Goal: Task Accomplishment & Management: Manage account settings

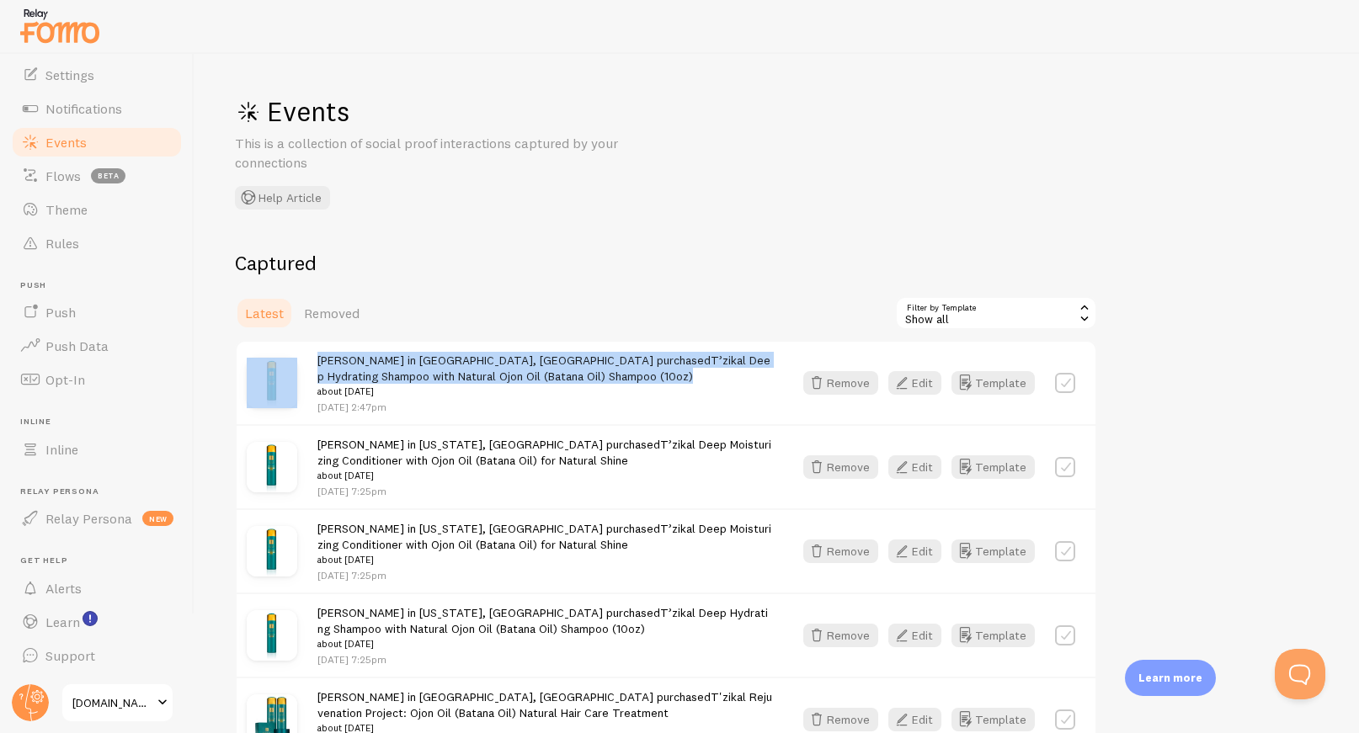
copy div "[PERSON_NAME] in [GEOGRAPHIC_DATA], [GEOGRAPHIC_DATA] purchased T’zikal Deep Hy…"
drag, startPoint x: 570, startPoint y: 377, endPoint x: 294, endPoint y: 360, distance: 276.6
click at [294, 360] on div "[PERSON_NAME] in [GEOGRAPHIC_DATA], [GEOGRAPHIC_DATA] purchased T’zikal Deep Hy…" at bounding box center [666, 383] width 859 height 83
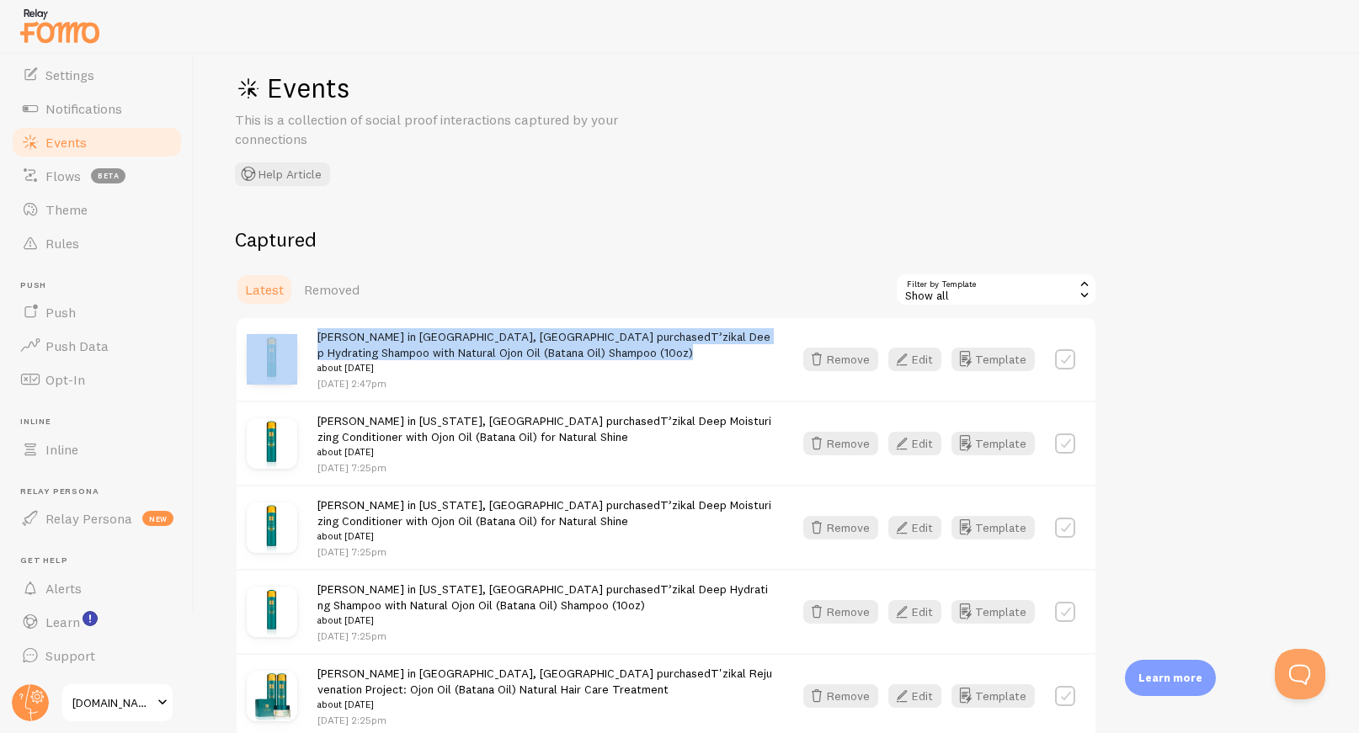
scroll to position [25, 0]
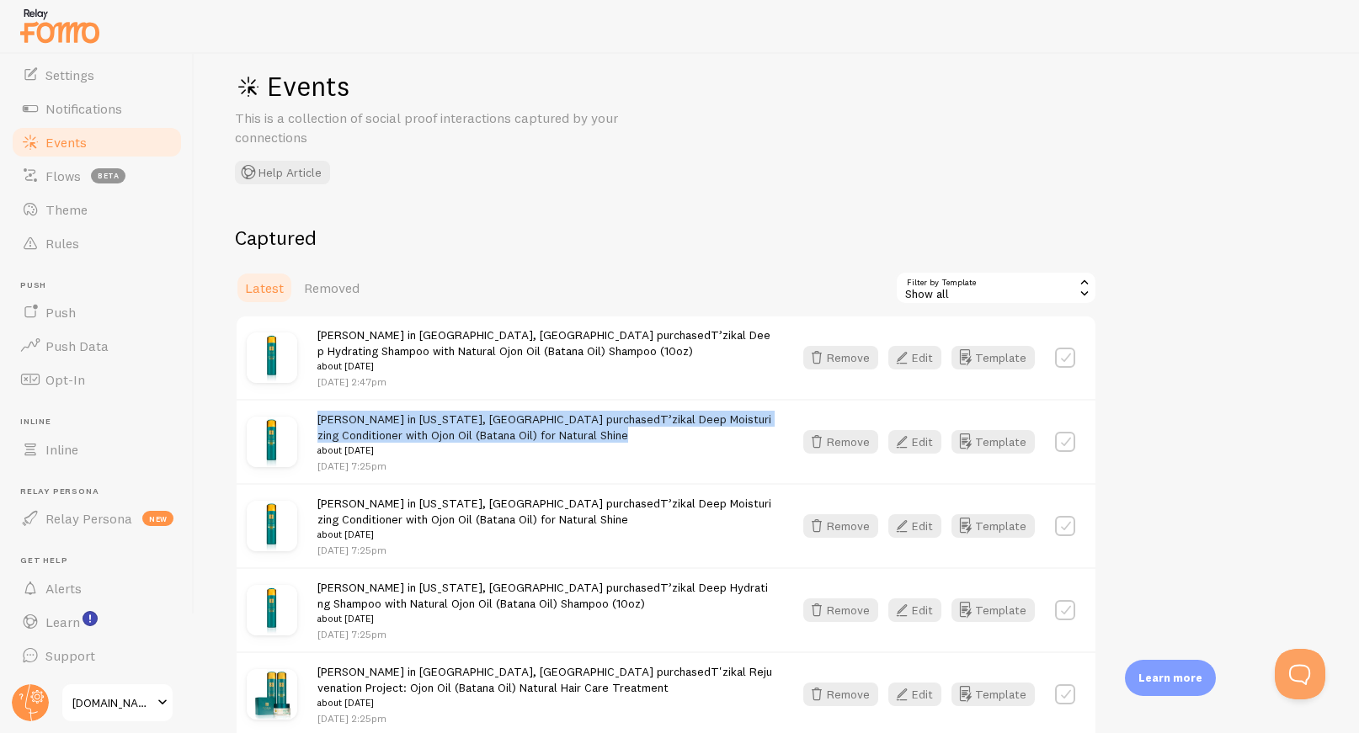
copy span "[PERSON_NAME] in [US_STATE], [GEOGRAPHIC_DATA] purchased T’zikal Deep Moisturiz…"
drag, startPoint x: 550, startPoint y: 437, endPoint x: 314, endPoint y: 423, distance: 236.2
click at [314, 423] on div "[PERSON_NAME] in [US_STATE], [GEOGRAPHIC_DATA] purchased T’zikal Deep Moisturiz…" at bounding box center [666, 441] width 859 height 84
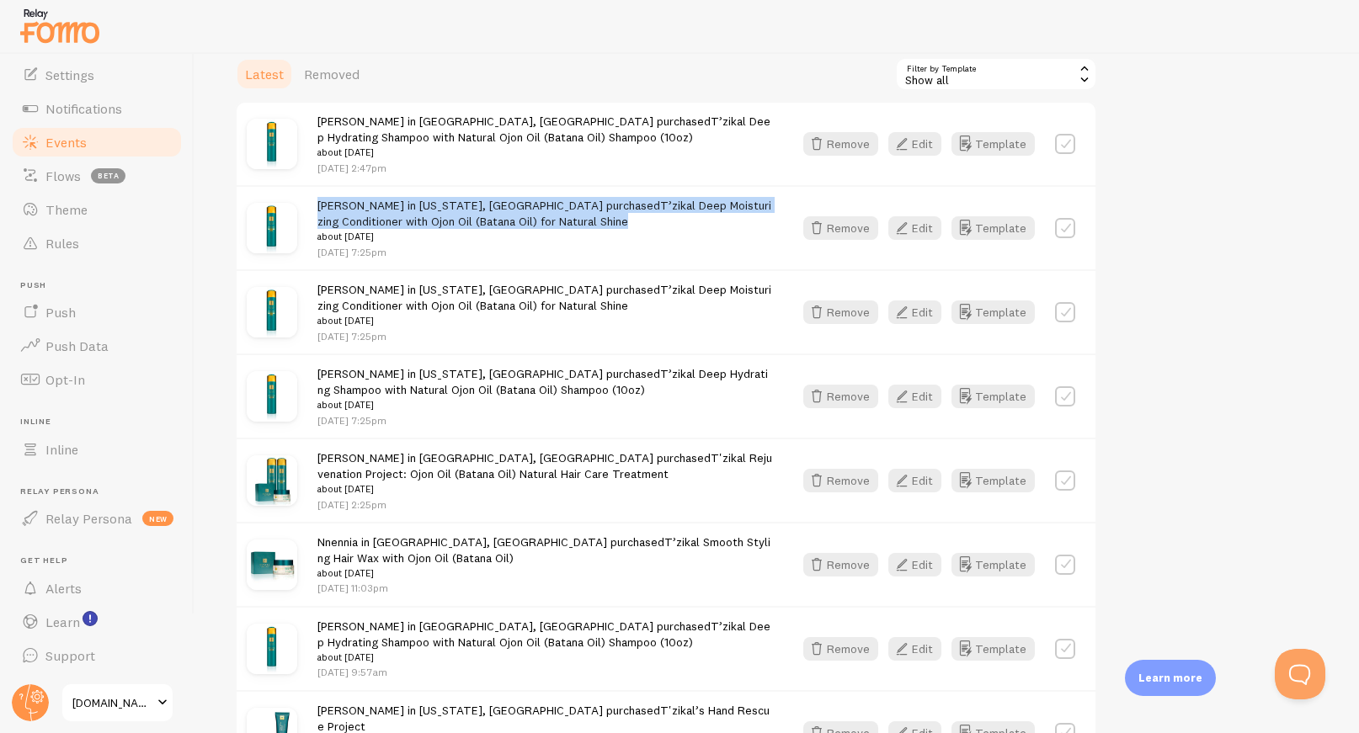
scroll to position [250, 0]
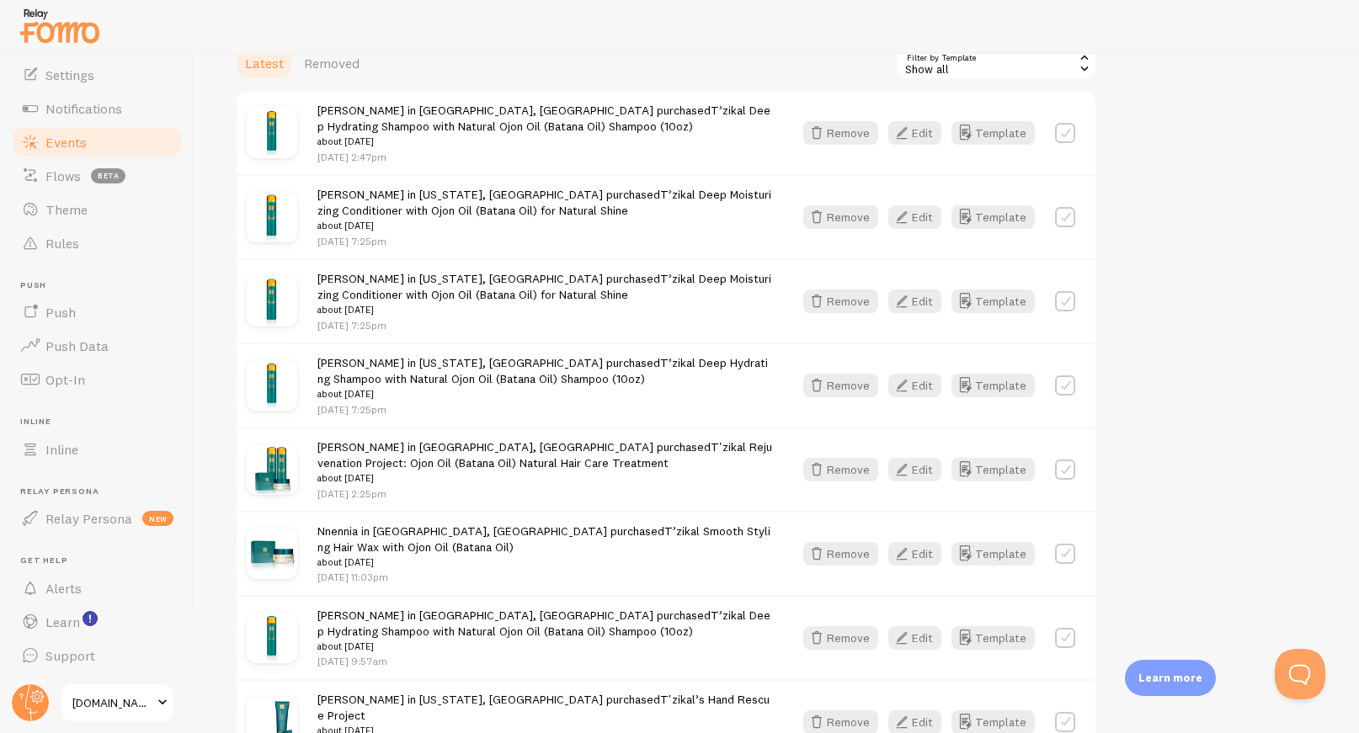
drag, startPoint x: 560, startPoint y: 298, endPoint x: 543, endPoint y: 296, distance: 16.9
click at [544, 296] on div "[PERSON_NAME] in [US_STATE], [GEOGRAPHIC_DATA] purchased T’zikal Deep Moisturiz…" at bounding box center [544, 301] width 455 height 62
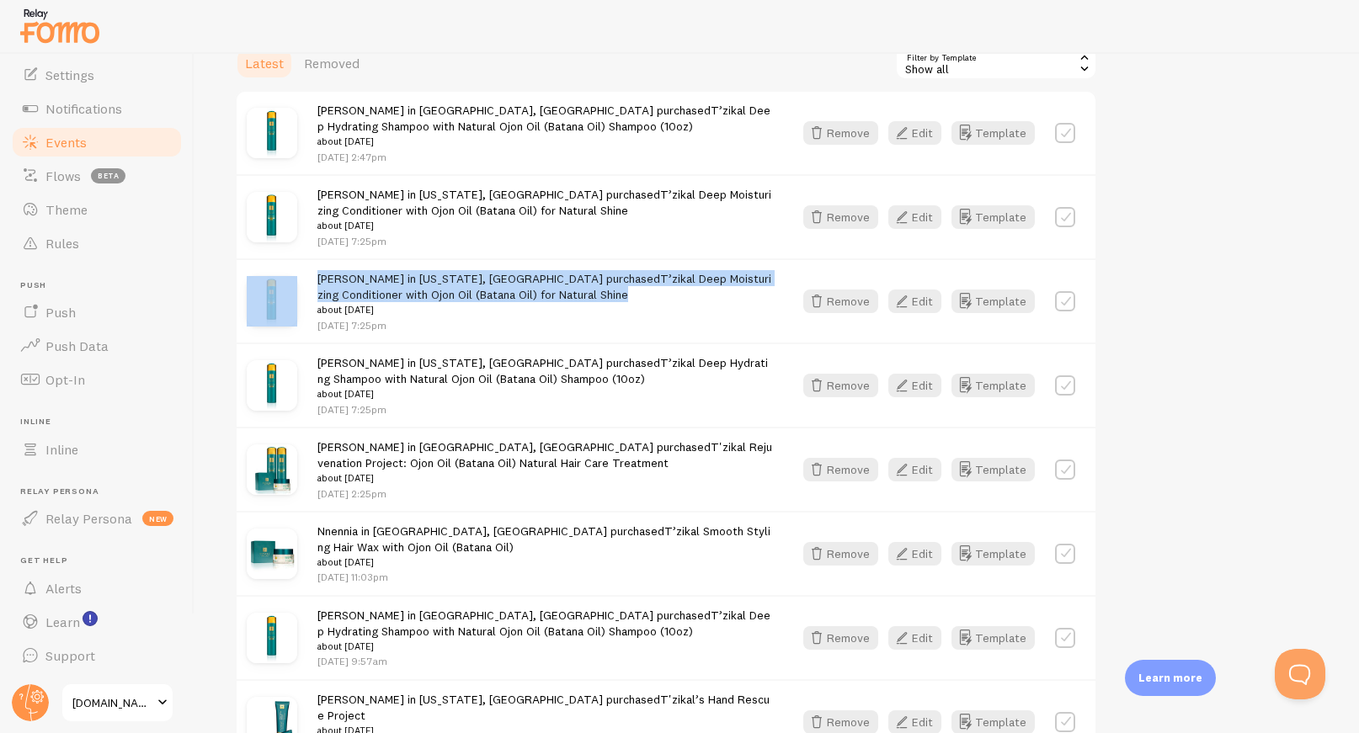
drag, startPoint x: 555, startPoint y: 295, endPoint x: 281, endPoint y: 283, distance: 273.9
click at [281, 283] on div "[PERSON_NAME] in [US_STATE], [GEOGRAPHIC_DATA] purchased T’zikal Deep Moisturiz…" at bounding box center [666, 300] width 859 height 84
copy div "[PERSON_NAME] in [US_STATE], [GEOGRAPHIC_DATA] purchased T’zikal Deep Moisturiz…"
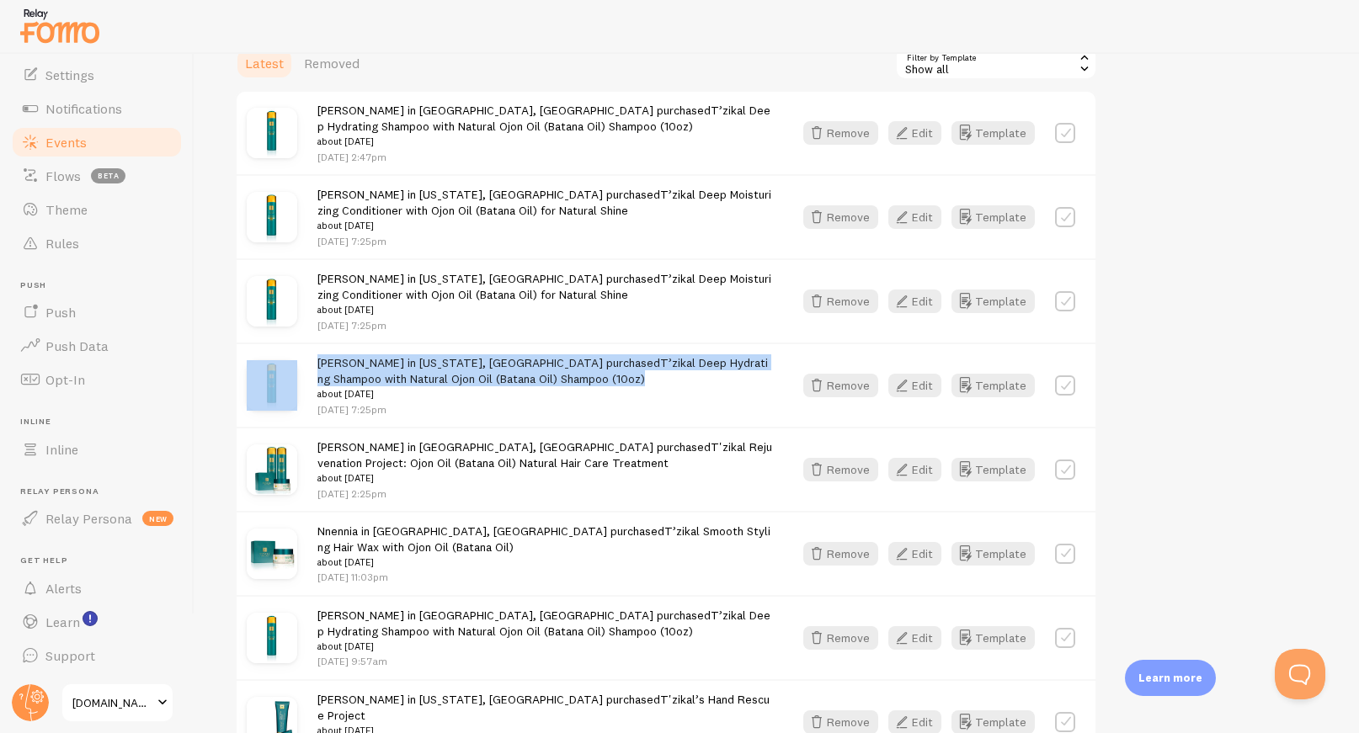
copy div "[PERSON_NAME] in [US_STATE], [GEOGRAPHIC_DATA] purchased T’zikal Deep Hydrating…"
drag, startPoint x: 580, startPoint y: 376, endPoint x: 302, endPoint y: 367, distance: 278.0
click at [302, 367] on div "[PERSON_NAME] in [US_STATE], [GEOGRAPHIC_DATA] purchased T’zikal Deep Hydrating…" at bounding box center [666, 385] width 859 height 84
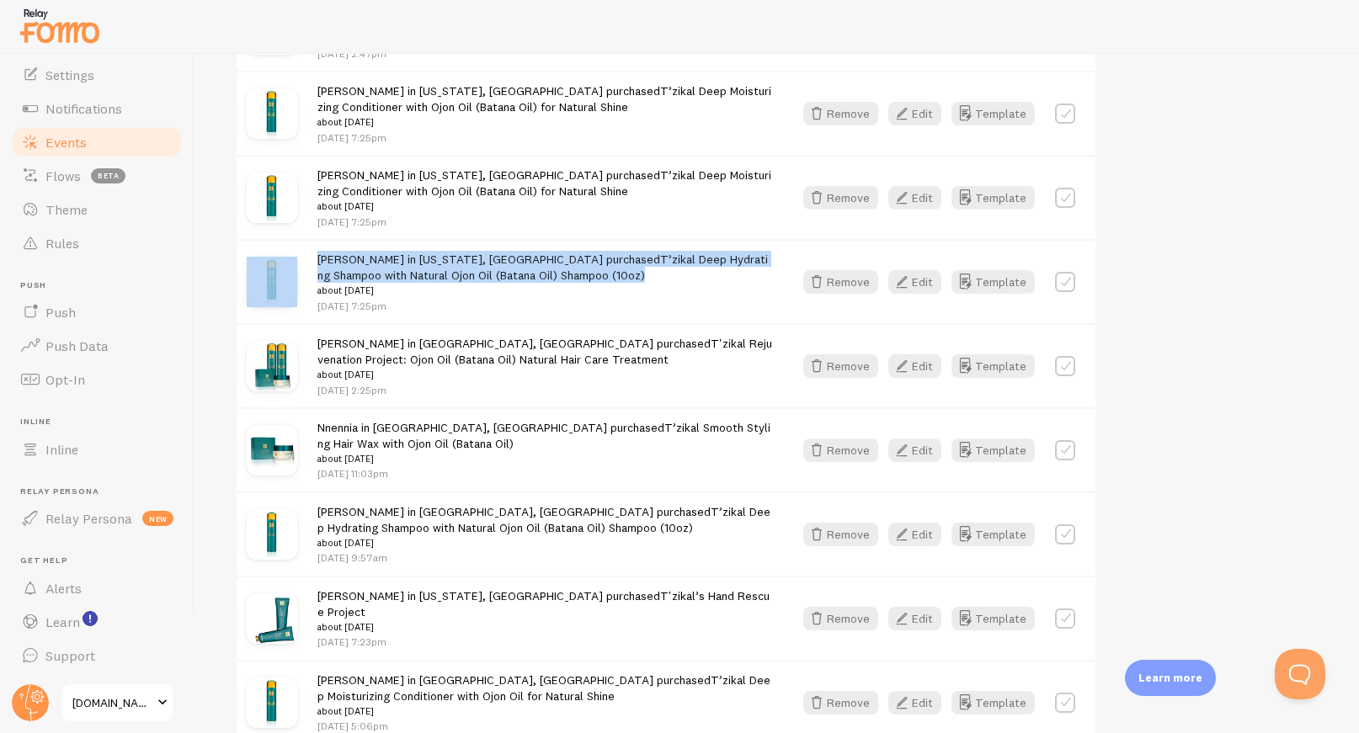
scroll to position [377, 0]
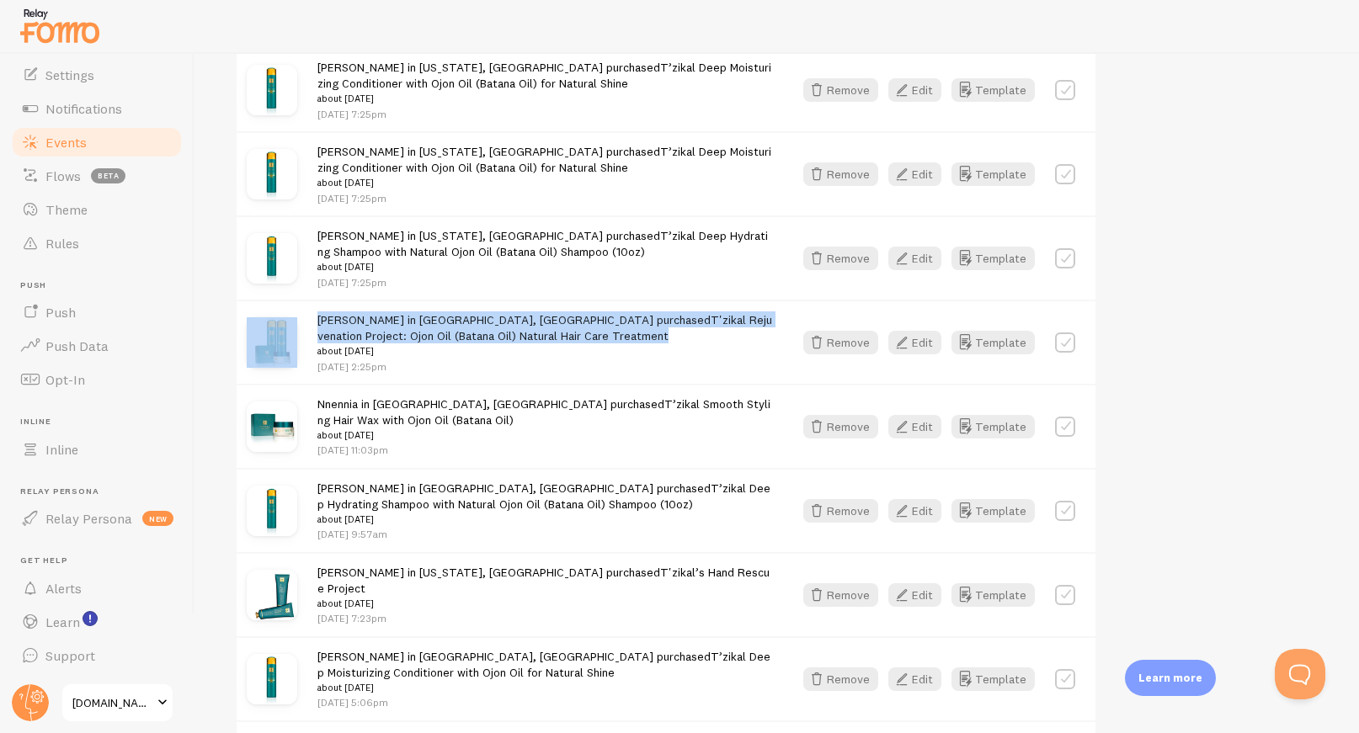
drag, startPoint x: 529, startPoint y: 340, endPoint x: 300, endPoint y: 326, distance: 229.4
click at [300, 326] on div "[PERSON_NAME] in [GEOGRAPHIC_DATA], [GEOGRAPHIC_DATA] purchased T'zikal Rejuven…" at bounding box center [666, 342] width 859 height 84
copy div "[PERSON_NAME] in [GEOGRAPHIC_DATA], [GEOGRAPHIC_DATA] purchased T'zikal Rejuven…"
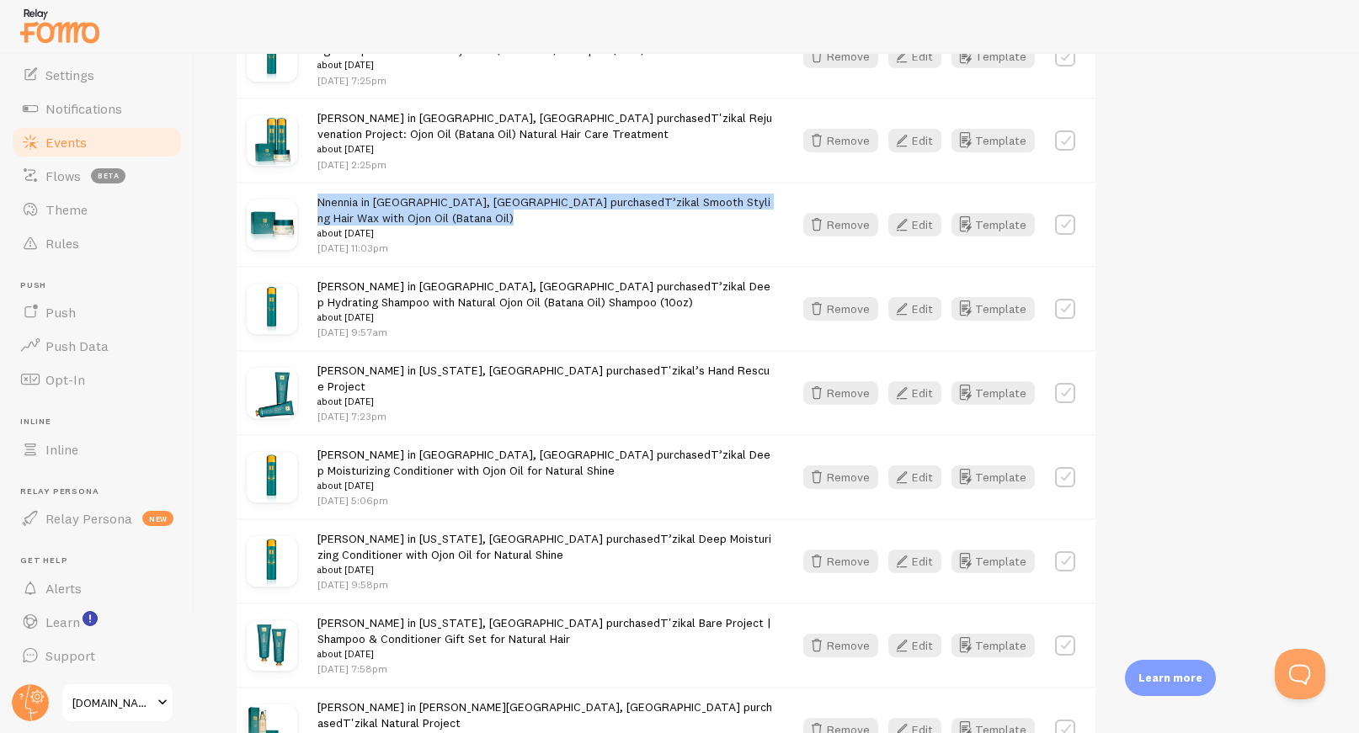
drag, startPoint x: 328, startPoint y: 216, endPoint x: 315, endPoint y: 203, distance: 19.0
click at [315, 203] on div "Nnennia in [GEOGRAPHIC_DATA], [GEOGRAPHIC_DATA] purchased T’zikal Smooth Stylin…" at bounding box center [666, 224] width 859 height 84
copy span "Nnennia in [GEOGRAPHIC_DATA], [GEOGRAPHIC_DATA] purchased T’zikal Smooth Stylin…"
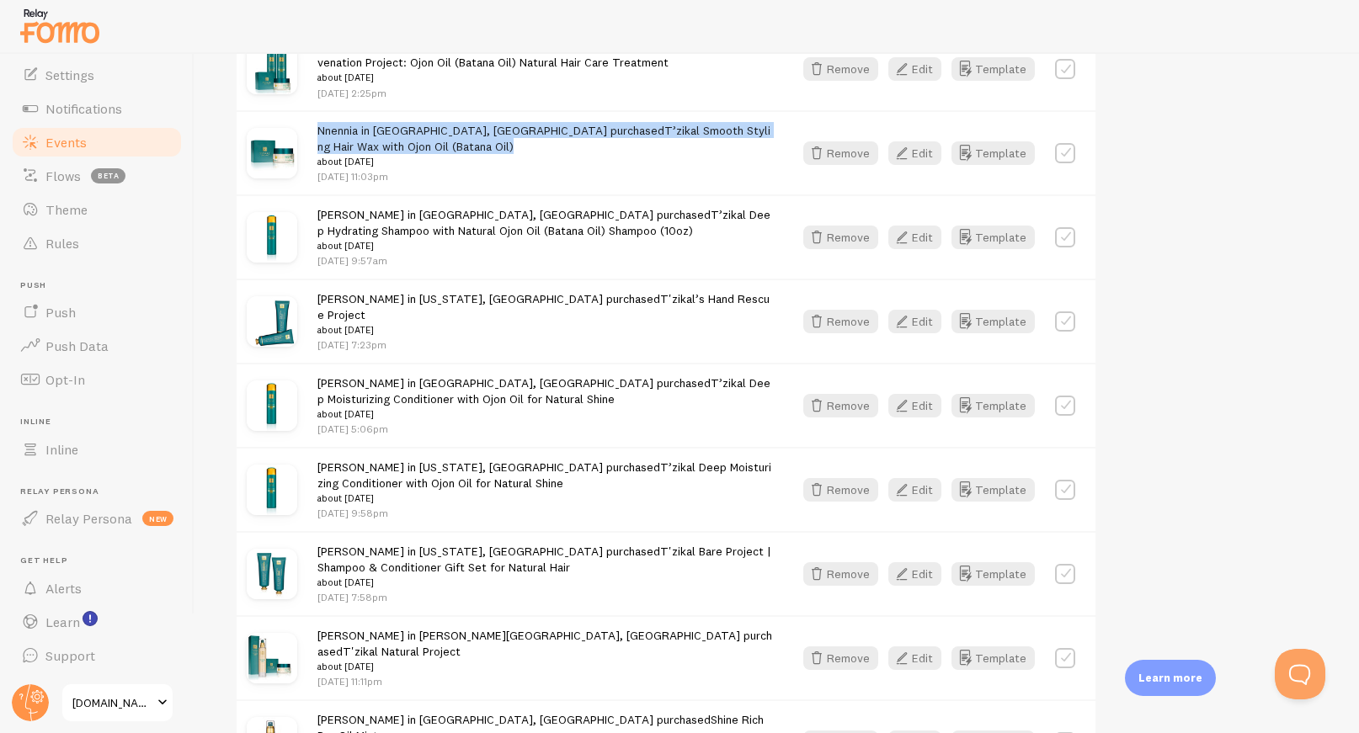
scroll to position [653, 0]
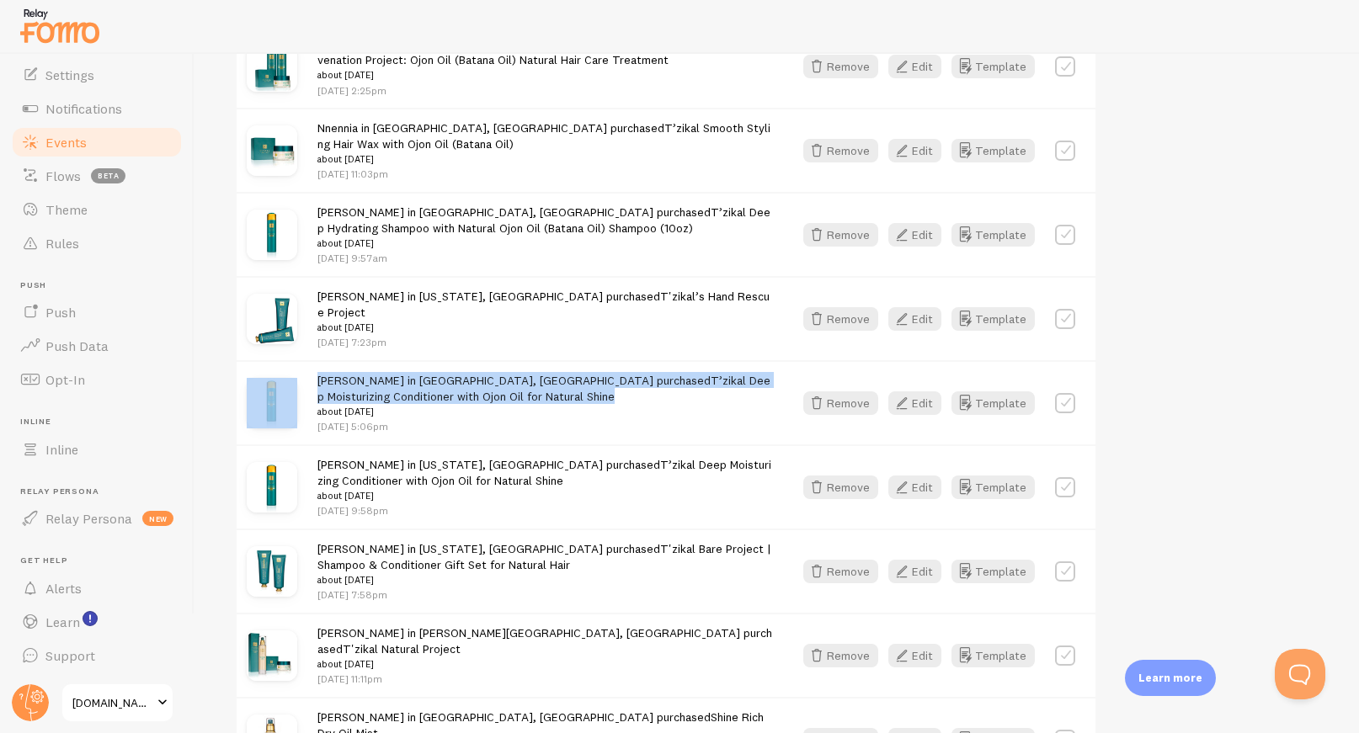
drag, startPoint x: 476, startPoint y: 386, endPoint x: 287, endPoint y: 375, distance: 189.8
click at [287, 375] on div "[PERSON_NAME] in [GEOGRAPHIC_DATA], [GEOGRAPHIC_DATA] purchased T’zikal Deep Mo…" at bounding box center [666, 402] width 859 height 84
copy div "[PERSON_NAME] in [GEOGRAPHIC_DATA], [GEOGRAPHIC_DATA] purchased T’zikal Deep Mo…"
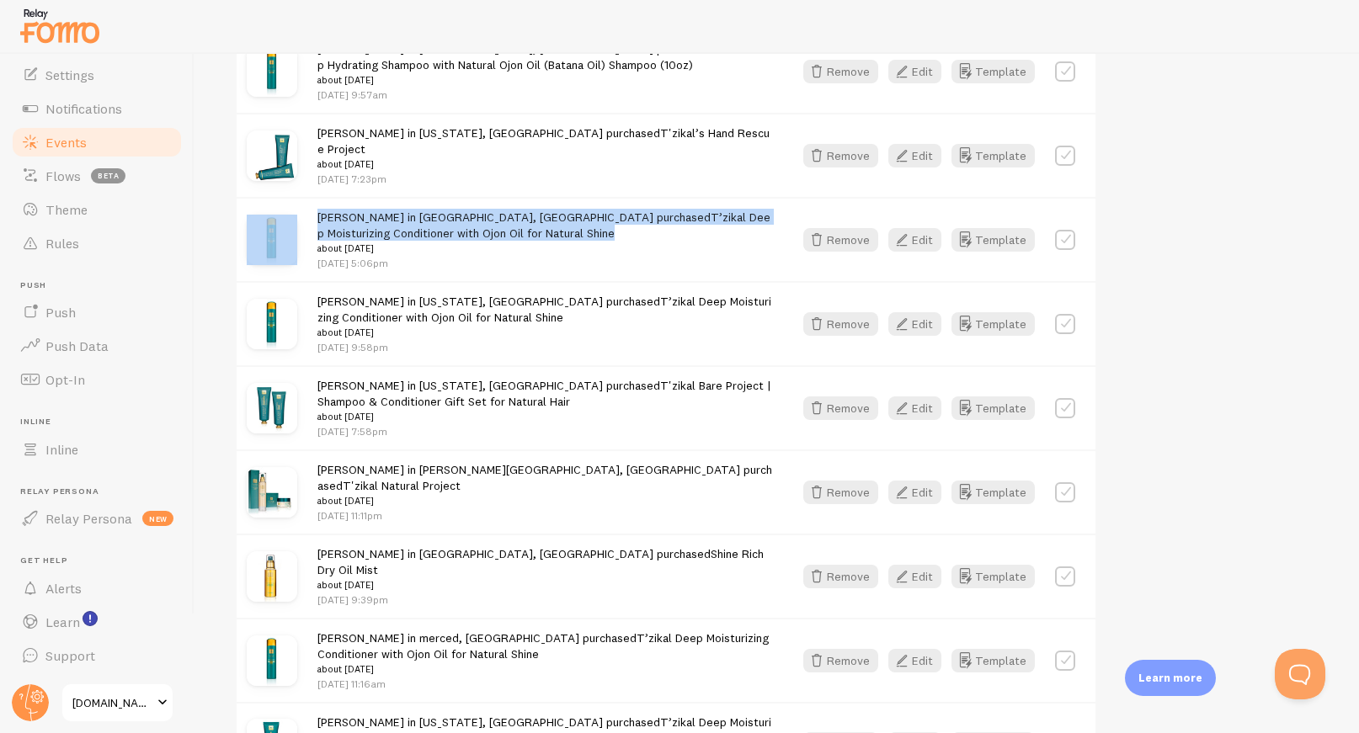
scroll to position [842, 0]
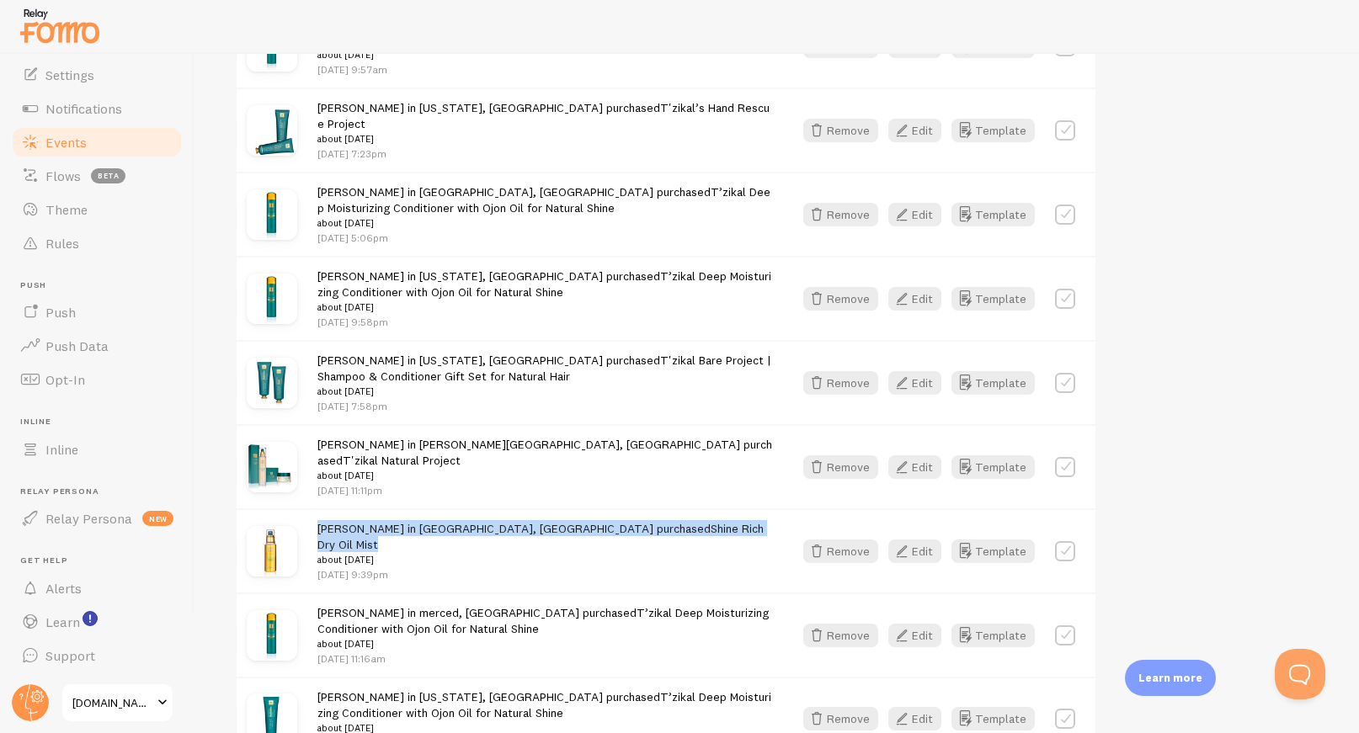
copy span "[PERSON_NAME] in [GEOGRAPHIC_DATA], [GEOGRAPHIC_DATA] purchased Shine Rich Dry …"
drag, startPoint x: 710, startPoint y: 504, endPoint x: 314, endPoint y: 508, distance: 395.7
click at [314, 508] on div "[PERSON_NAME] in [GEOGRAPHIC_DATA], [GEOGRAPHIC_DATA] purchased Shine Rich Dry …" at bounding box center [666, 550] width 859 height 84
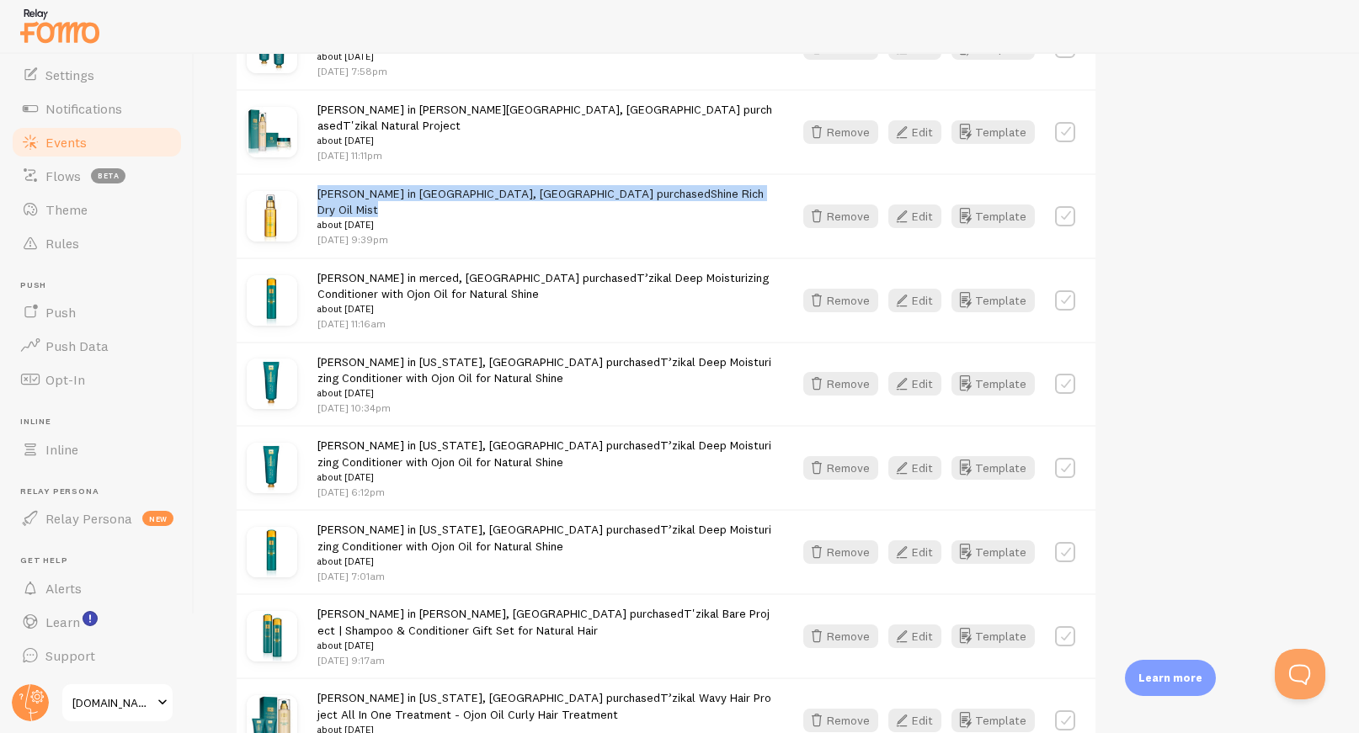
scroll to position [1180, 0]
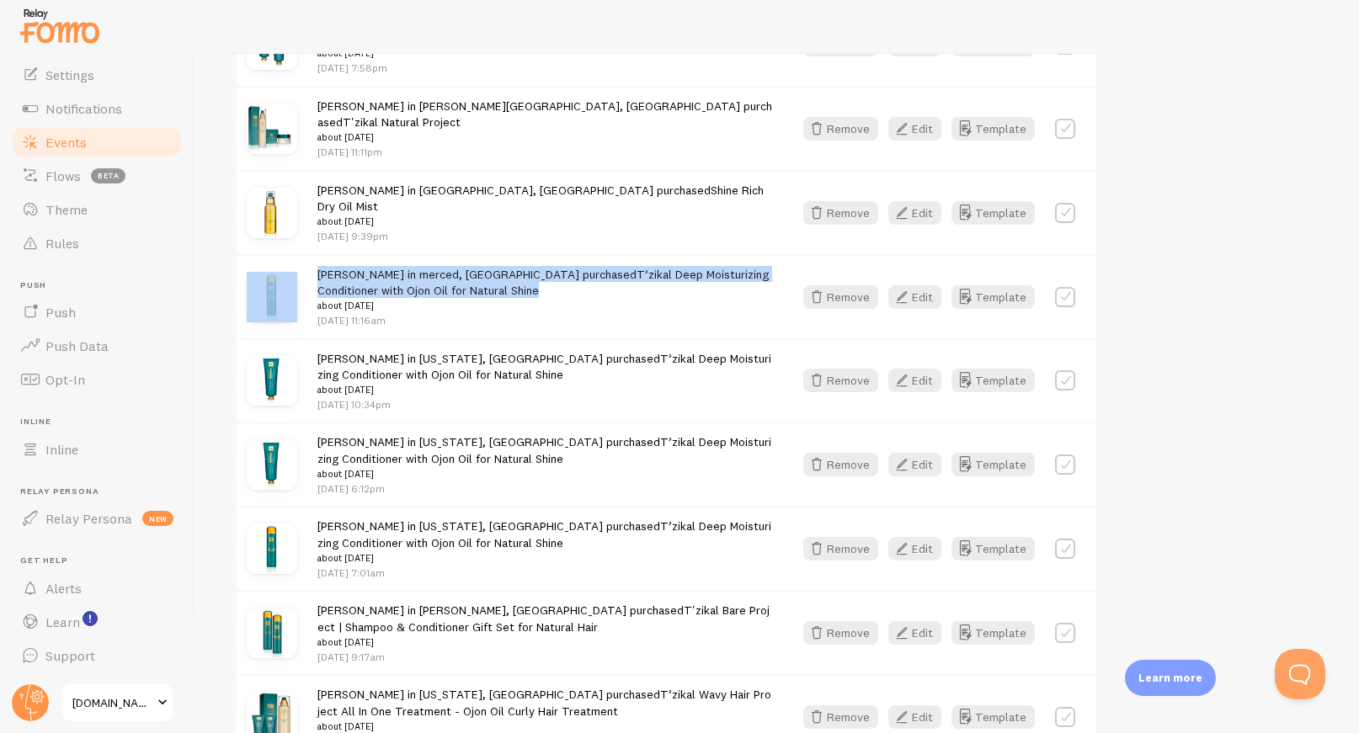
drag, startPoint x: 397, startPoint y: 255, endPoint x: 279, endPoint y: 250, distance: 118.8
click at [279, 254] on div "[PERSON_NAME] in merced, [GEOGRAPHIC_DATA] purchased T’zikal Deep Moisturizing …" at bounding box center [666, 296] width 859 height 84
copy div "[PERSON_NAME] in merced, [GEOGRAPHIC_DATA] purchased T’zikal Deep Moisturizing …"
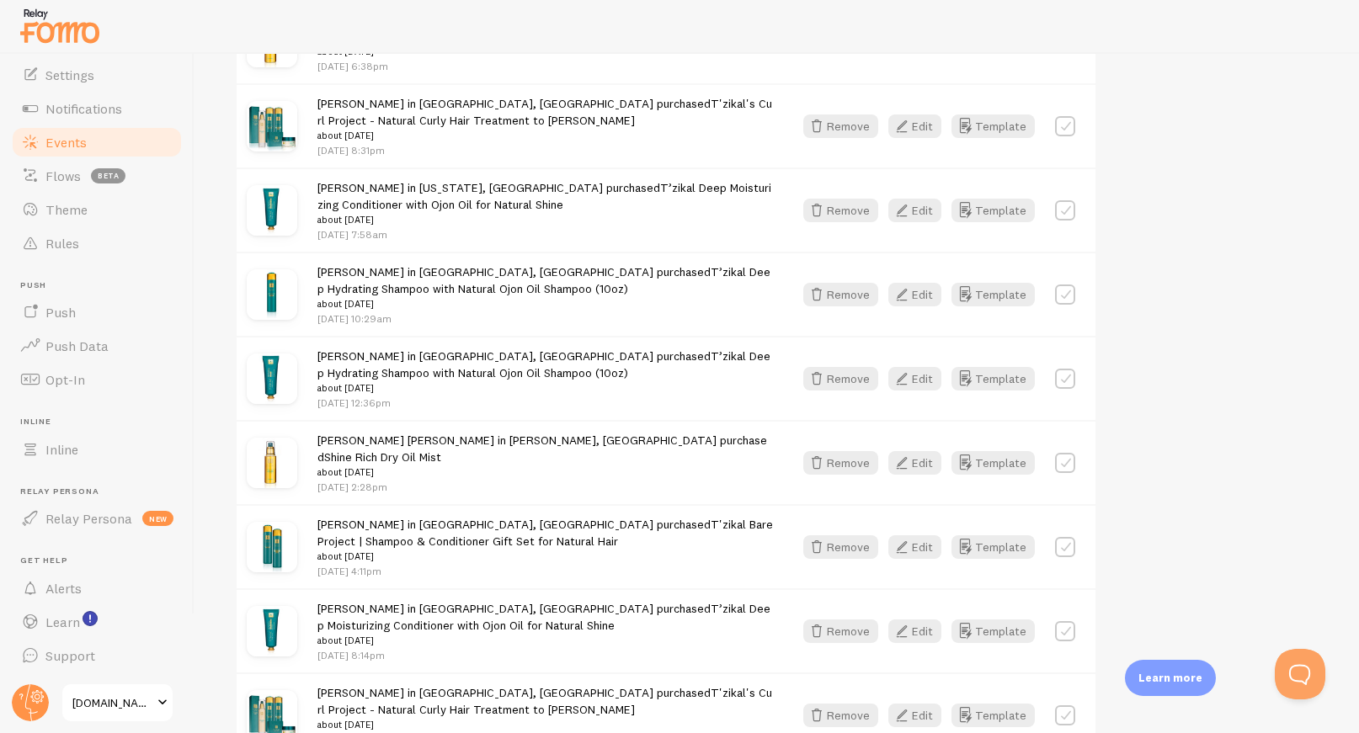
scroll to position [2229, 0]
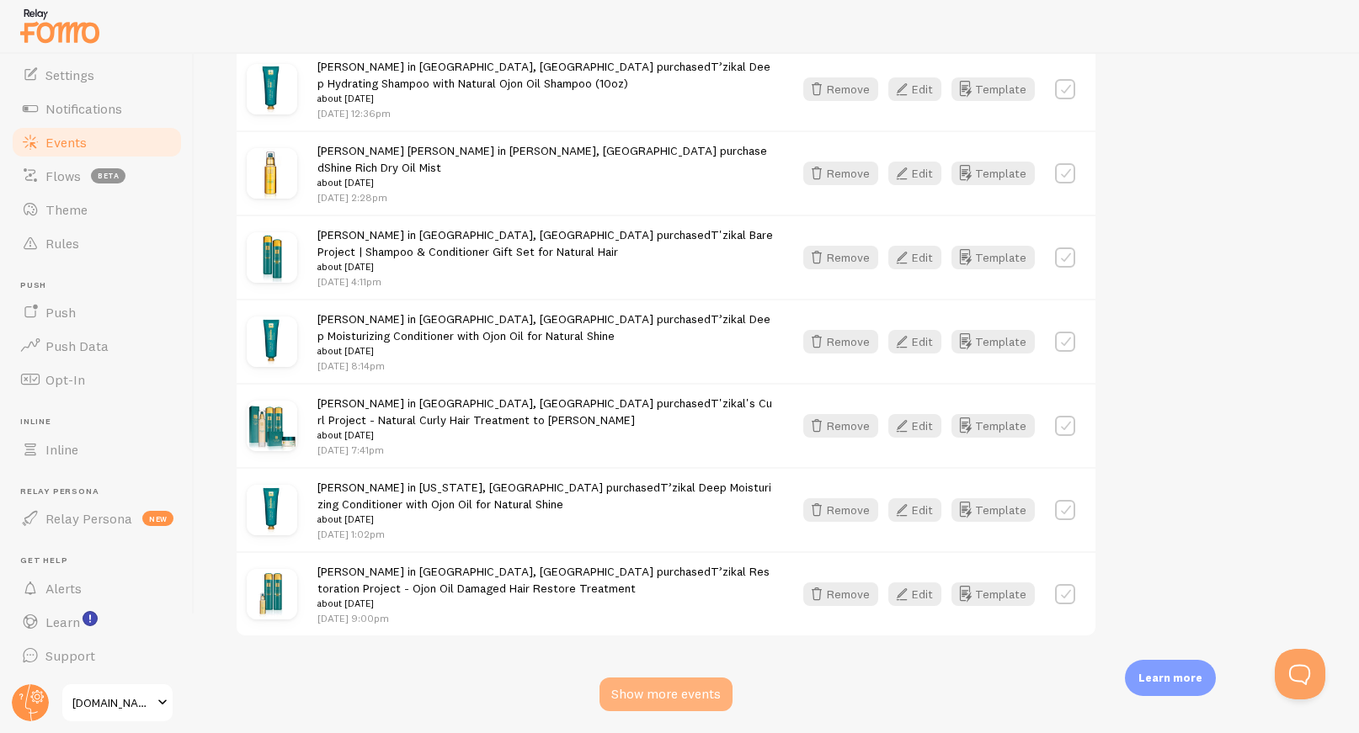
click at [681, 678] on div "Show more events" at bounding box center [665, 695] width 133 height 34
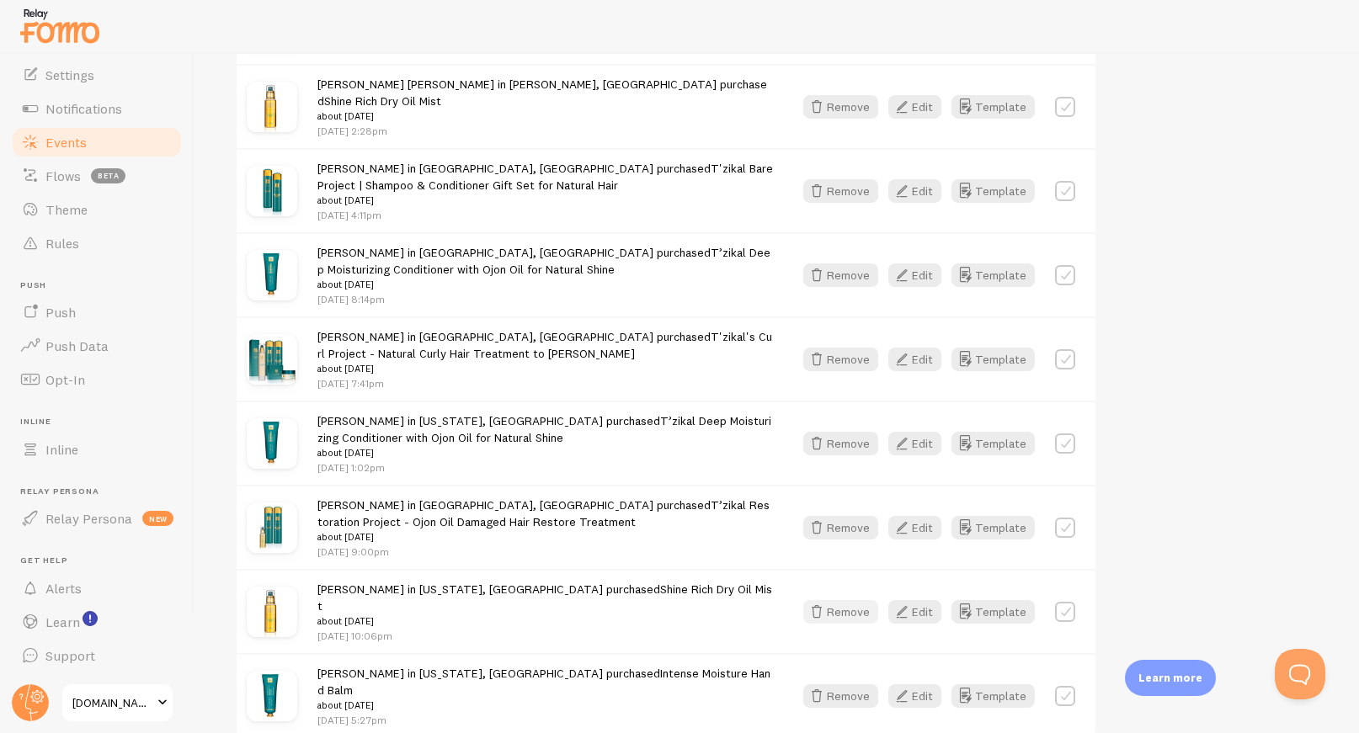
scroll to position [2300, 0]
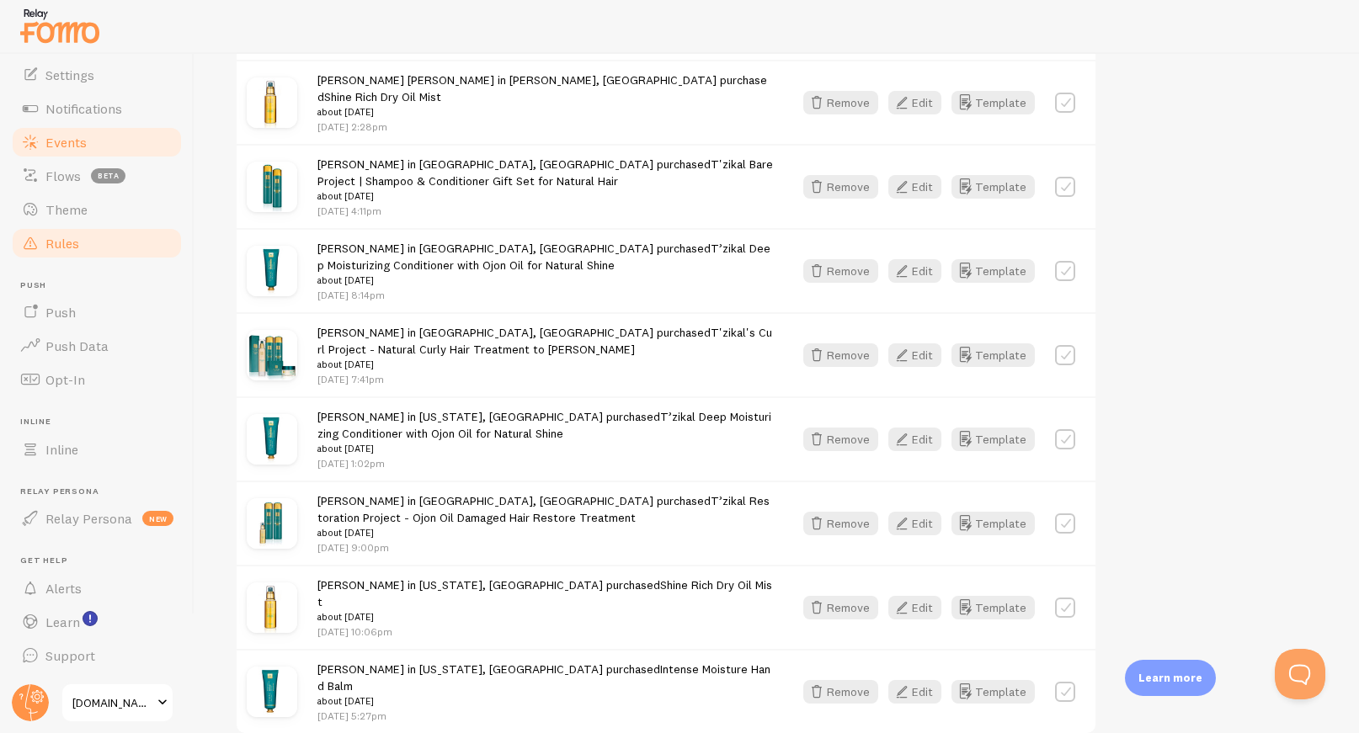
click at [56, 239] on span "Rules" at bounding box center [62, 243] width 34 height 17
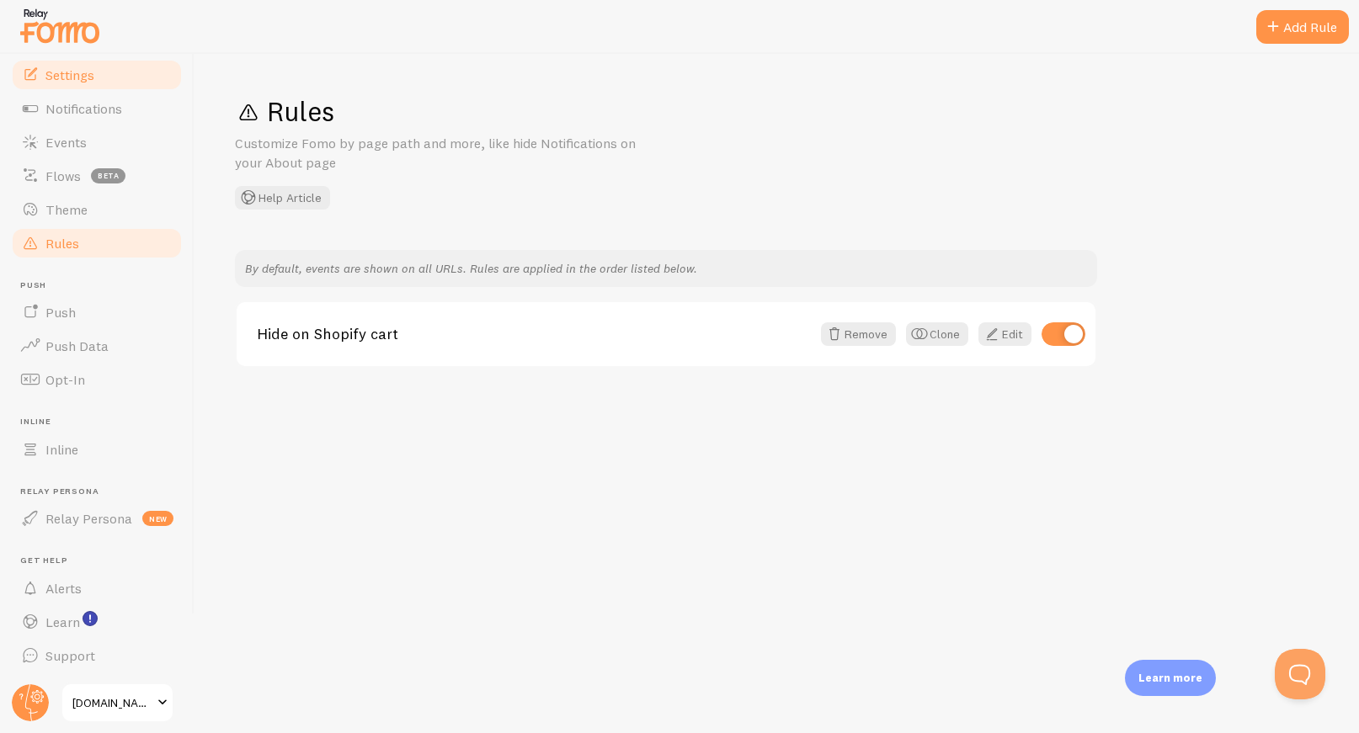
click at [107, 89] on link "Settings" at bounding box center [96, 75] width 173 height 34
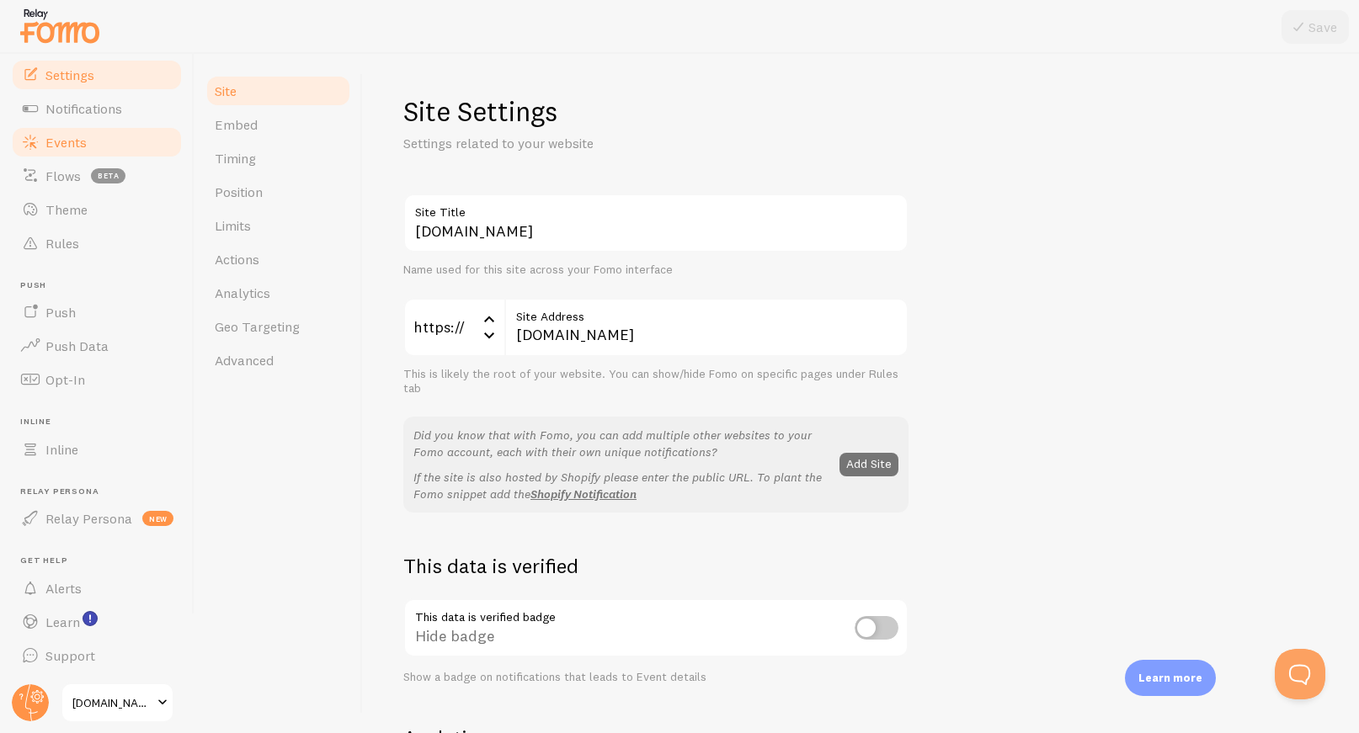
click at [95, 144] on link "Events" at bounding box center [96, 142] width 173 height 34
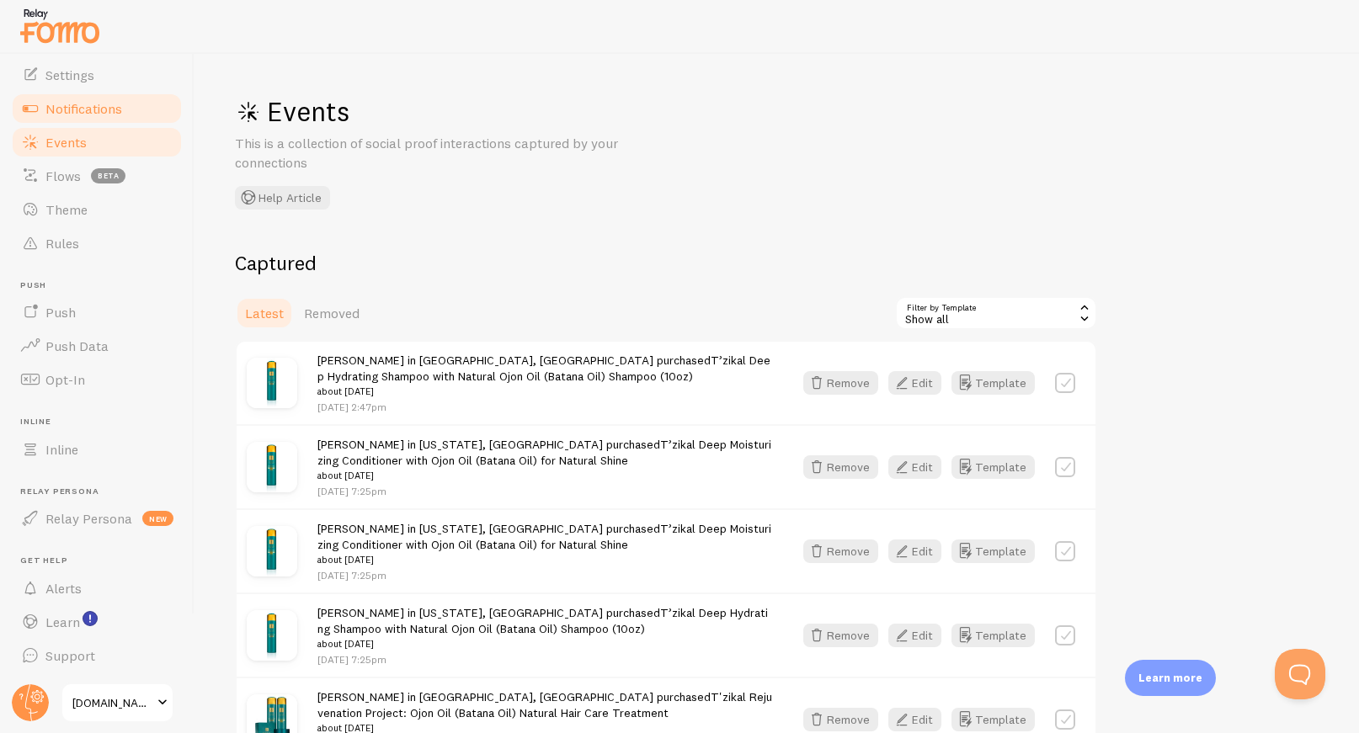
click at [92, 115] on span "Notifications" at bounding box center [83, 108] width 77 height 17
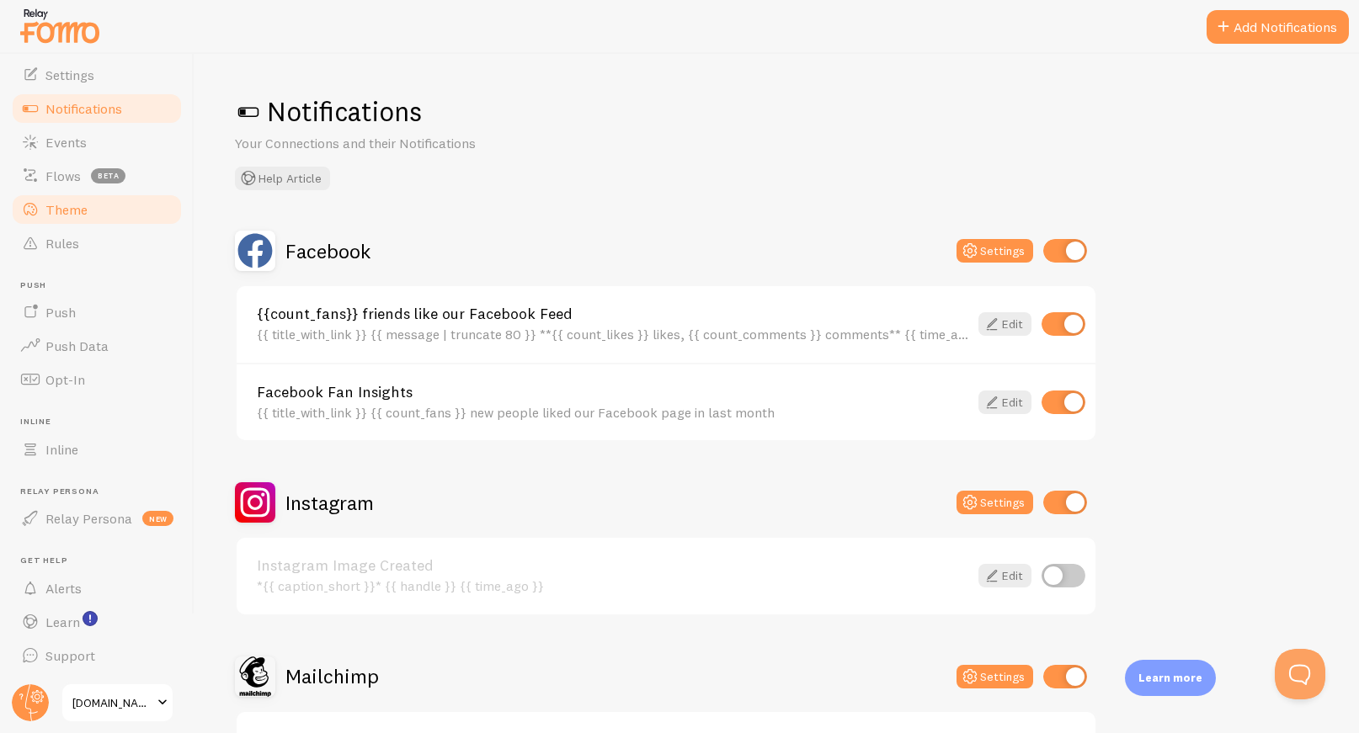
click at [77, 207] on span "Theme" at bounding box center [66, 209] width 42 height 17
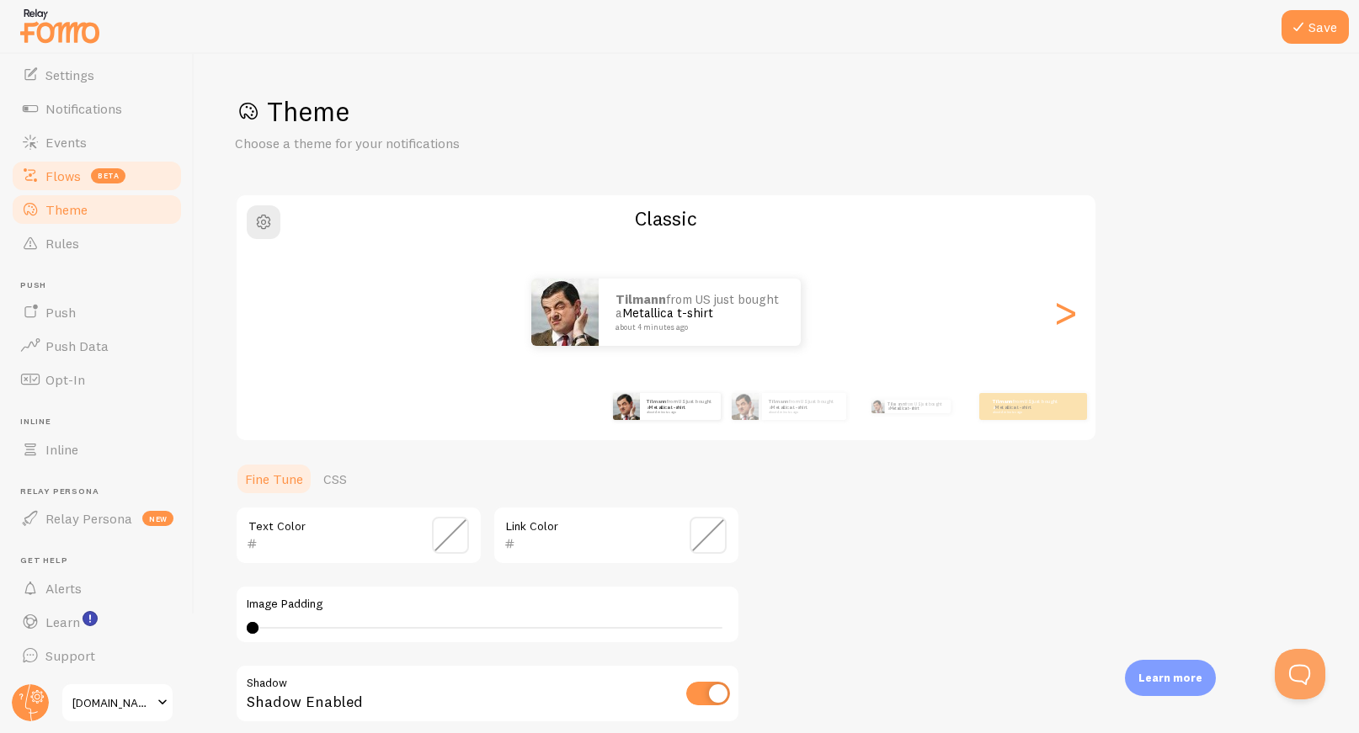
click at [105, 95] on link "Notifications" at bounding box center [96, 109] width 173 height 34
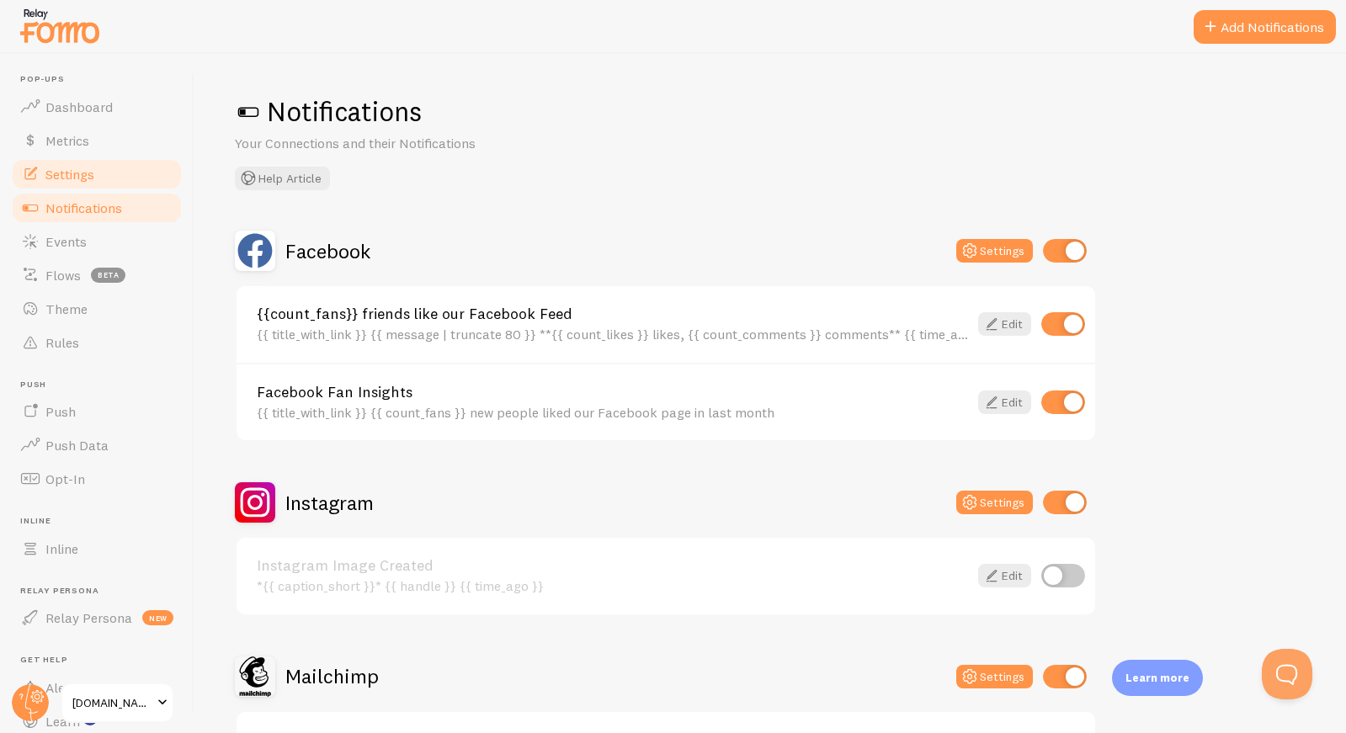
click at [101, 164] on link "Settings" at bounding box center [96, 174] width 173 height 34
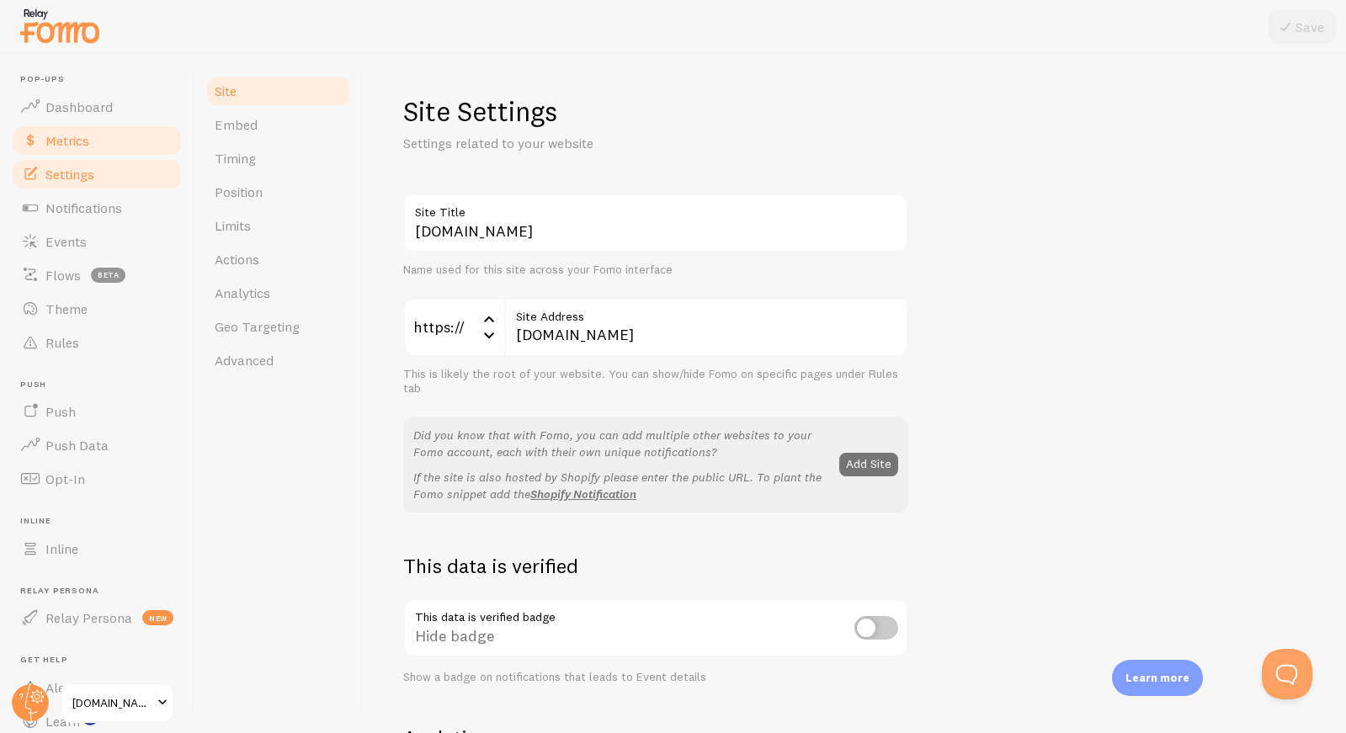
click at [98, 141] on link "Metrics" at bounding box center [96, 141] width 173 height 34
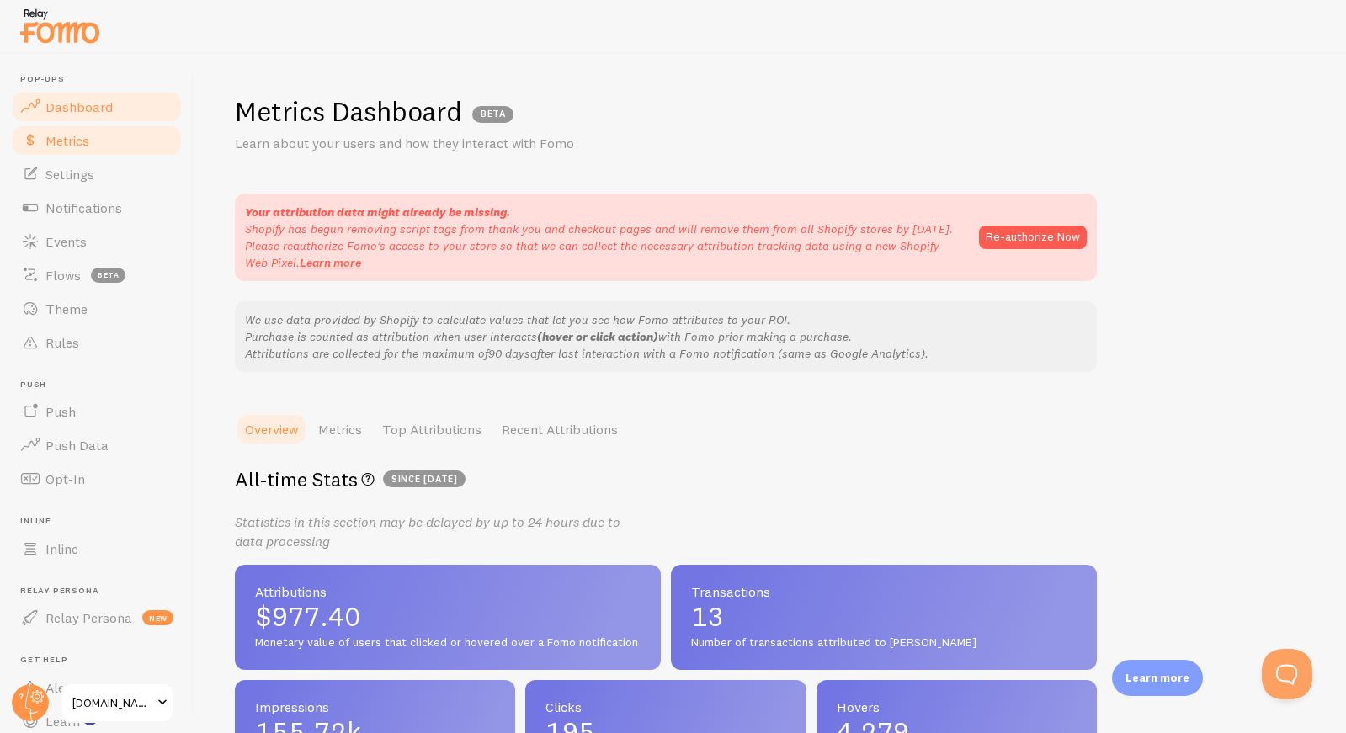
click at [109, 109] on span "Dashboard" at bounding box center [78, 106] width 67 height 17
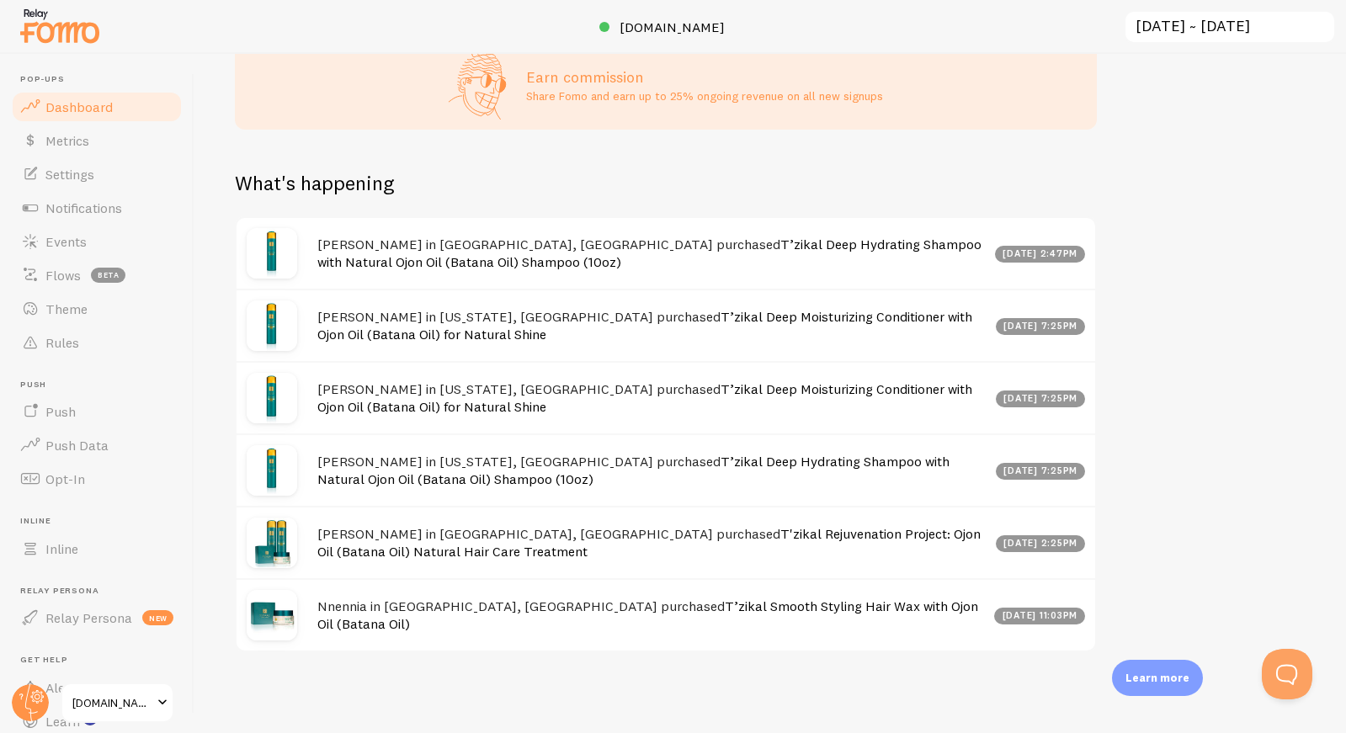
scroll to position [3, 0]
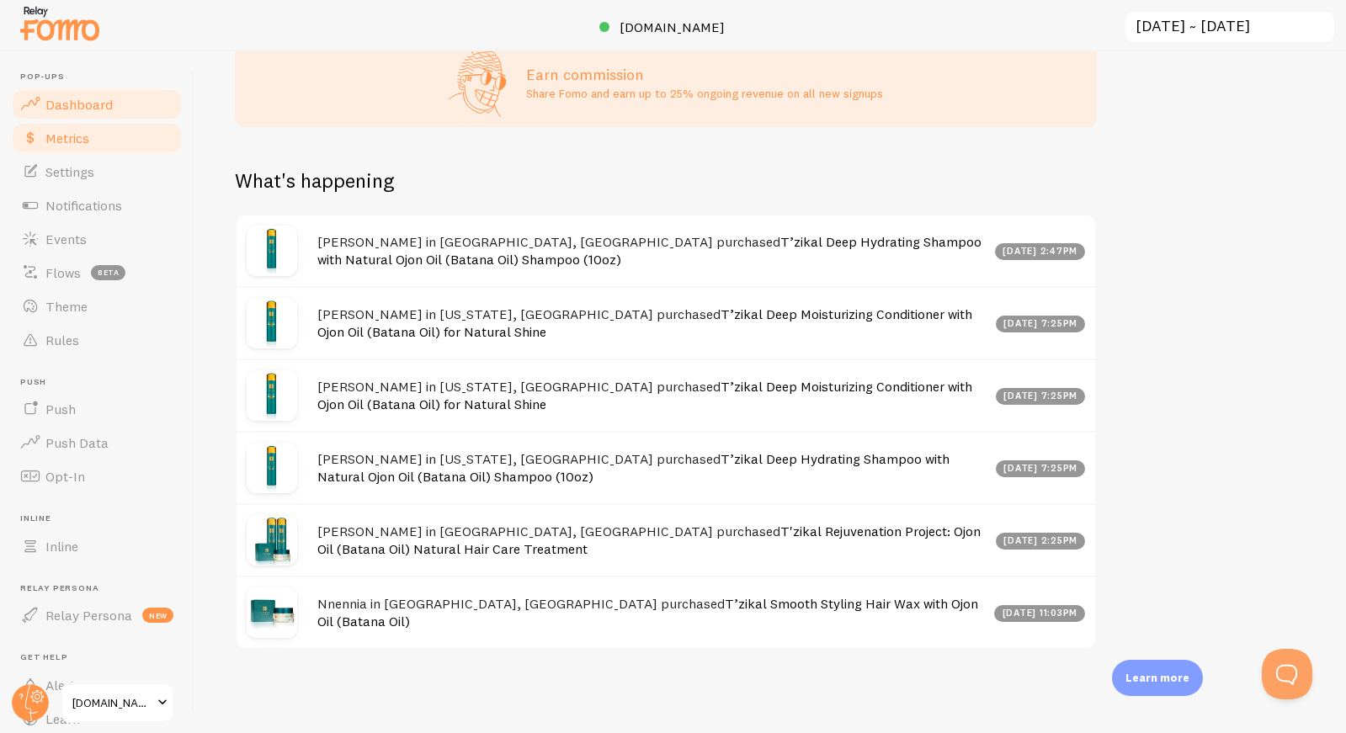
click at [88, 150] on link "Metrics" at bounding box center [96, 138] width 173 height 34
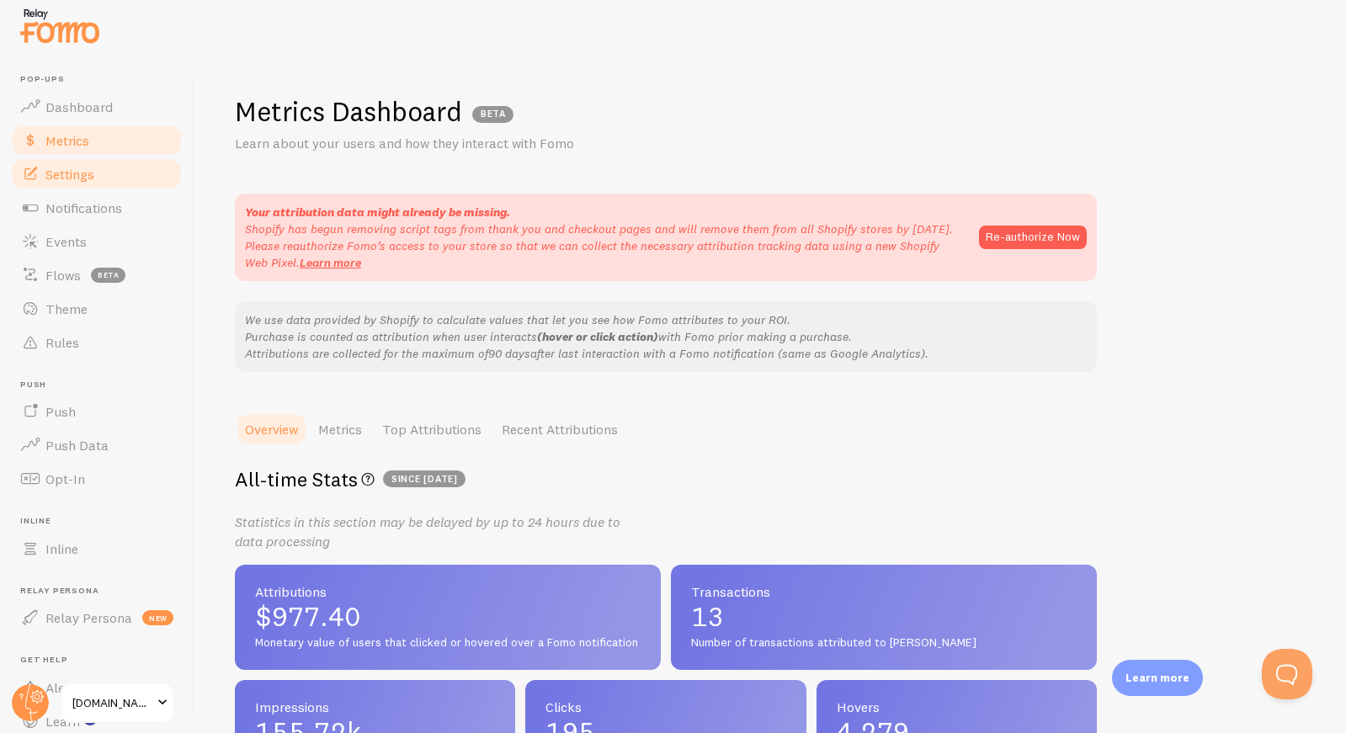
click at [93, 177] on span "Settings" at bounding box center [69, 174] width 49 height 17
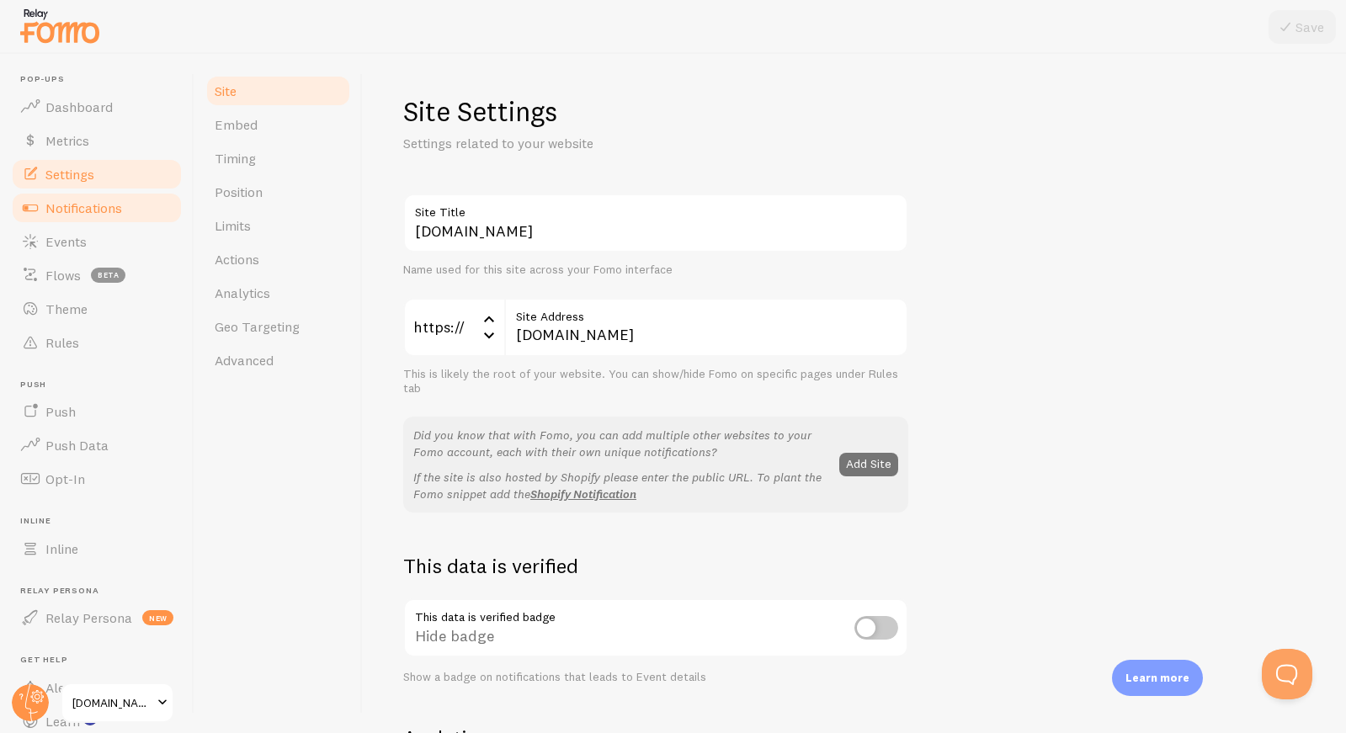
click at [88, 203] on span "Notifications" at bounding box center [83, 208] width 77 height 17
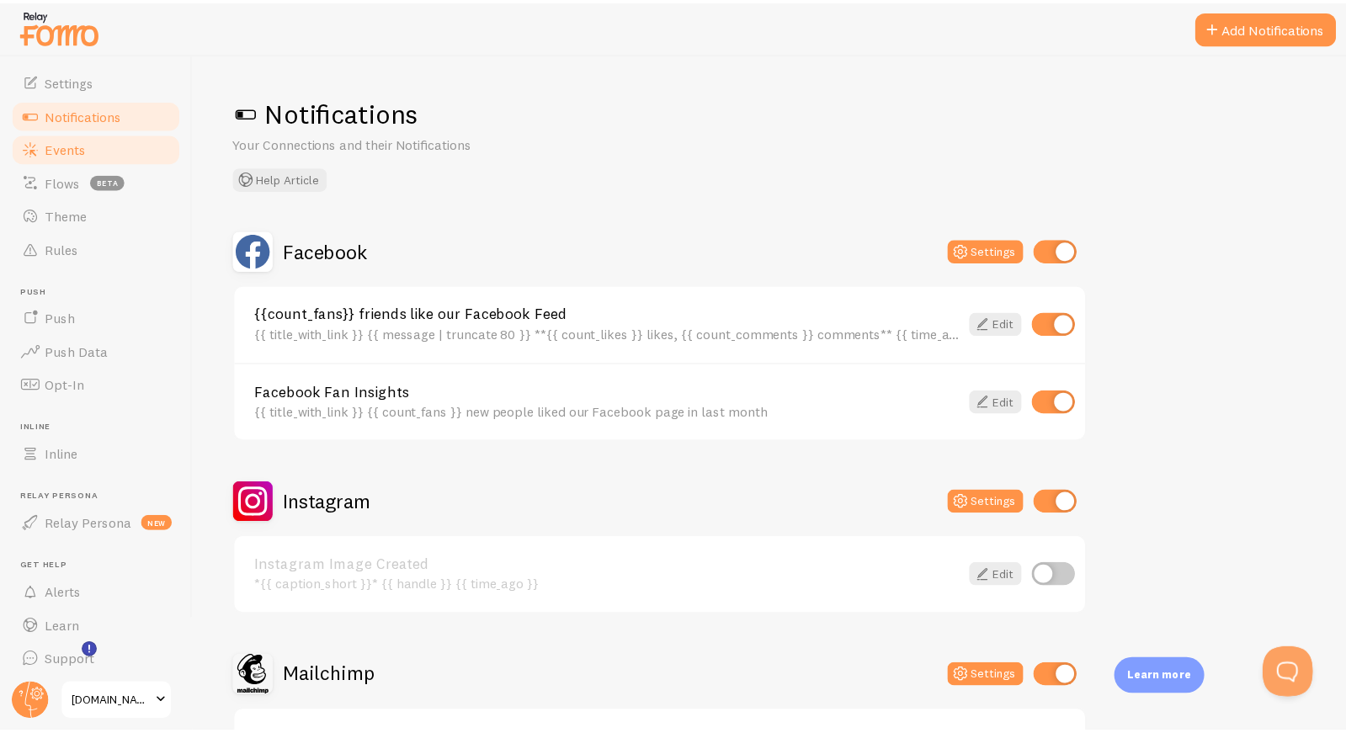
scroll to position [99, 0]
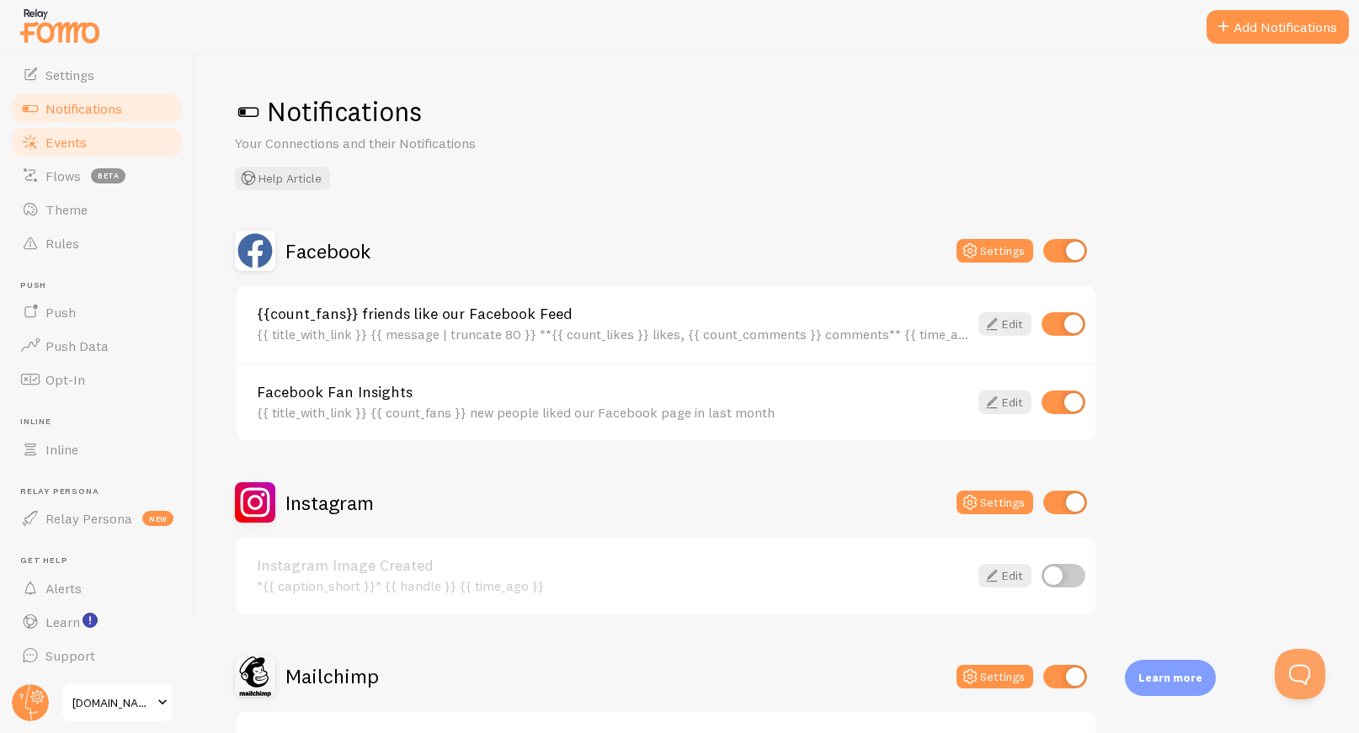
click at [52, 141] on span "Events" at bounding box center [65, 142] width 41 height 17
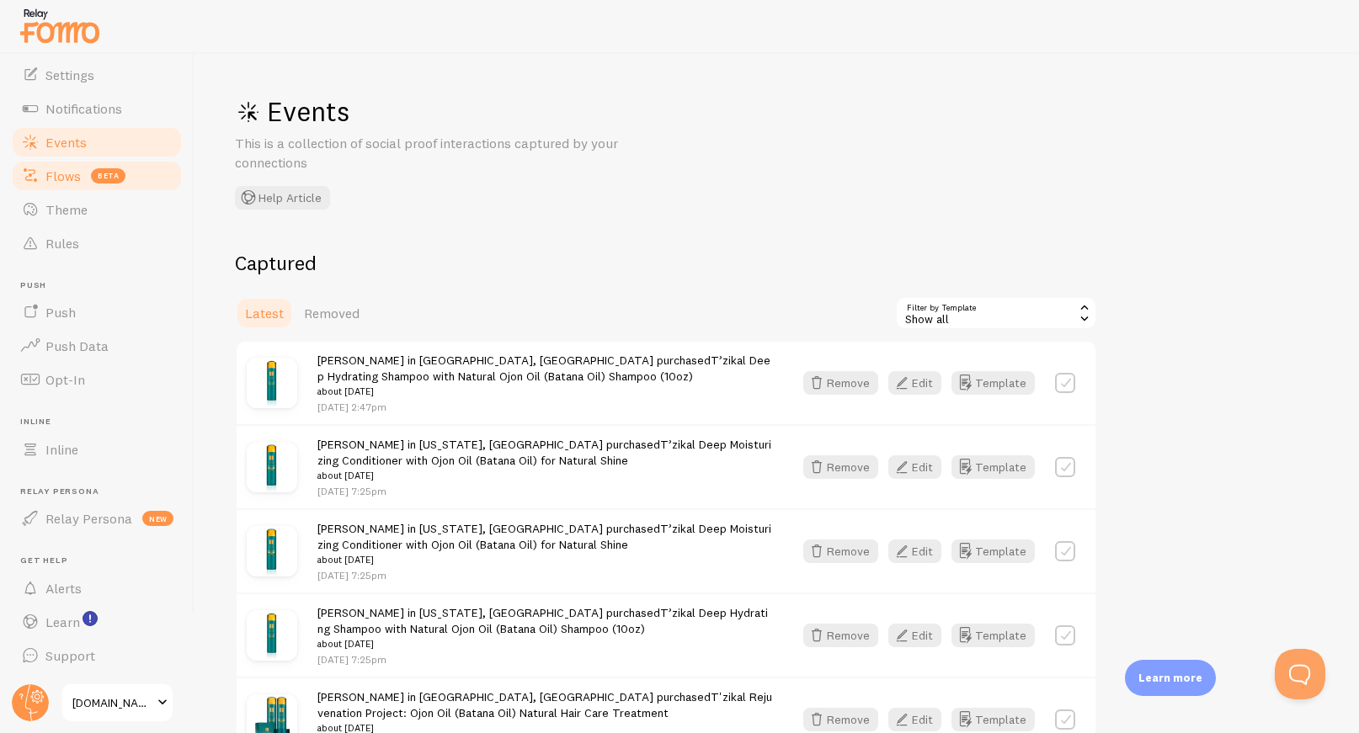
click at [72, 176] on span "Flows" at bounding box center [62, 176] width 35 height 17
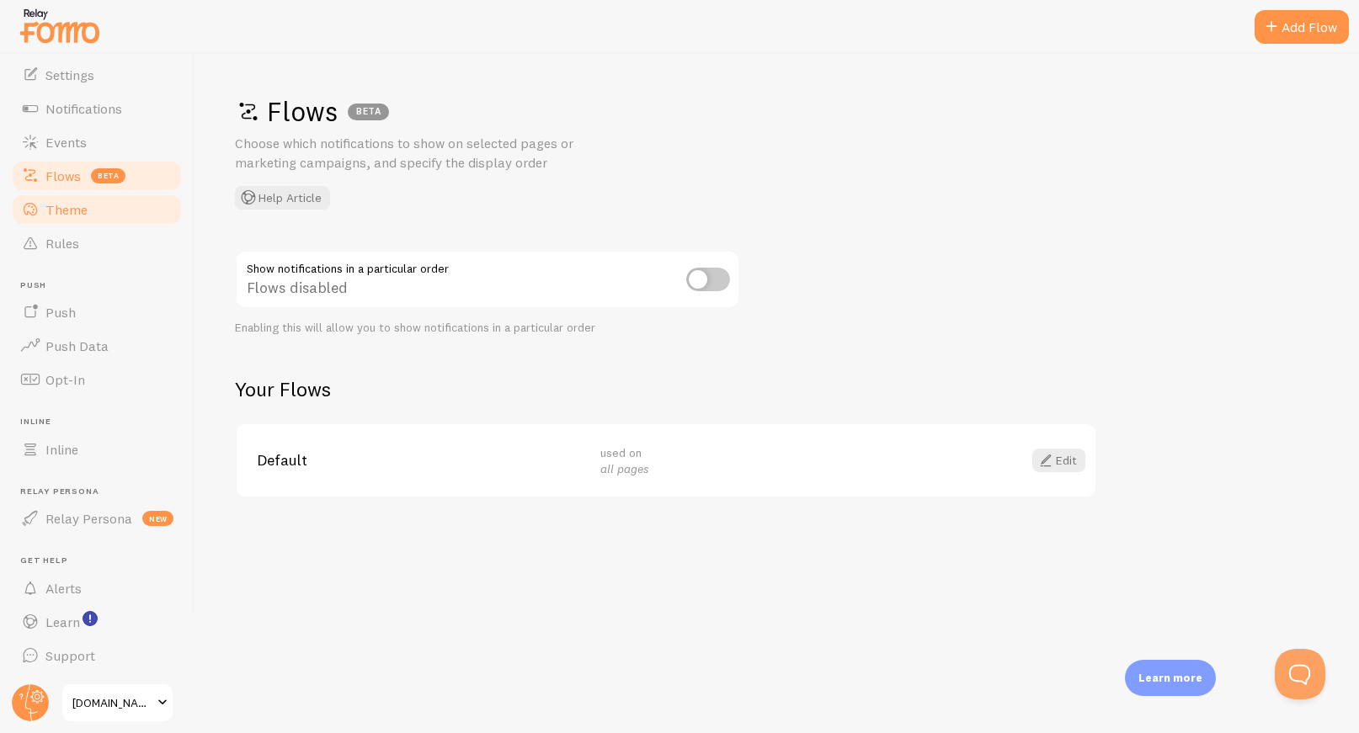
click at [74, 216] on span "Theme" at bounding box center [66, 209] width 42 height 17
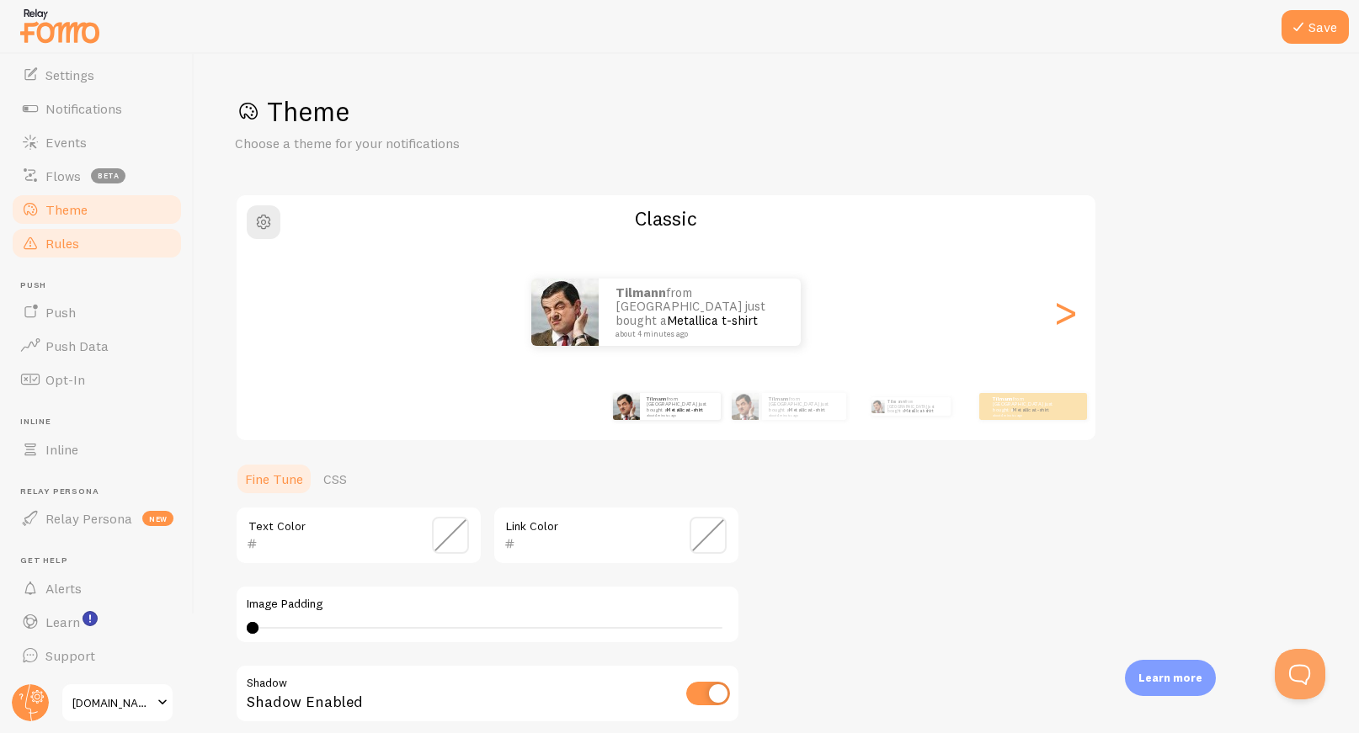
click at [75, 238] on span "Rules" at bounding box center [62, 243] width 34 height 17
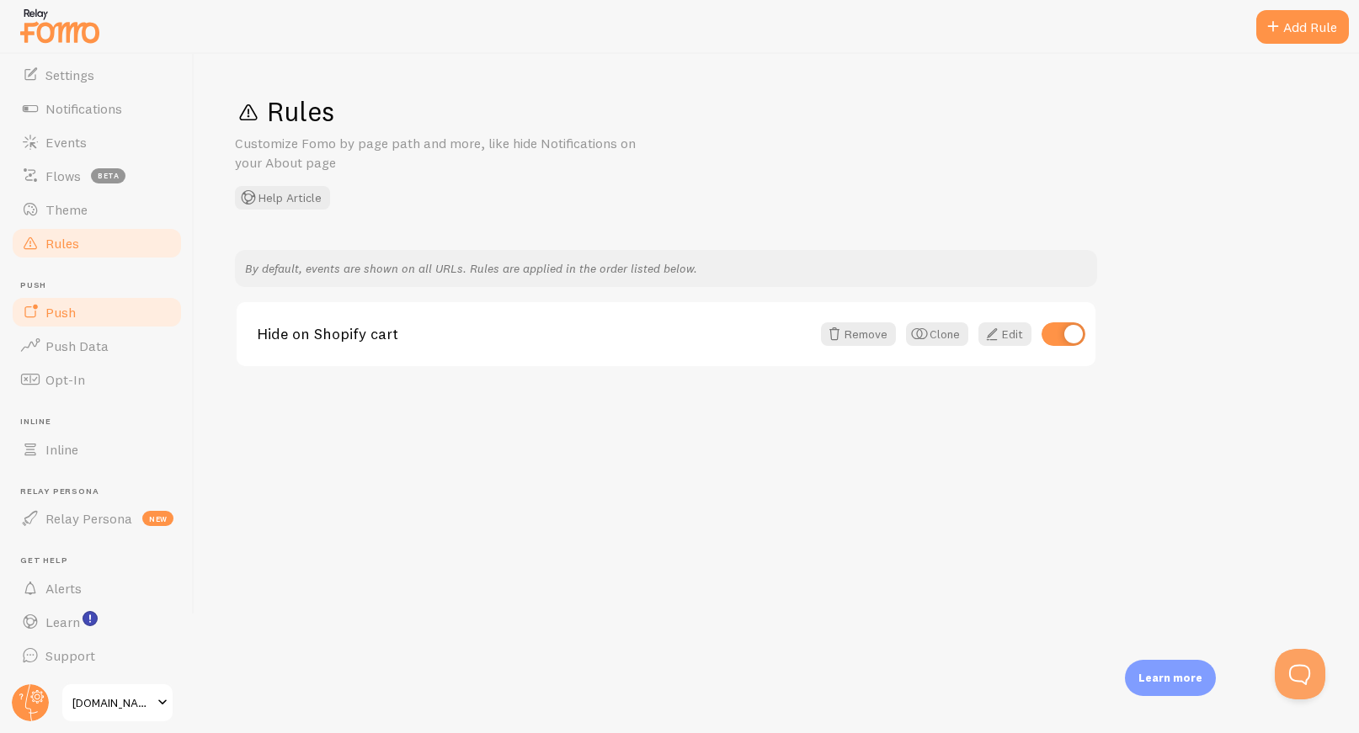
click at [84, 309] on link "Push" at bounding box center [96, 312] width 173 height 34
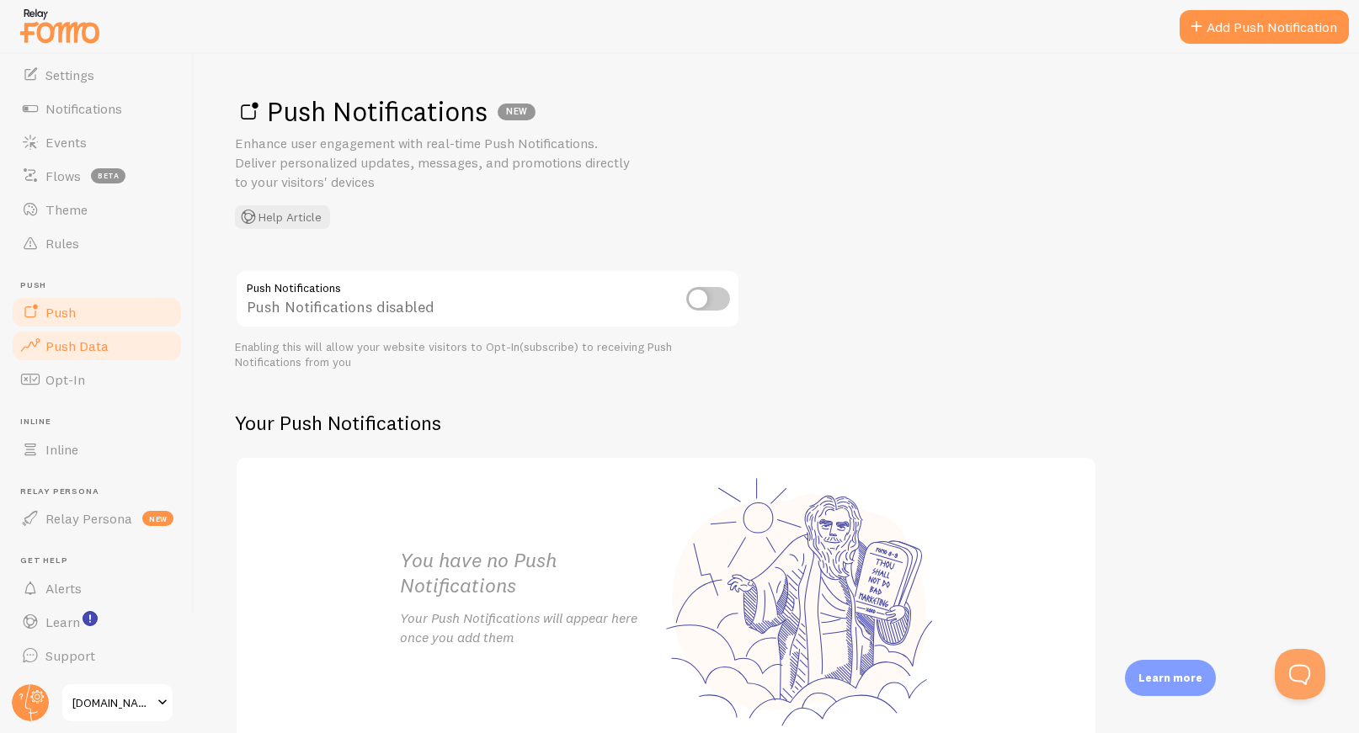
click at [85, 348] on span "Push Data" at bounding box center [76, 346] width 63 height 17
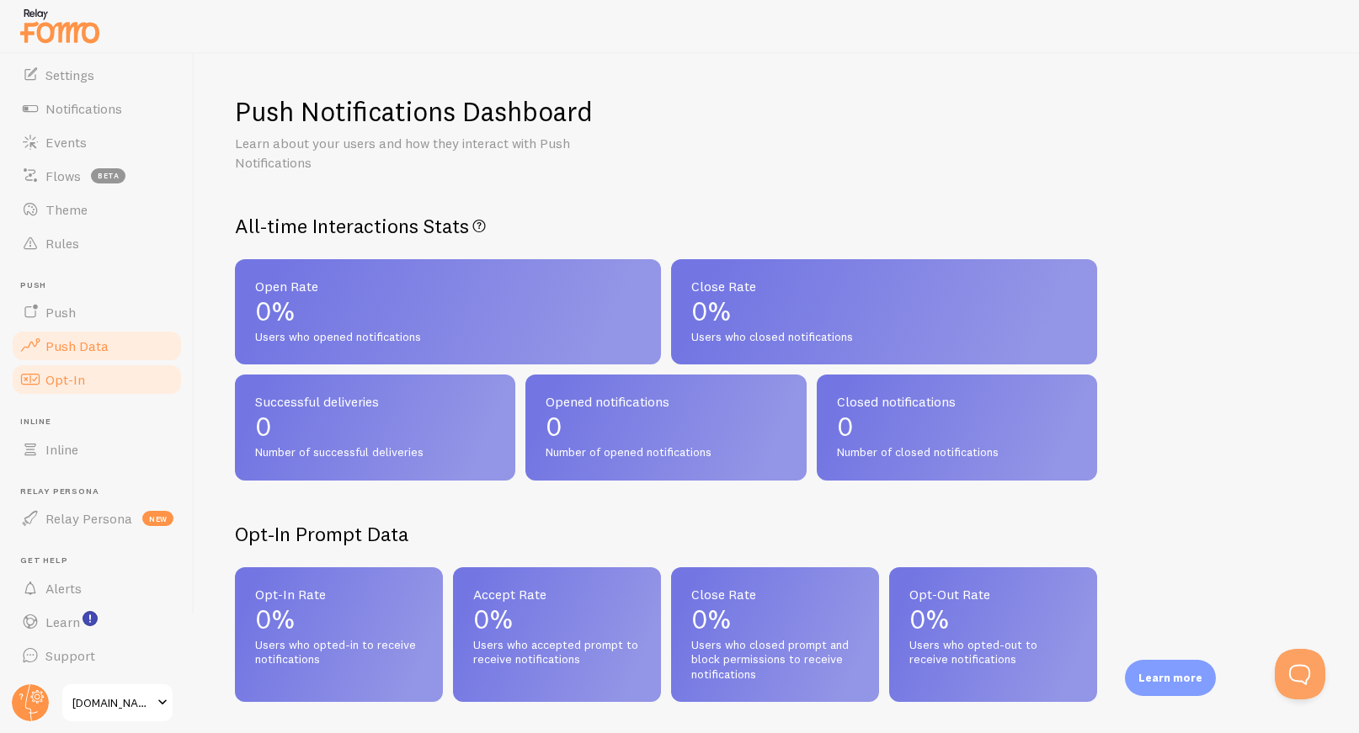
click at [75, 381] on span "Opt-In" at bounding box center [65, 379] width 40 height 17
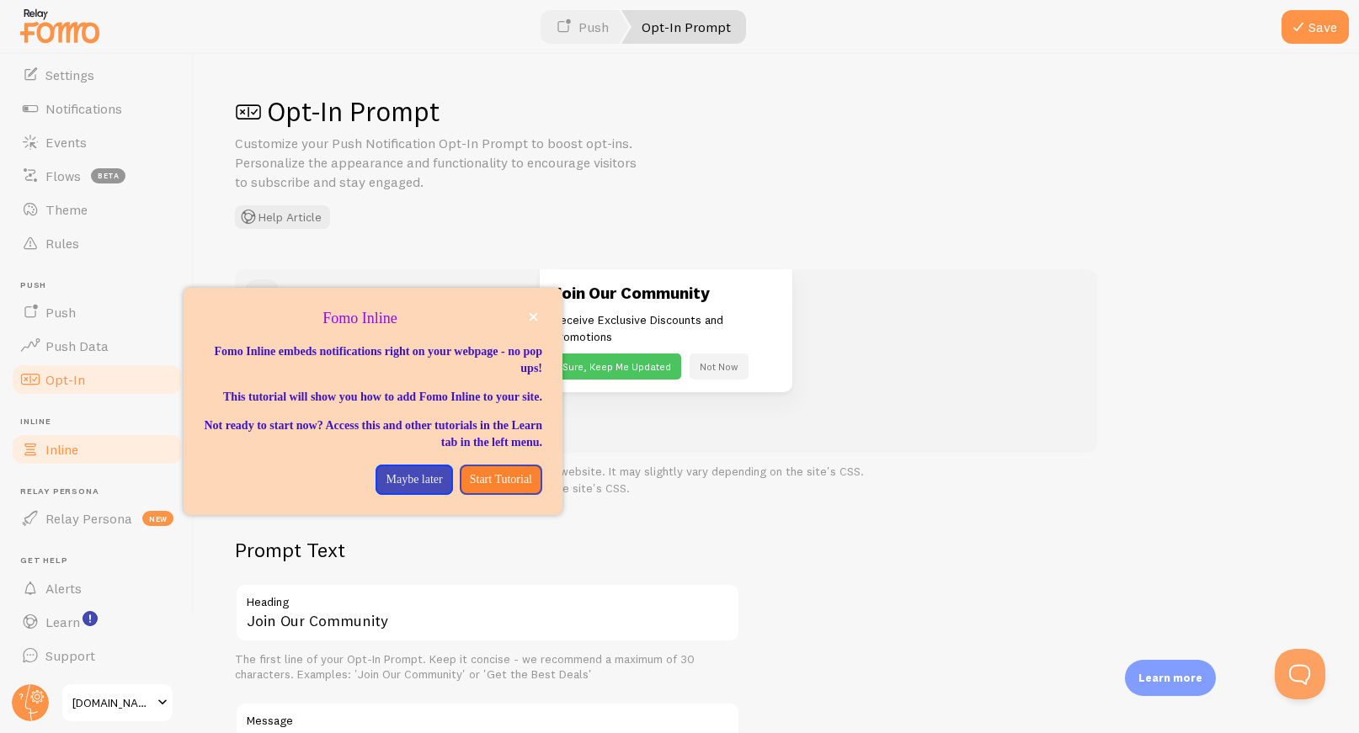
click at [77, 459] on link "Inline" at bounding box center [96, 450] width 173 height 34
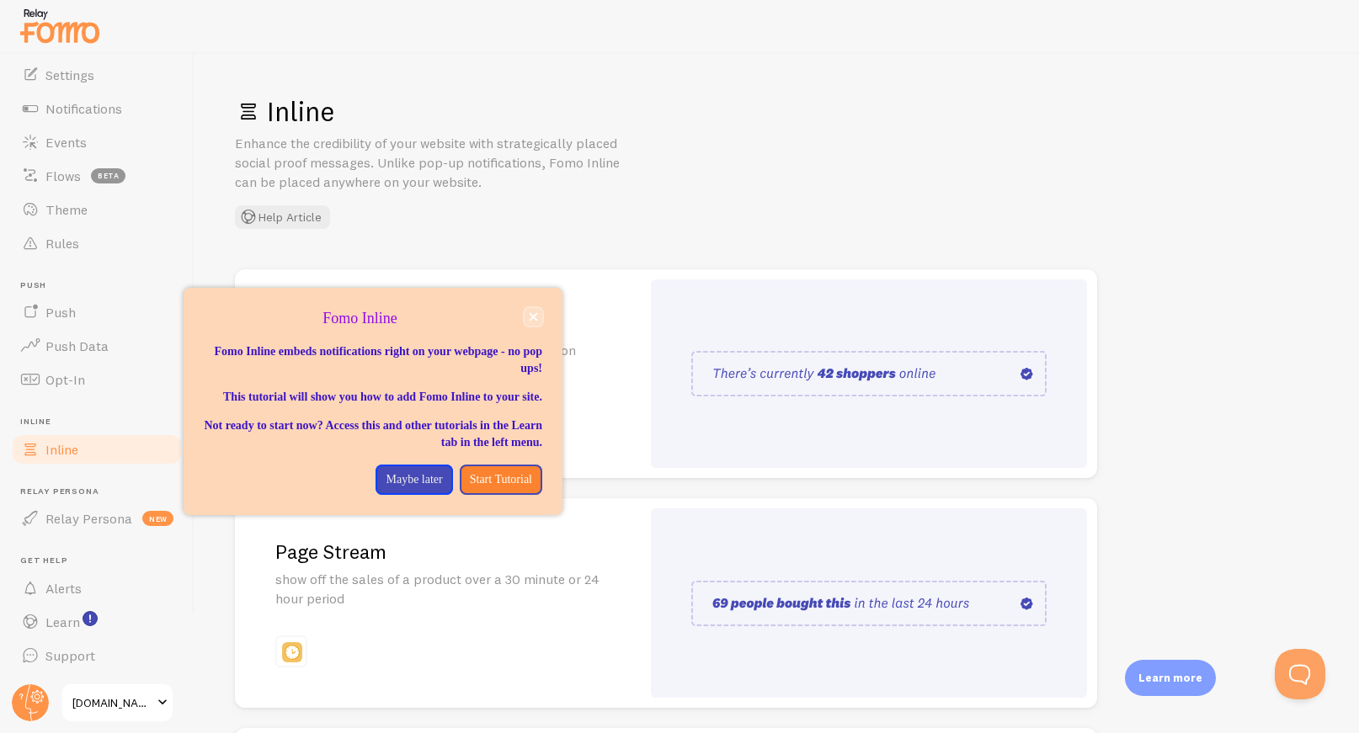
click at [535, 314] on icon "close," at bounding box center [534, 317] width 8 height 8
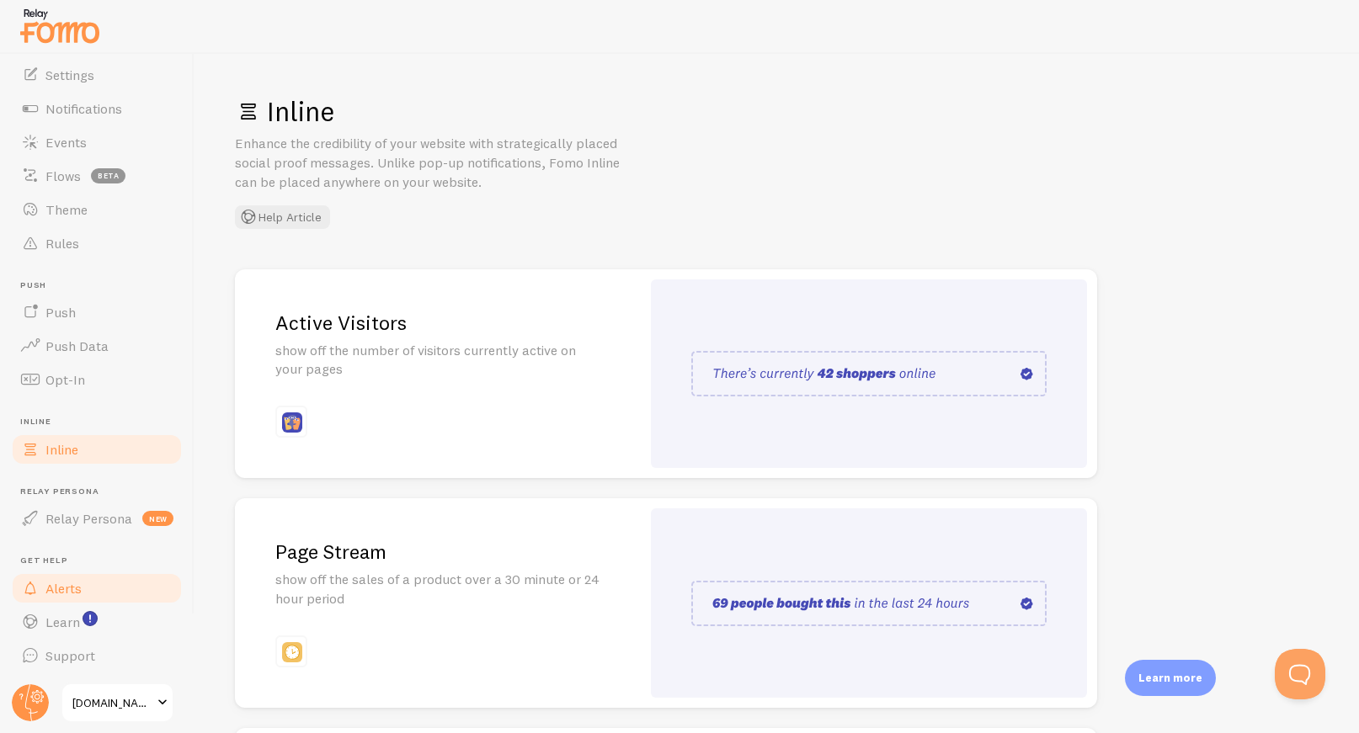
click at [86, 511] on span "Relay Persona" at bounding box center [88, 518] width 87 height 17
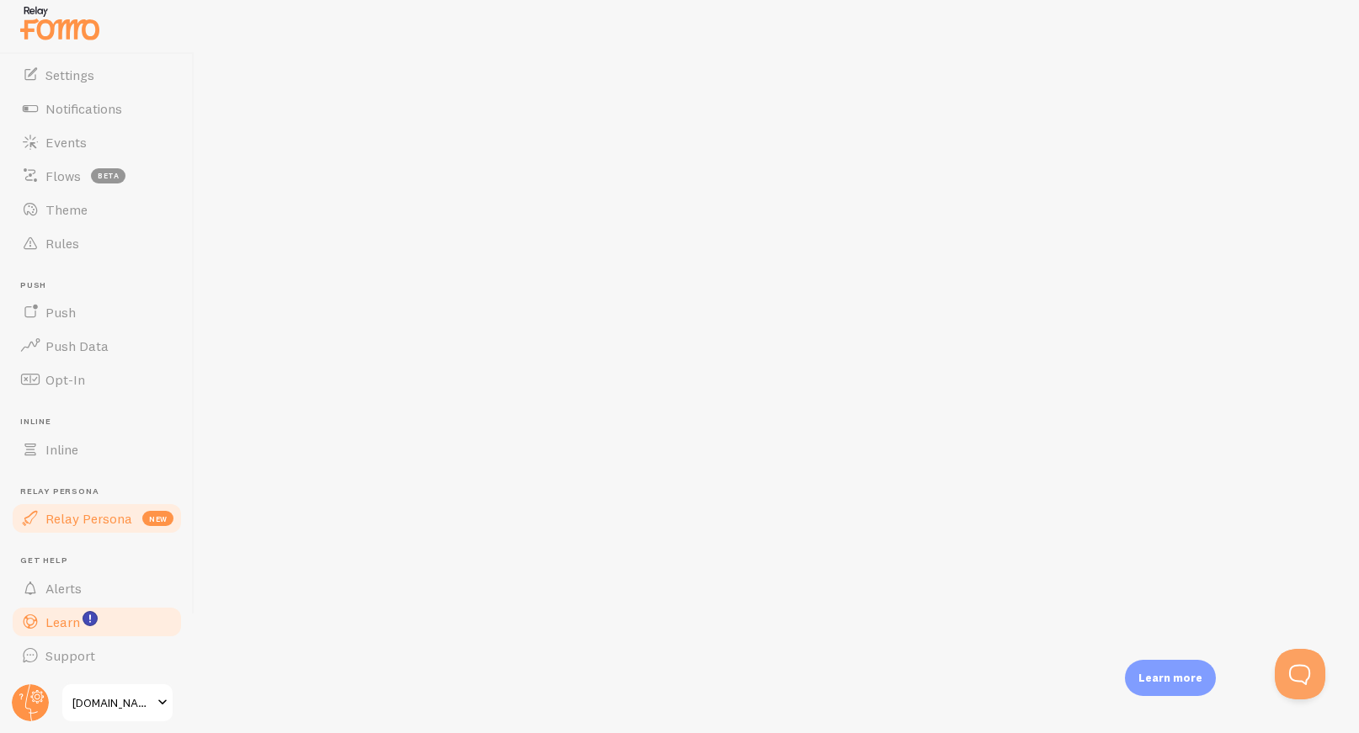
click at [67, 620] on span "Learn" at bounding box center [62, 622] width 35 height 17
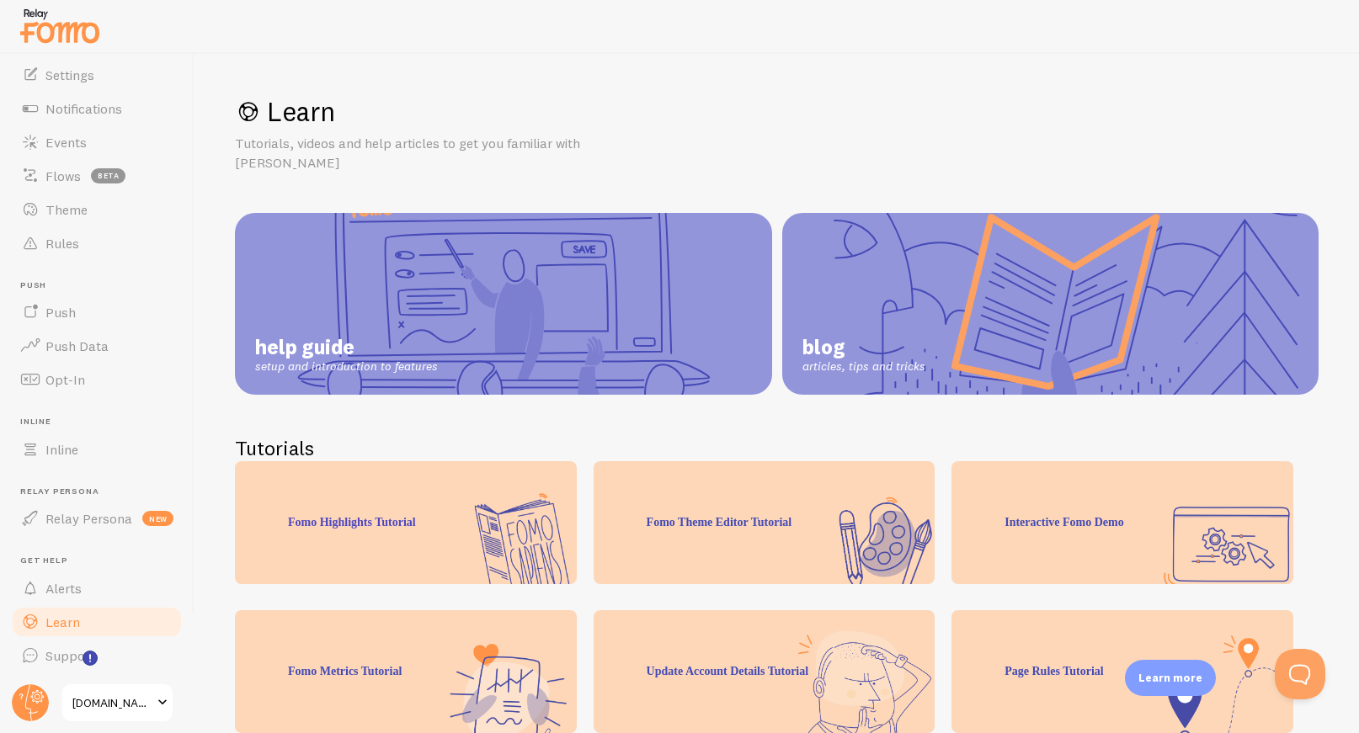
click at [91, 16] on span "Dashboard" at bounding box center [78, 7] width 67 height 17
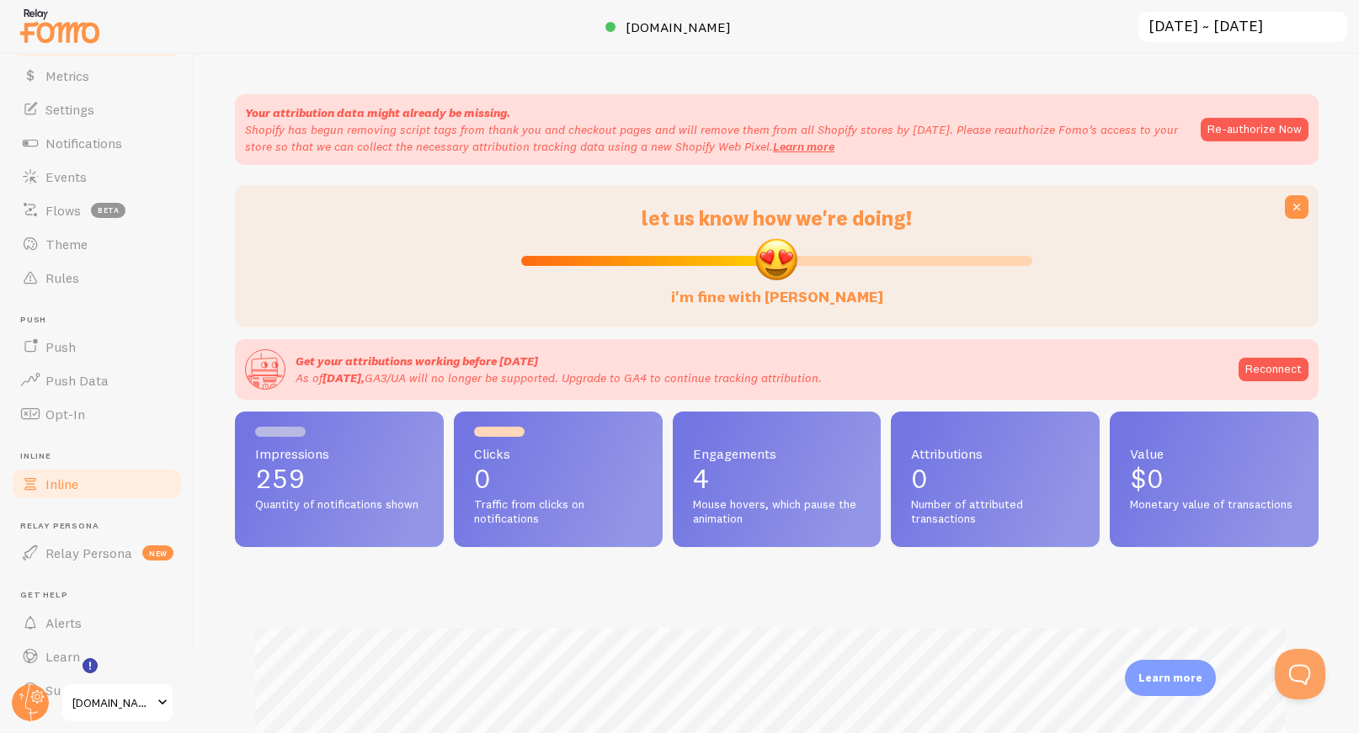
scroll to position [99, 0]
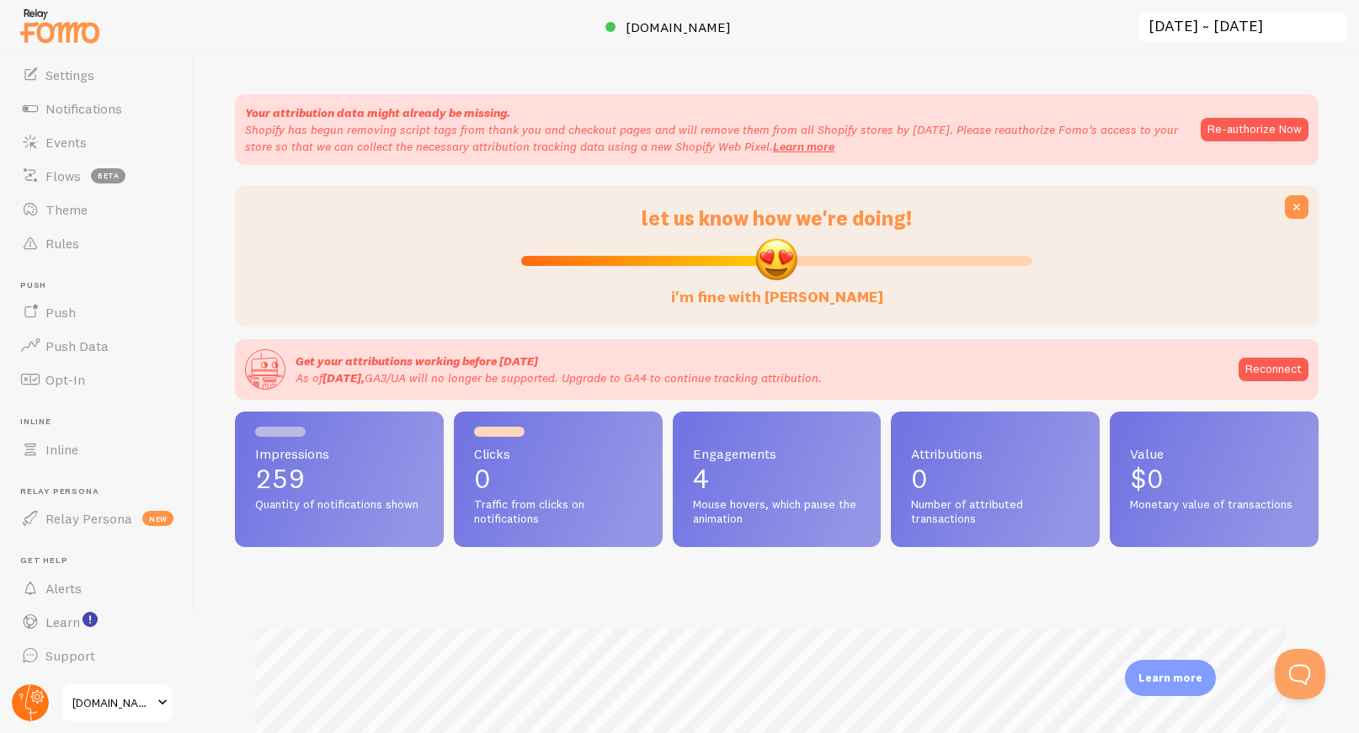
click at [23, 702] on circle at bounding box center [30, 702] width 37 height 37
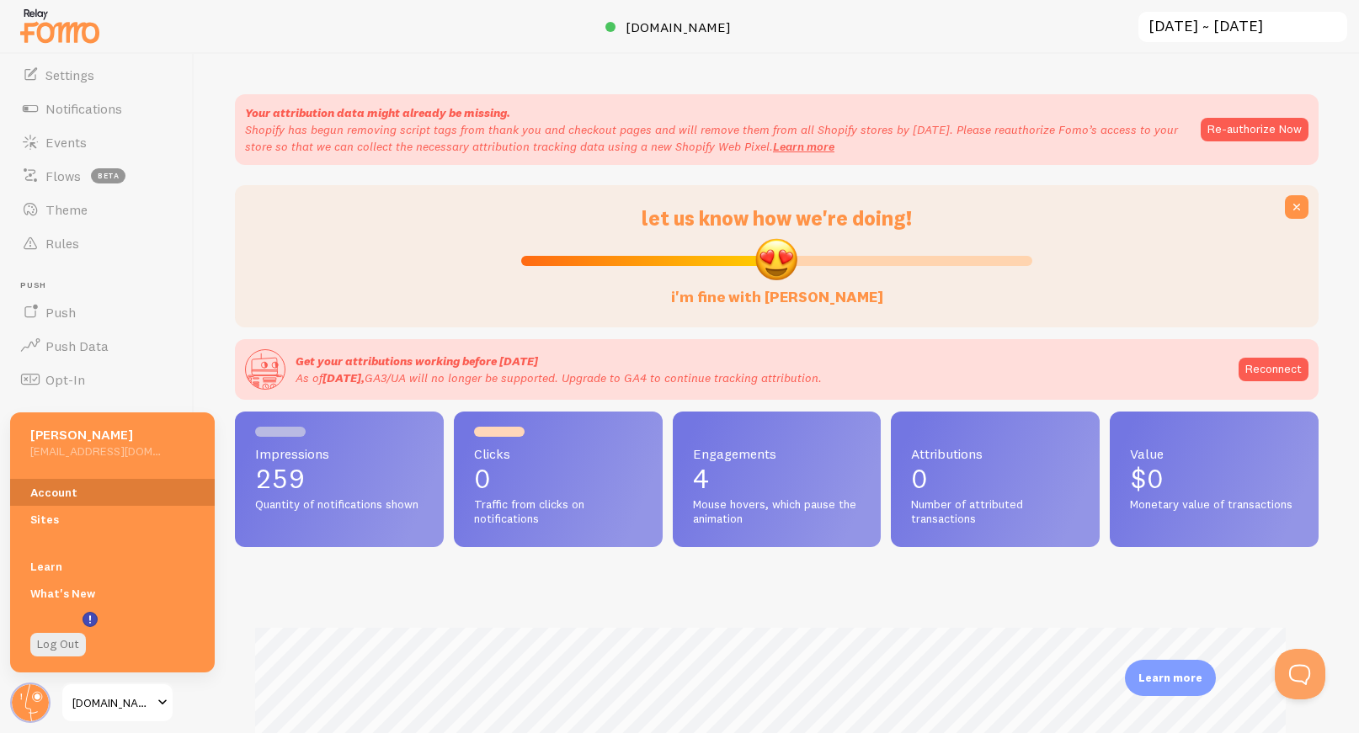
click at [72, 501] on link "Account" at bounding box center [112, 492] width 205 height 27
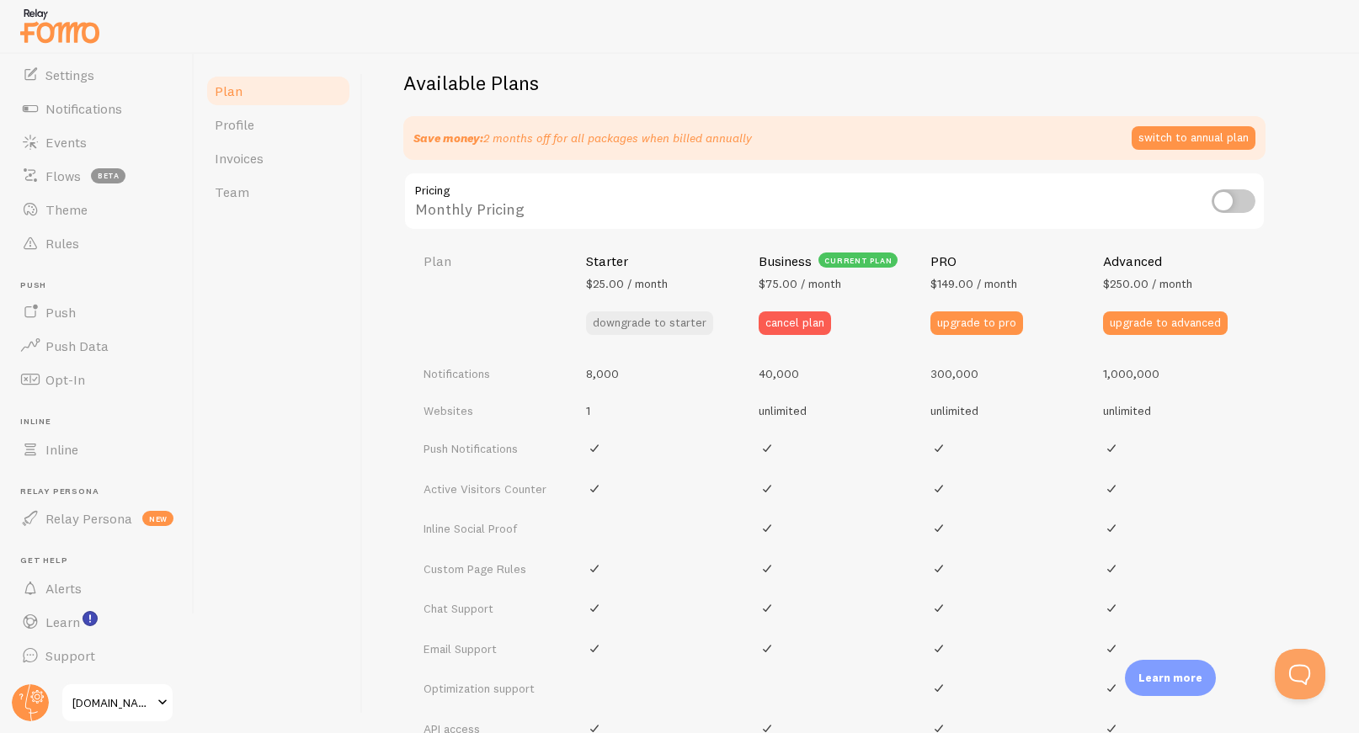
scroll to position [560, 0]
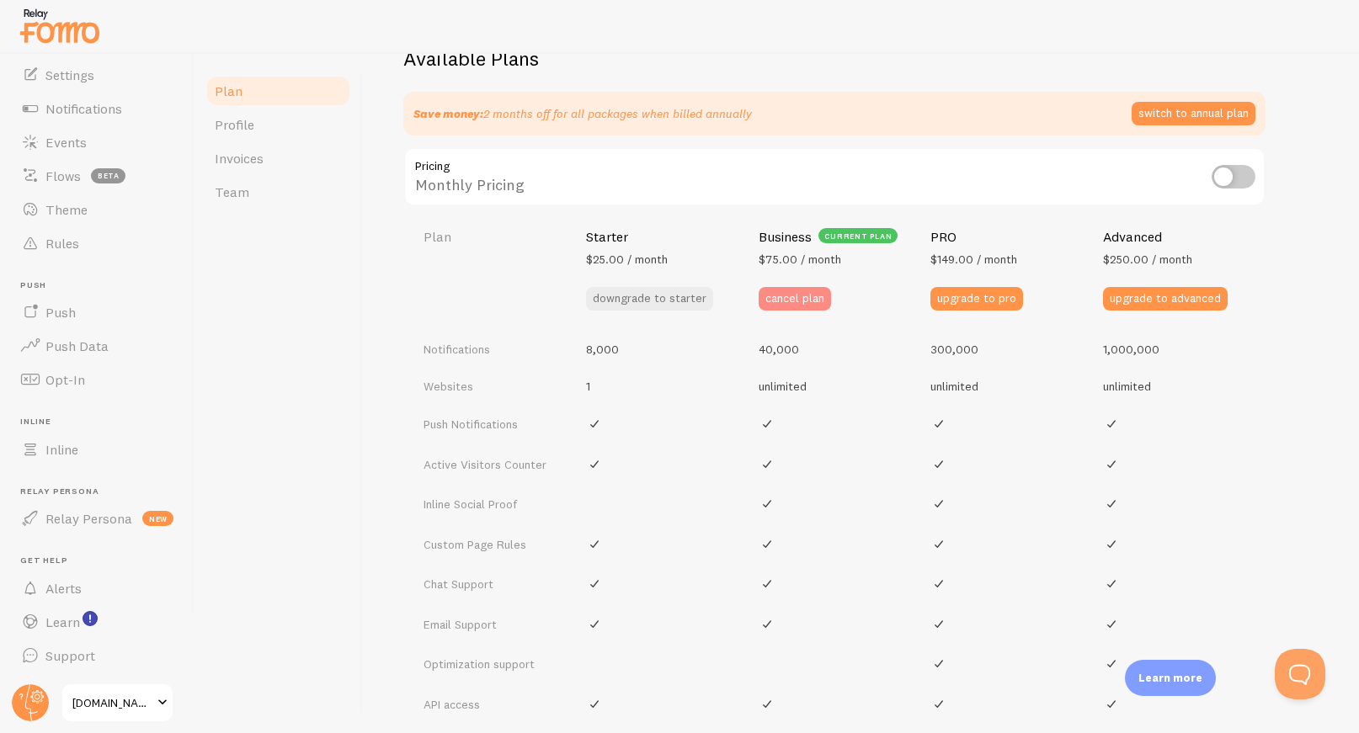
click at [802, 303] on button "cancel plan" at bounding box center [795, 299] width 72 height 24
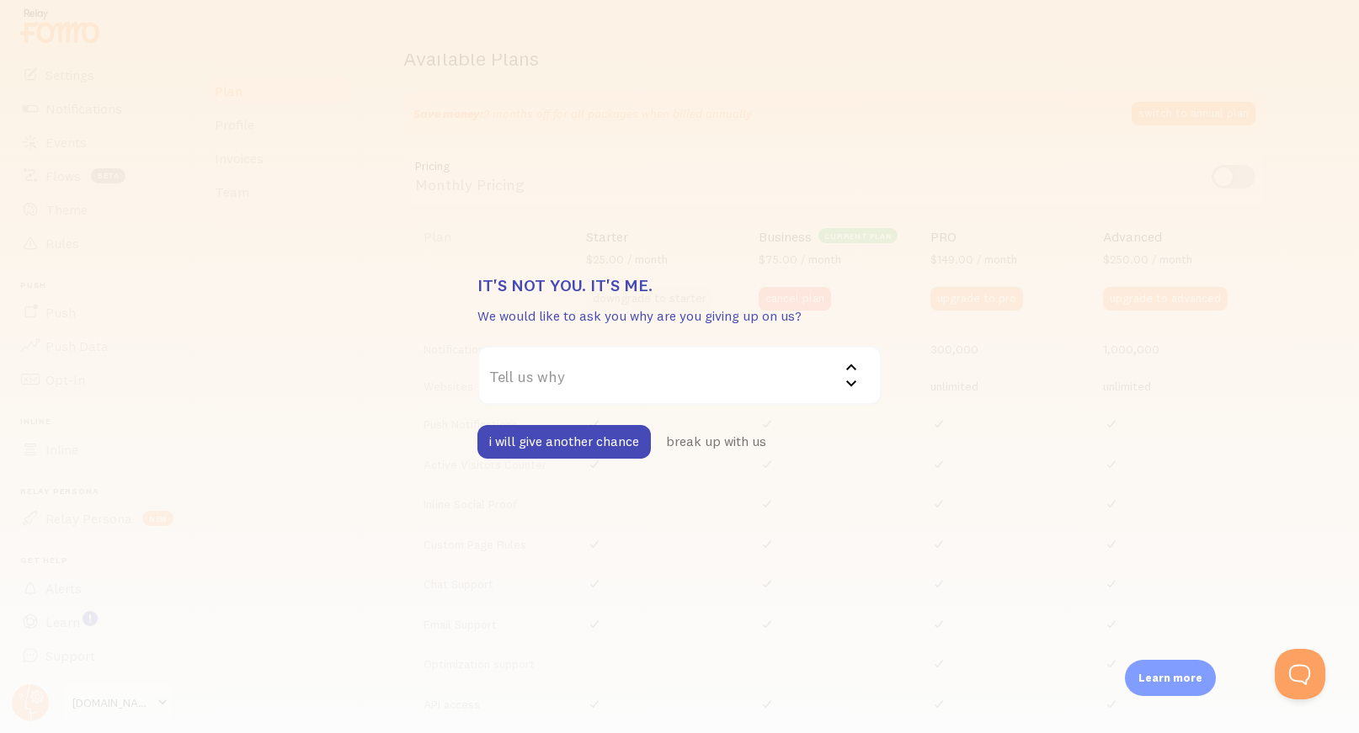
click at [616, 380] on label "Tell us why" at bounding box center [679, 375] width 404 height 59
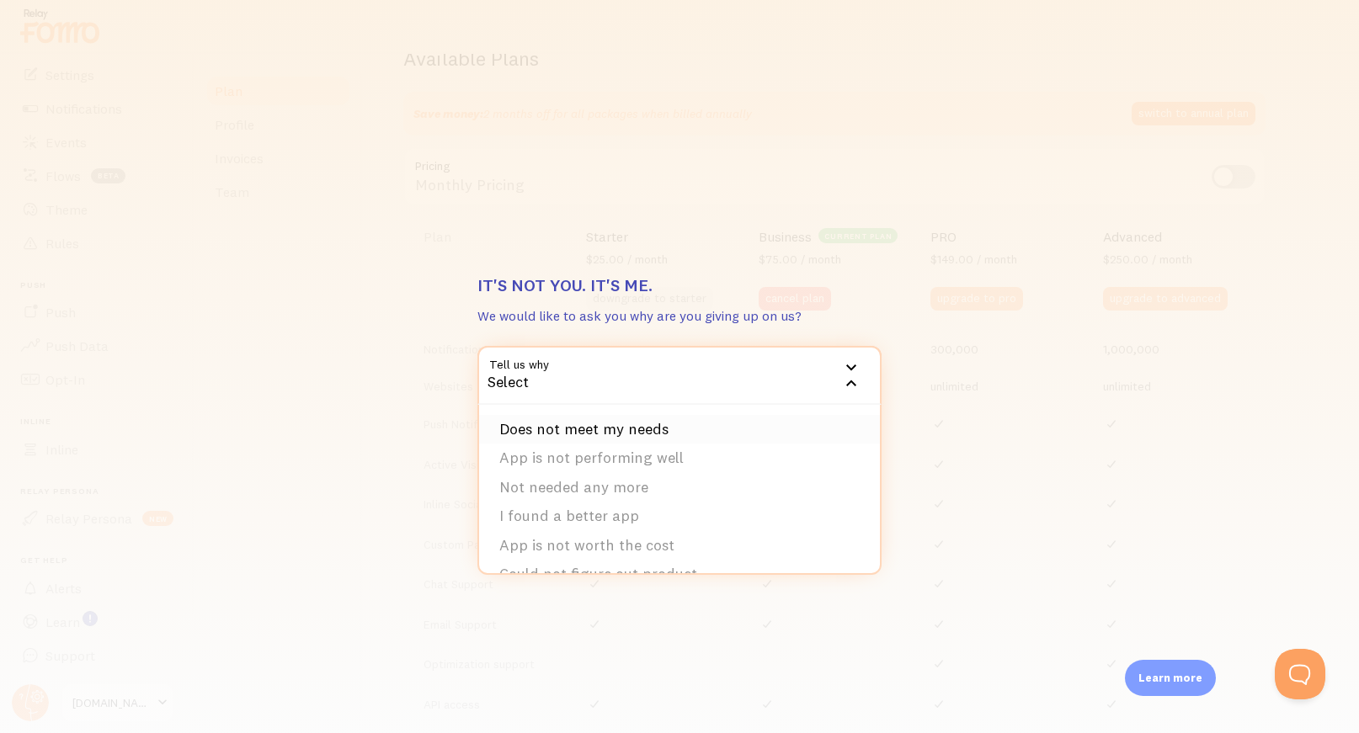
click at [606, 429] on li "Does not meet my needs" at bounding box center [679, 429] width 401 height 29
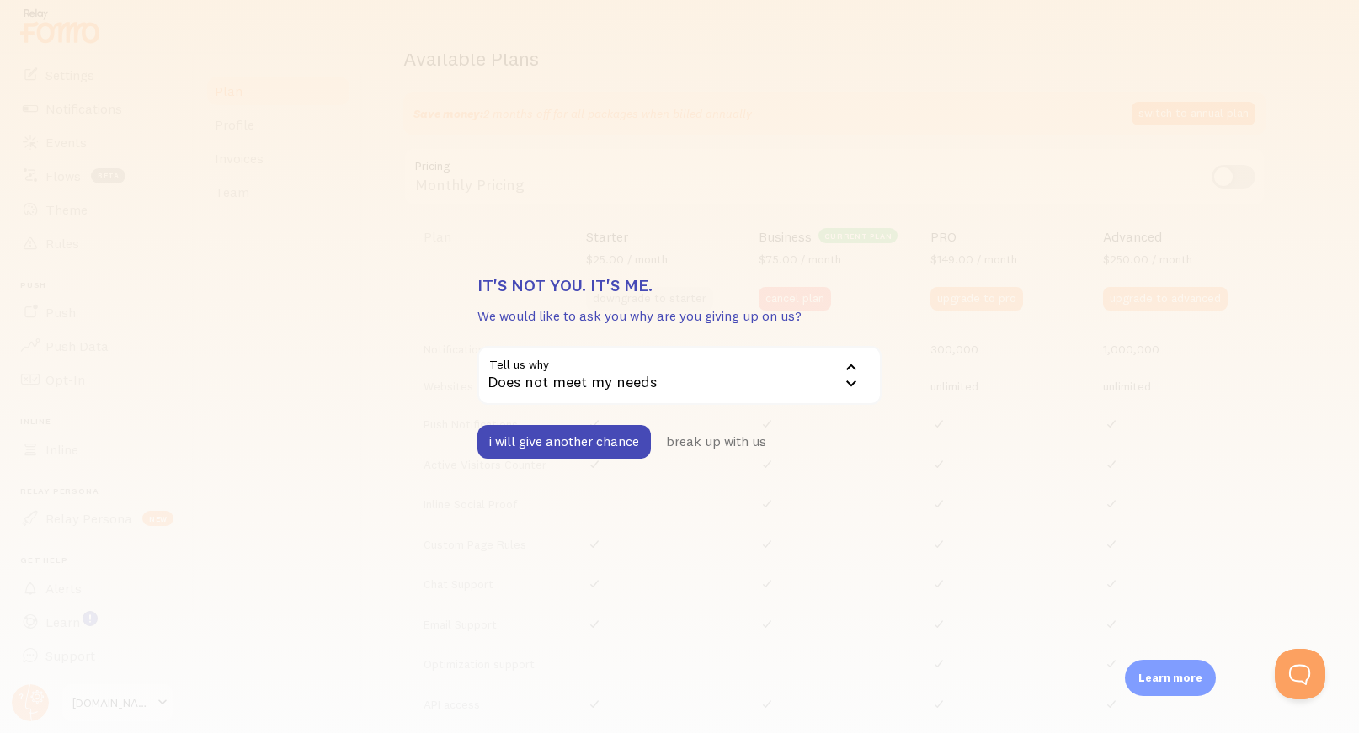
drag, startPoint x: 728, startPoint y: 440, endPoint x: 1011, endPoint y: 427, distance: 283.2
click at [1011, 427] on div "It's not you. It's me. We would like to ask you why are you giving up on us? Te…" at bounding box center [679, 366] width 1359 height 733
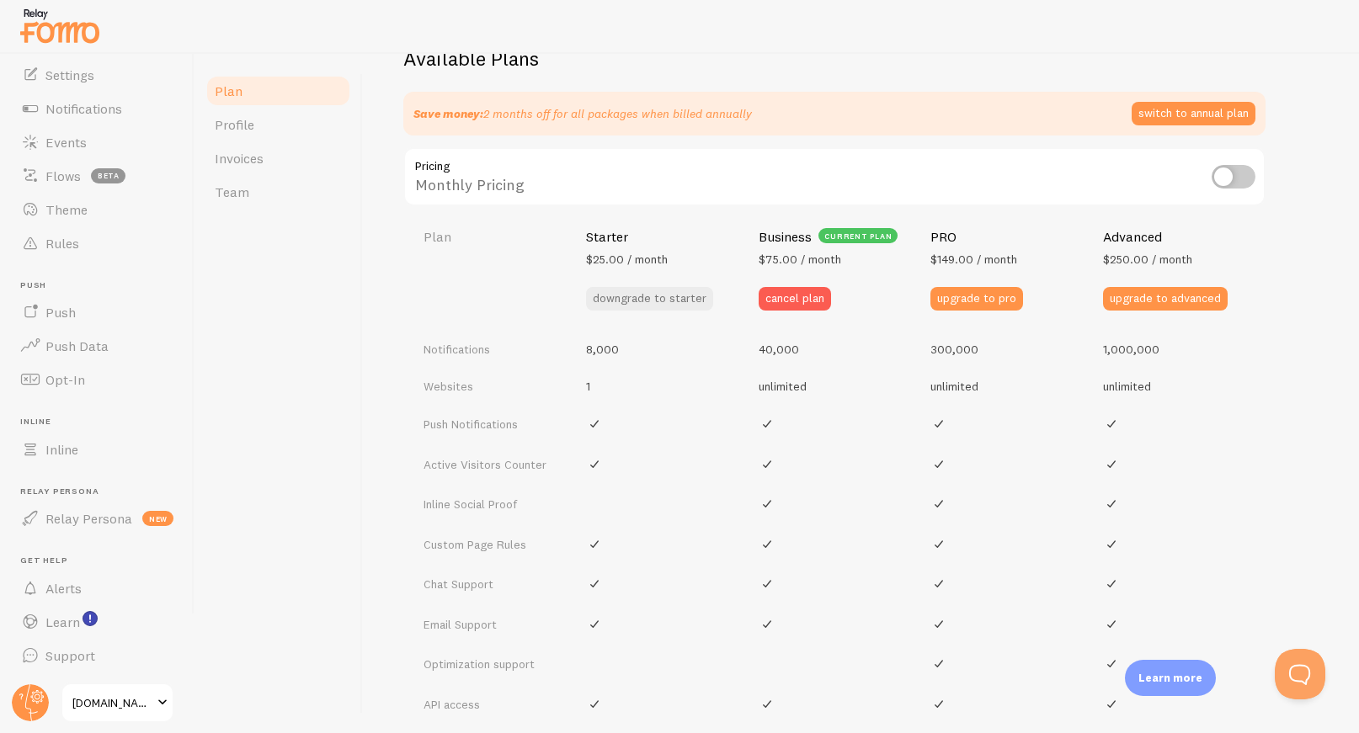
click at [1009, 427] on div "It's not you. It's me. We would like to ask you why are you giving up on us? Te…" at bounding box center [679, 366] width 1359 height 733
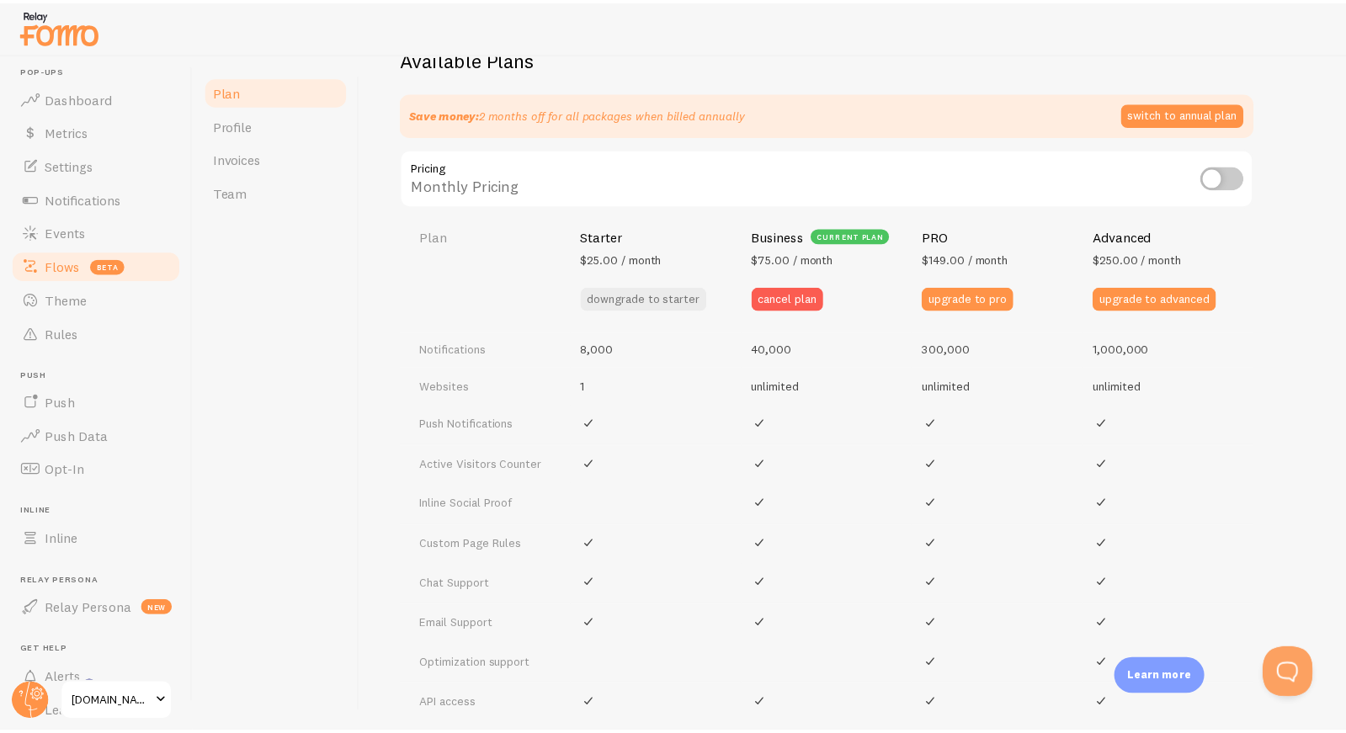
scroll to position [0, 0]
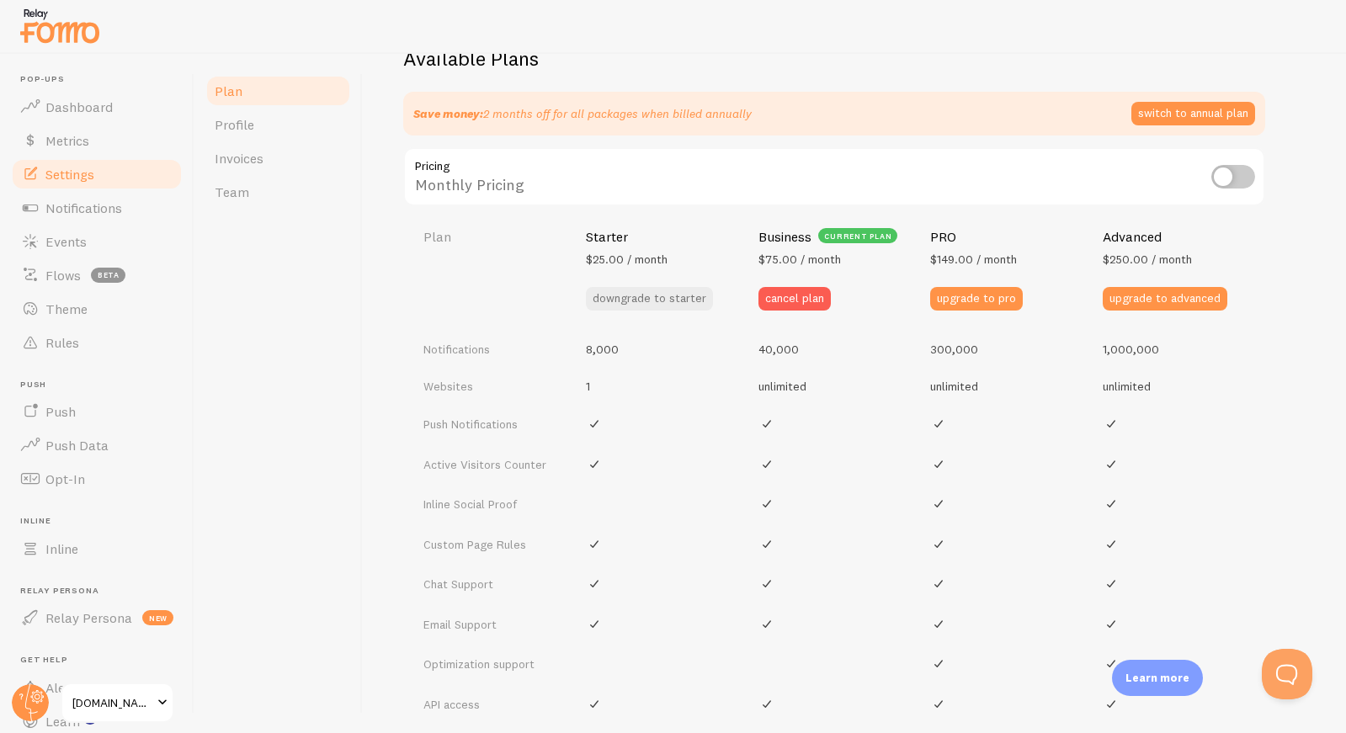
click at [88, 172] on span "Settings" at bounding box center [69, 174] width 49 height 17
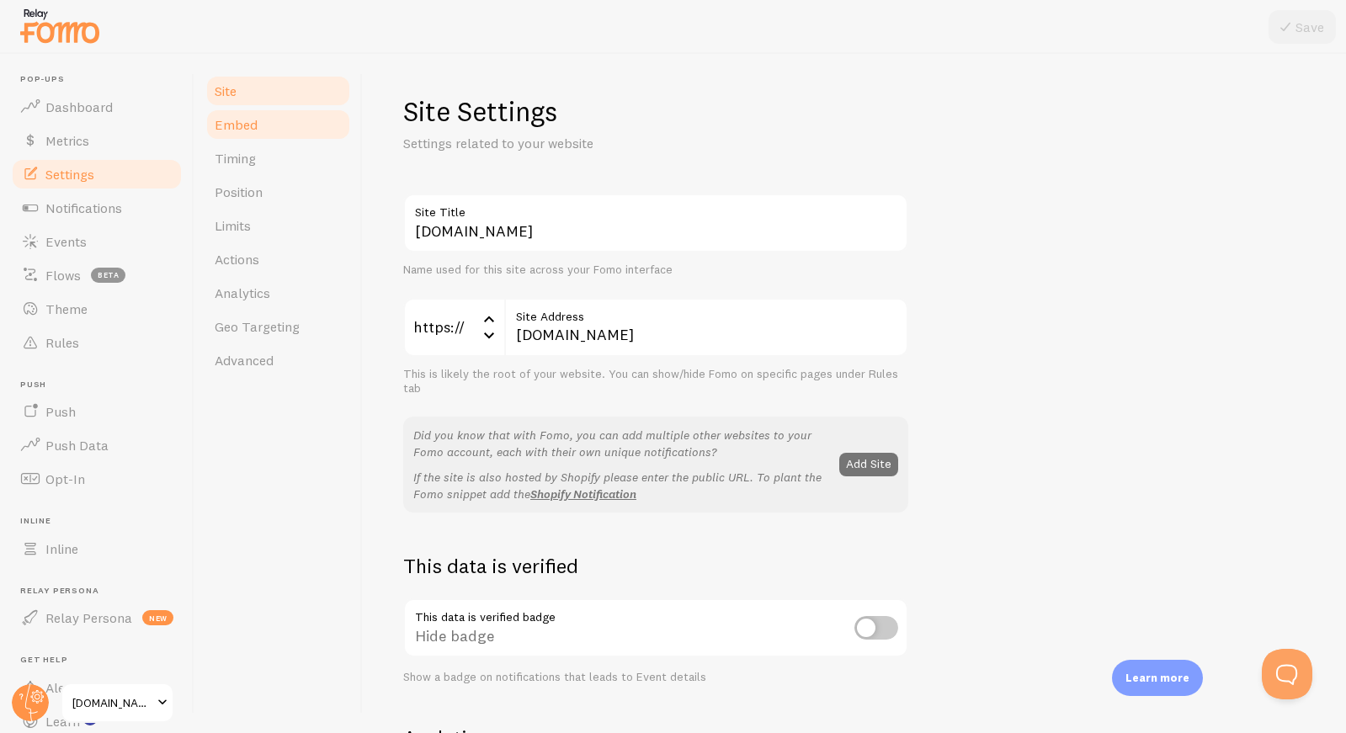
click at [248, 129] on span "Embed" at bounding box center [236, 124] width 43 height 17
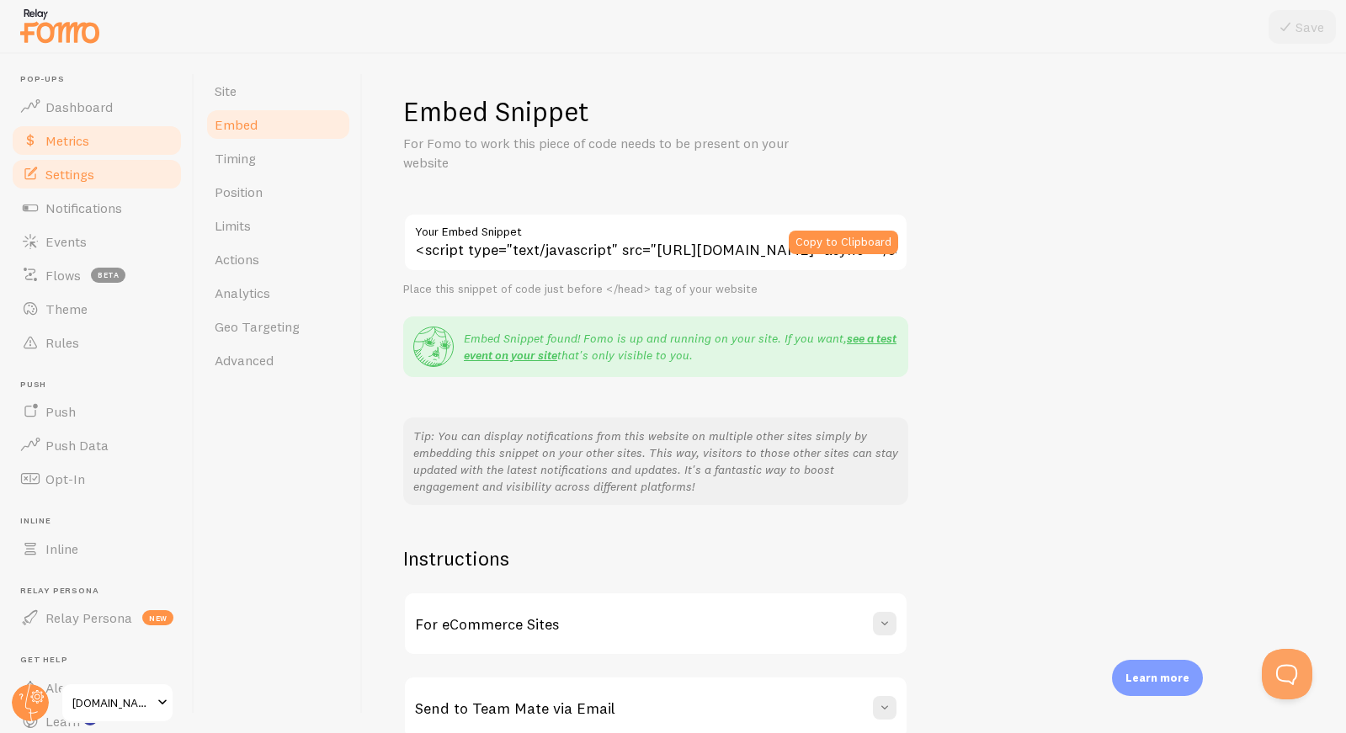
click at [68, 127] on link "Metrics" at bounding box center [96, 141] width 173 height 34
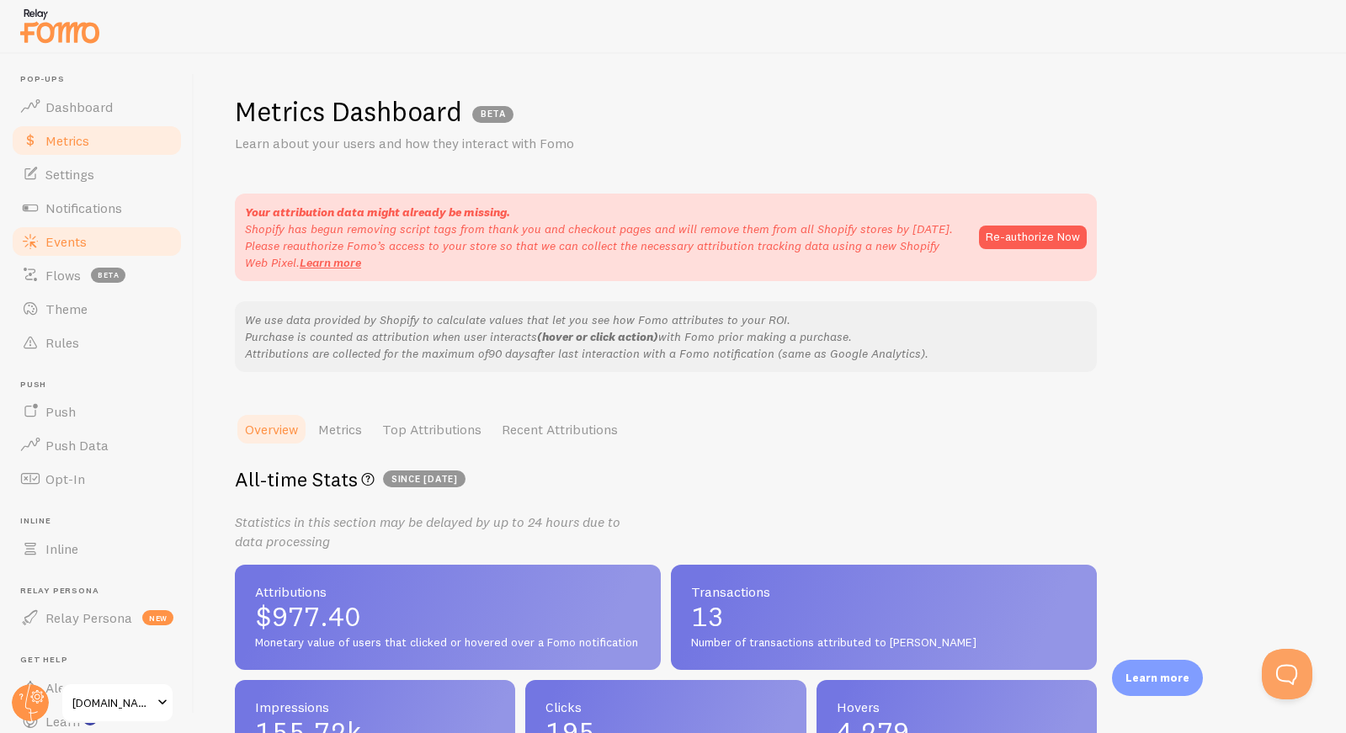
click at [72, 225] on link "Events" at bounding box center [96, 242] width 173 height 34
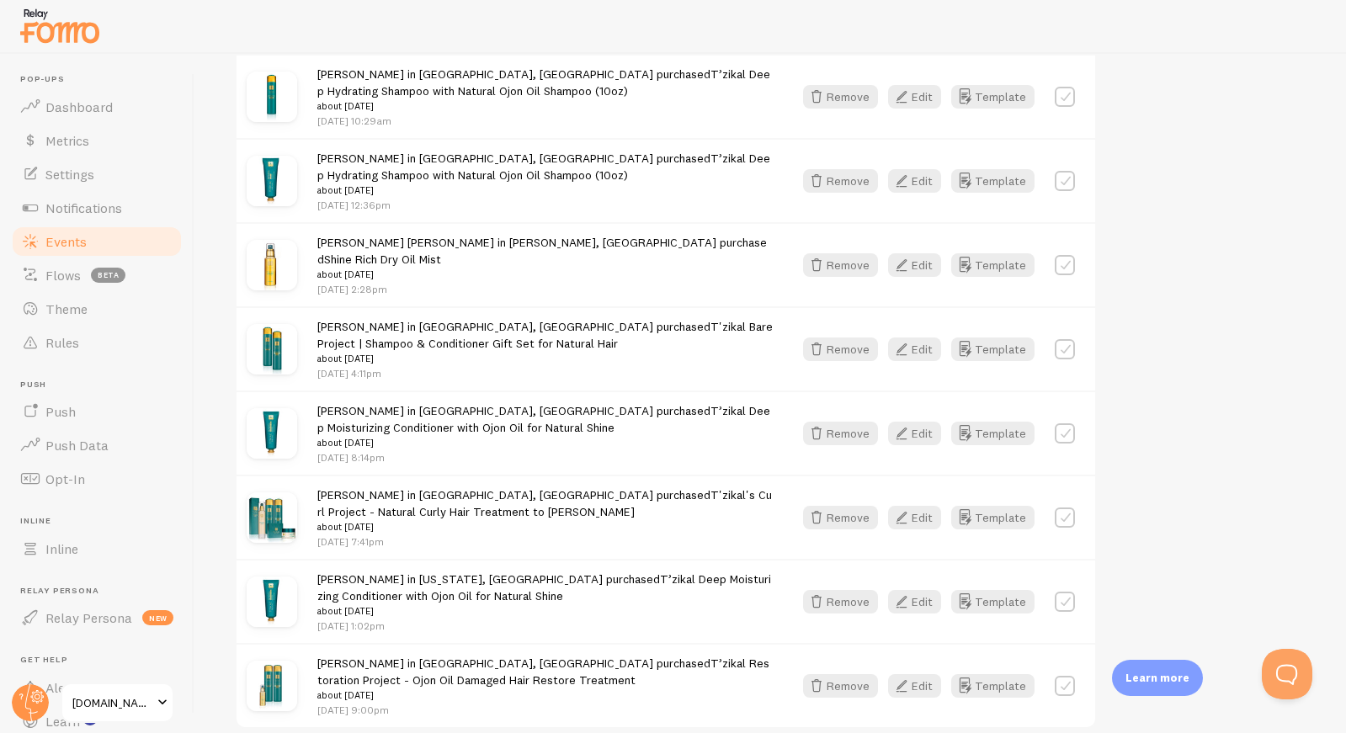
scroll to position [2229, 0]
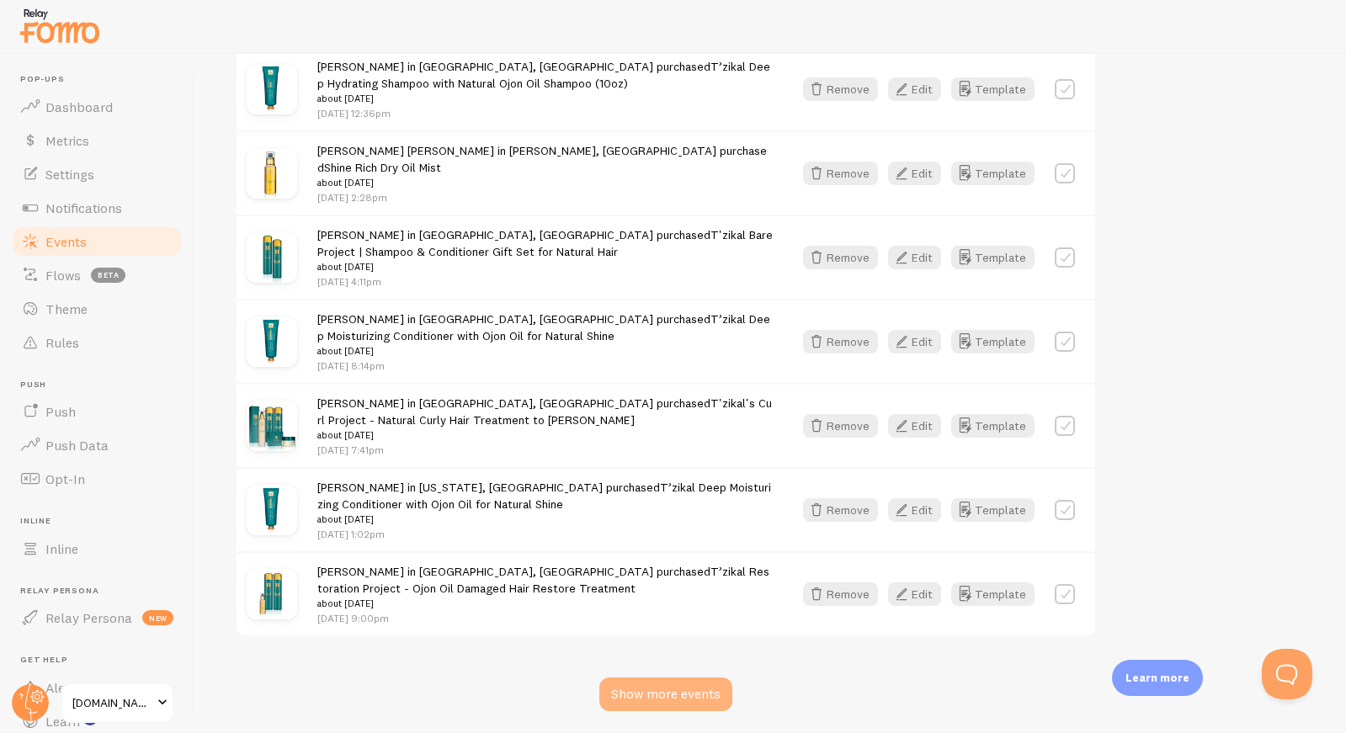
click at [662, 678] on div "Show more events" at bounding box center [665, 695] width 133 height 34
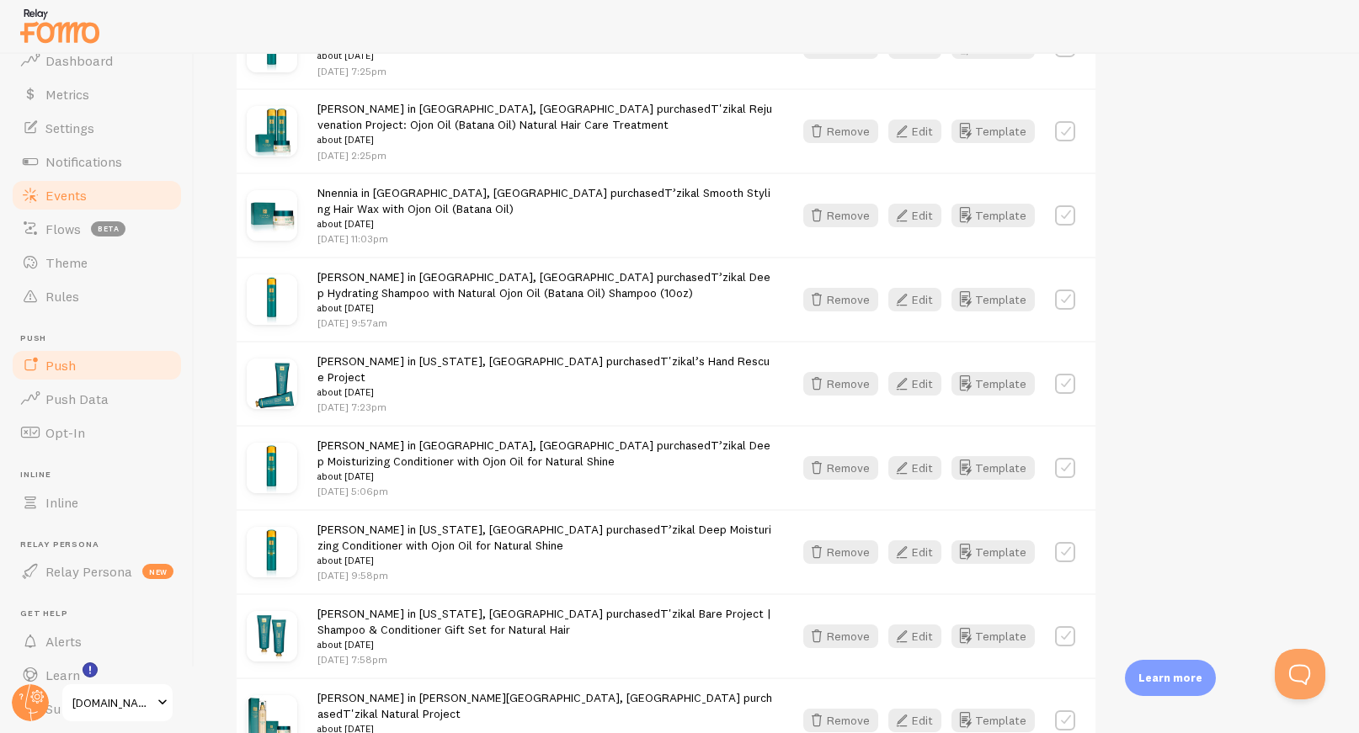
scroll to position [53, 0]
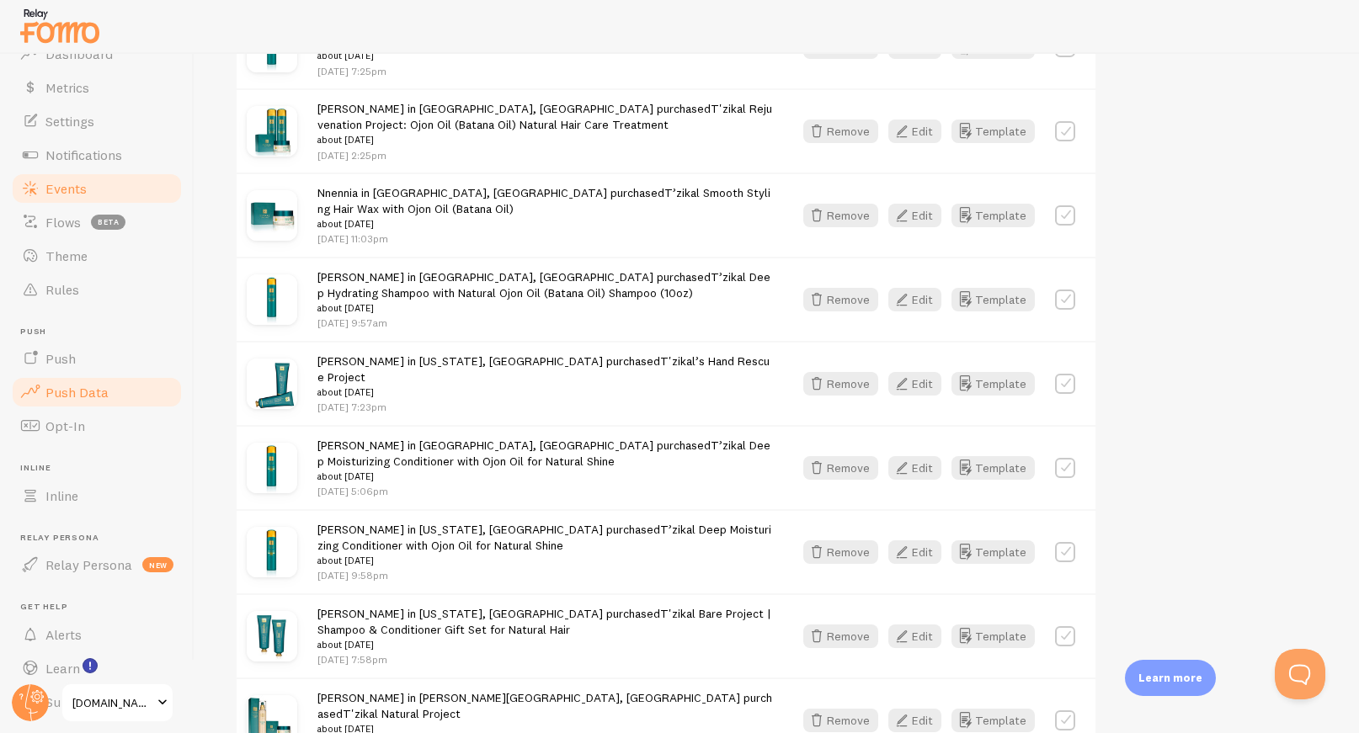
click at [94, 394] on span "Push Data" at bounding box center [76, 392] width 63 height 17
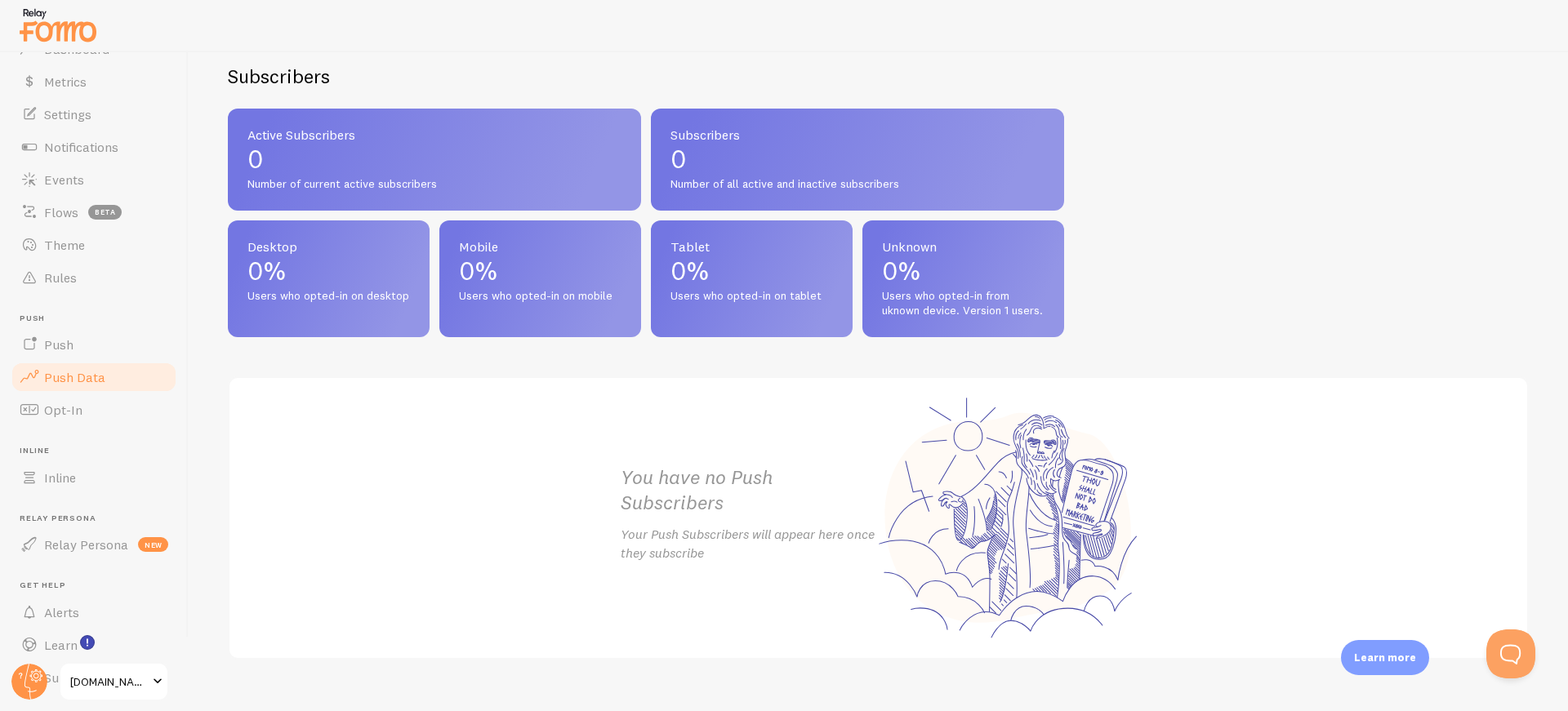
scroll to position [666, 0]
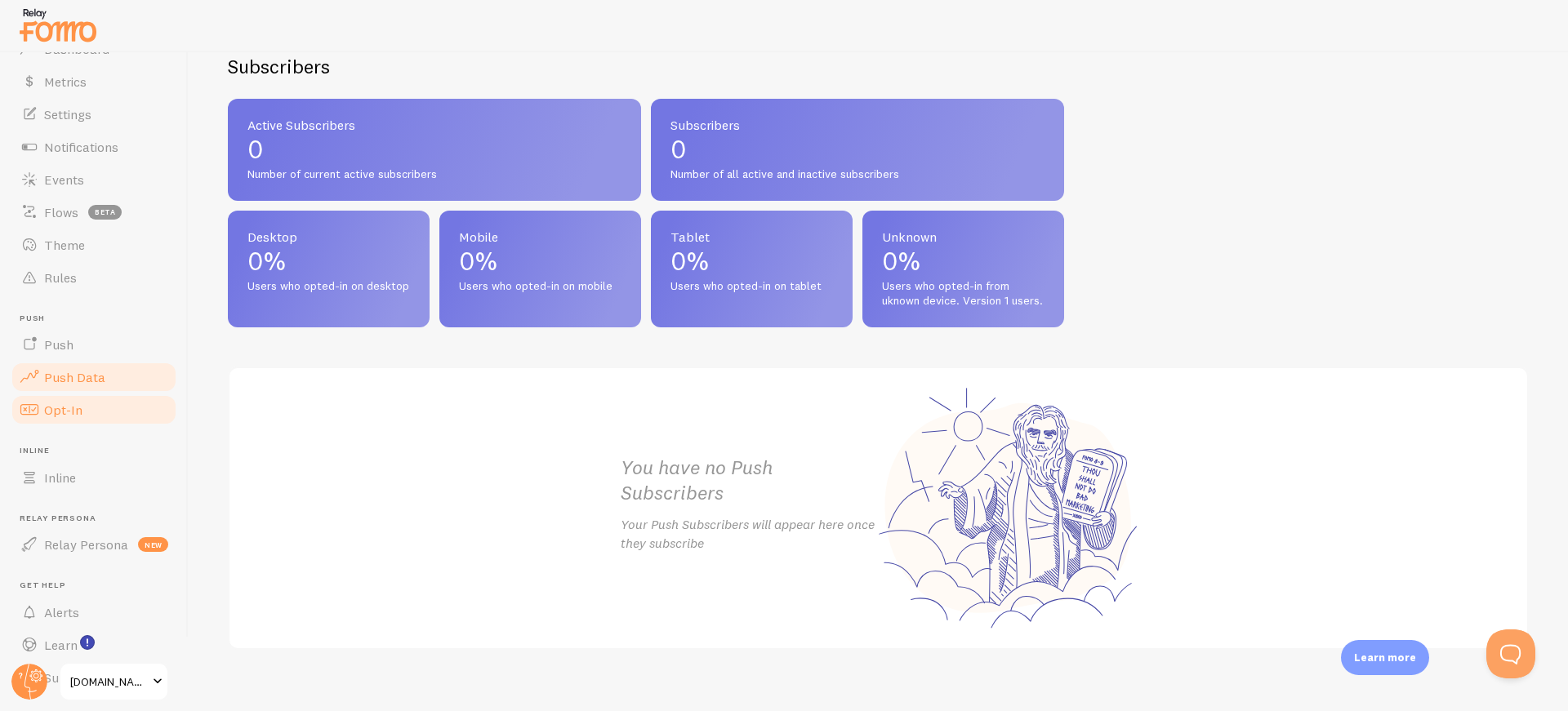
click at [90, 422] on link "Opt-In" at bounding box center [93, 410] width 168 height 33
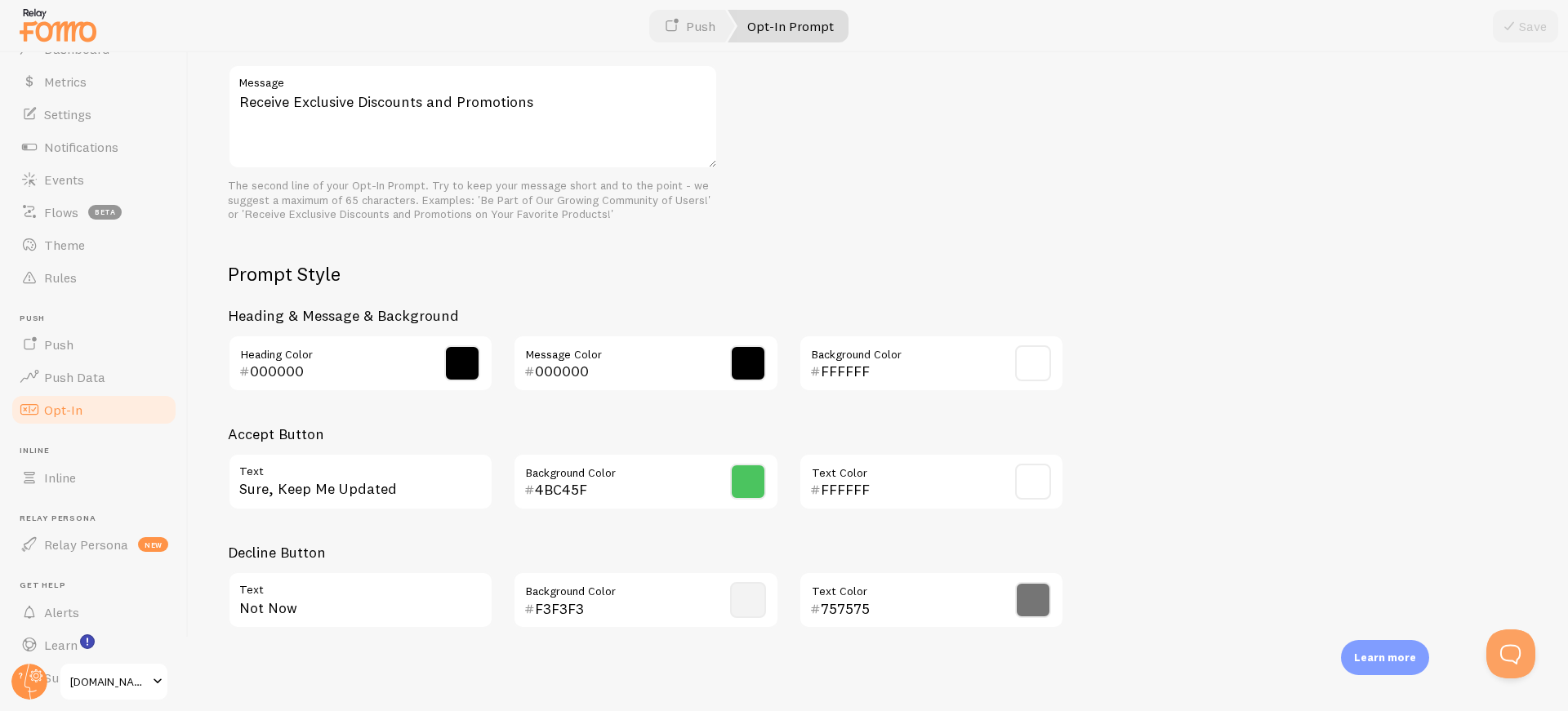
scroll to position [626, 0]
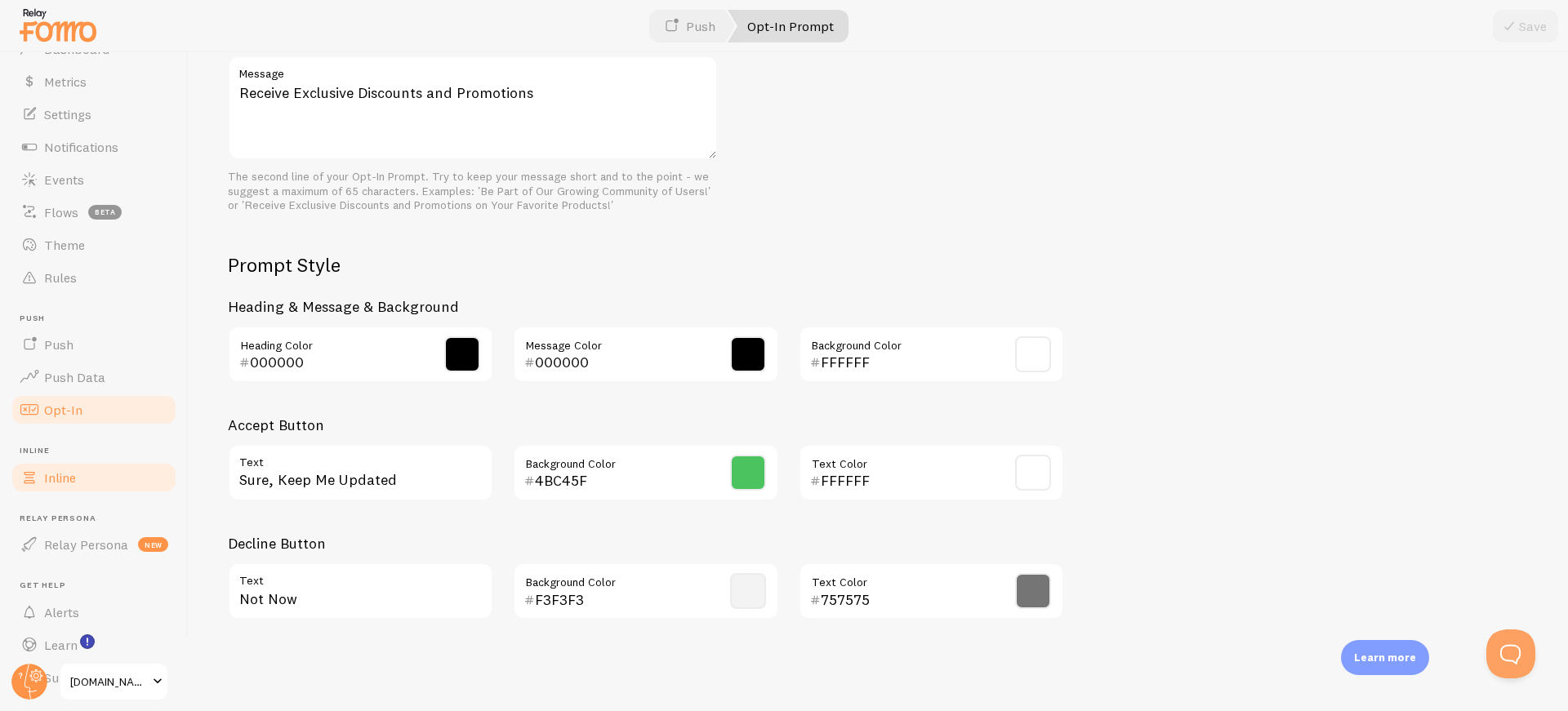
click at [59, 487] on link "Inline" at bounding box center [93, 478] width 168 height 33
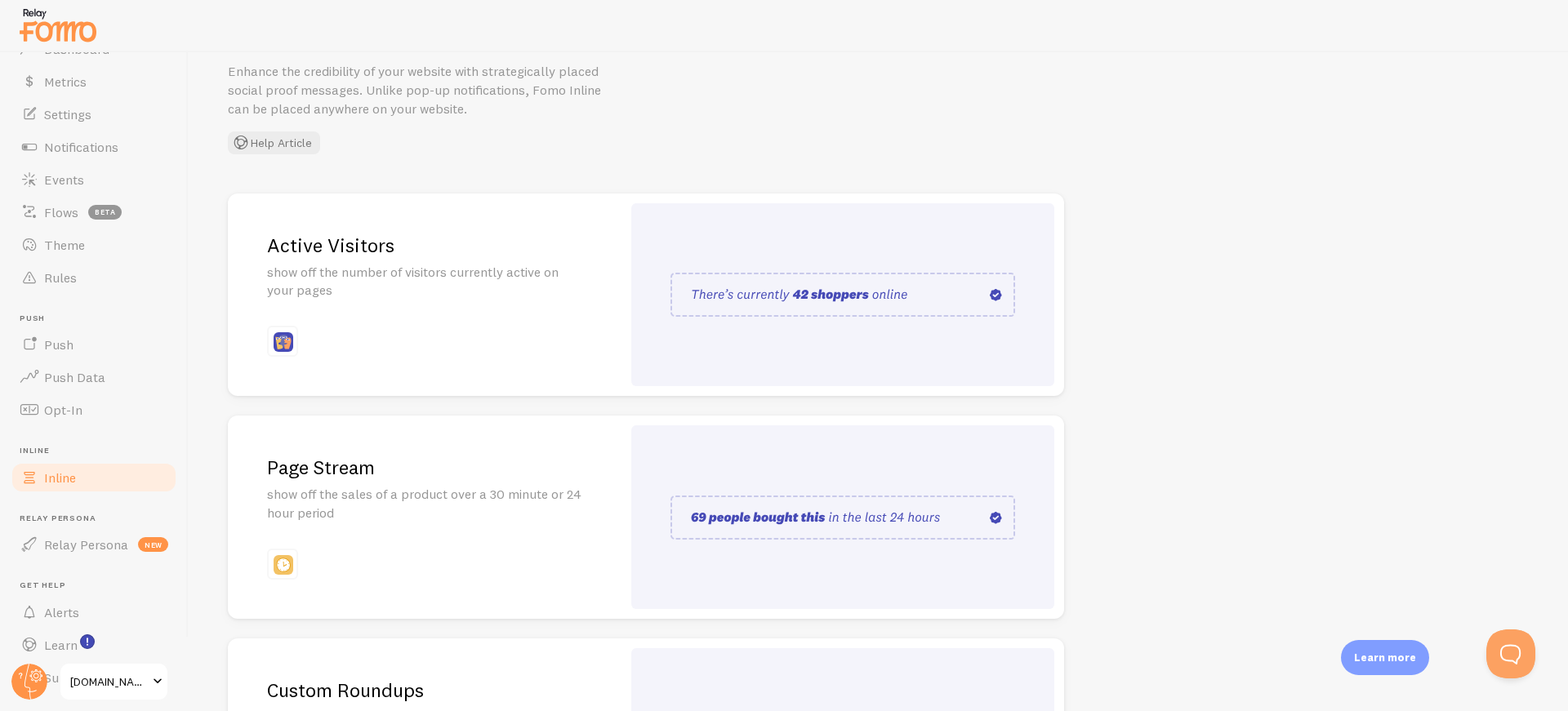
scroll to position [109, 0]
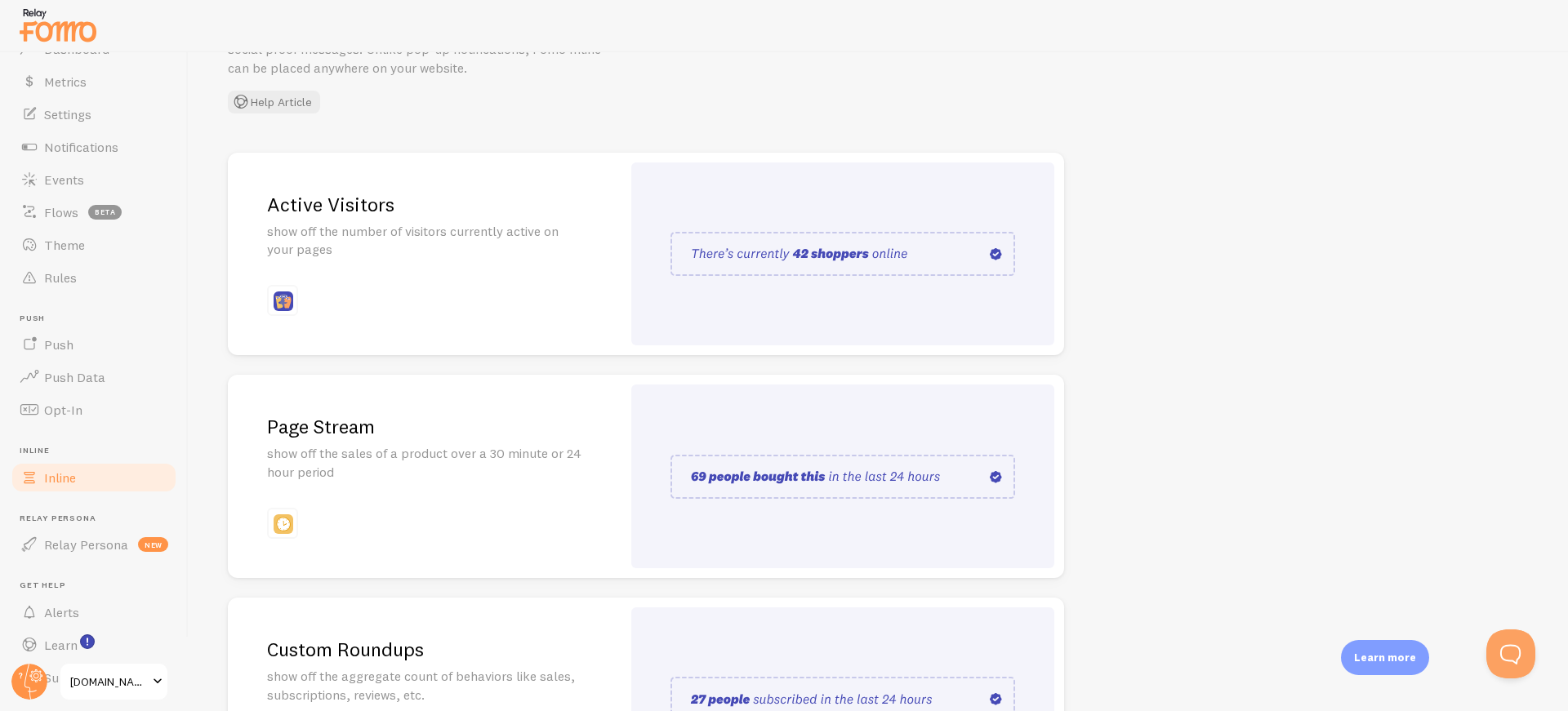
click at [51, 563] on ul "Pop-ups Dashboard Metrics Settings Notifications Events Flows beta Theme Rules …" at bounding box center [93, 356] width 168 height 677
click at [76, 547] on span "Relay Persona" at bounding box center [85, 544] width 84 height 16
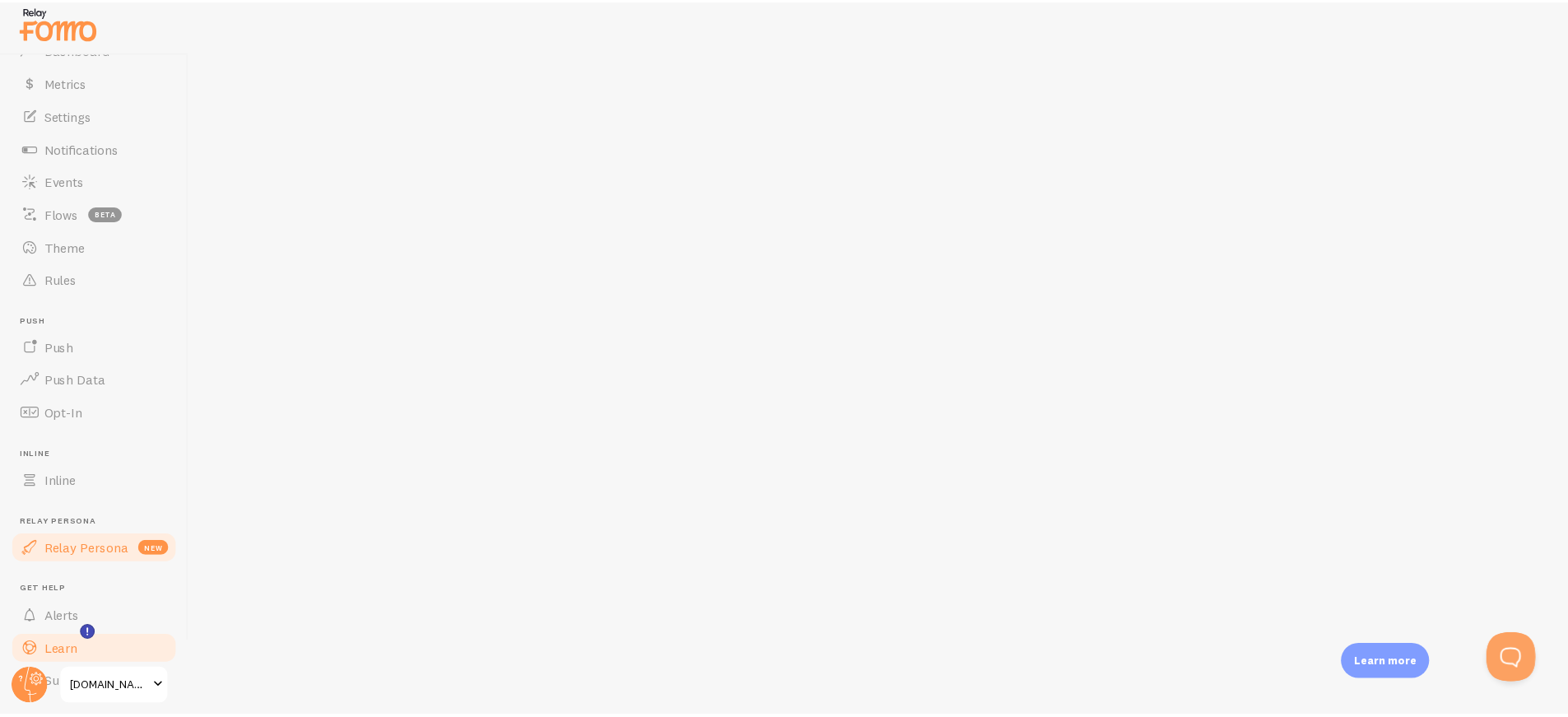
scroll to position [84, 0]
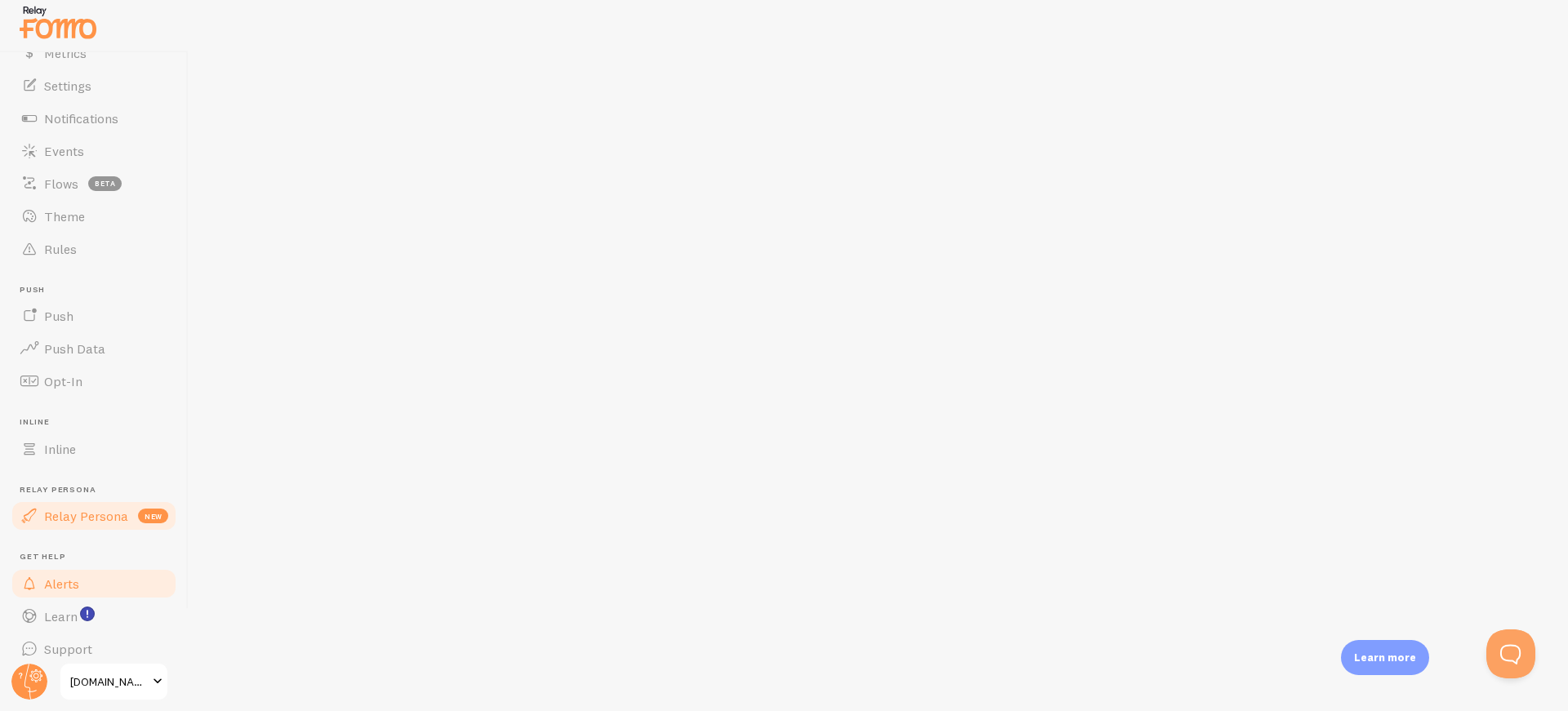
click at [67, 594] on link "Alerts" at bounding box center [93, 584] width 168 height 33
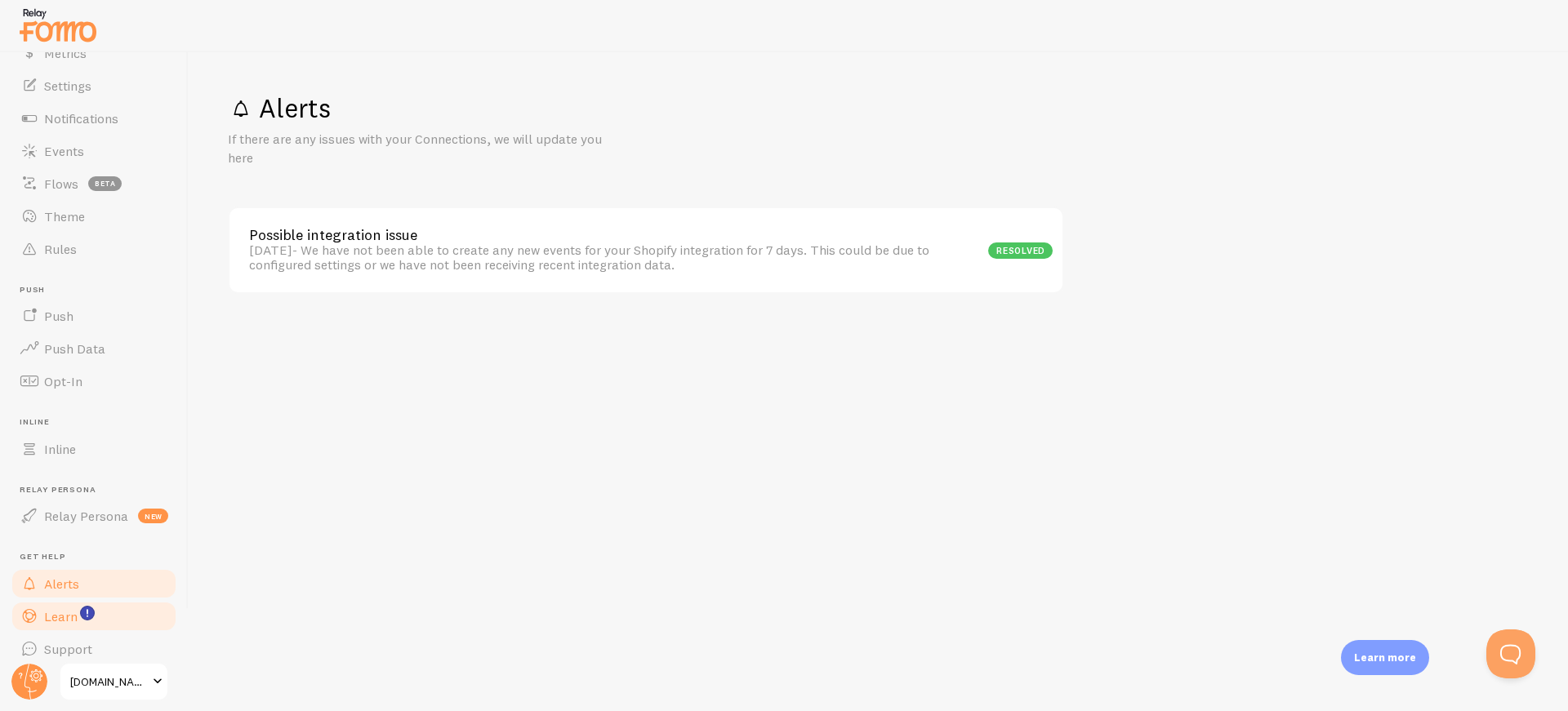
click at [57, 608] on span "Learn" at bounding box center [60, 616] width 34 height 16
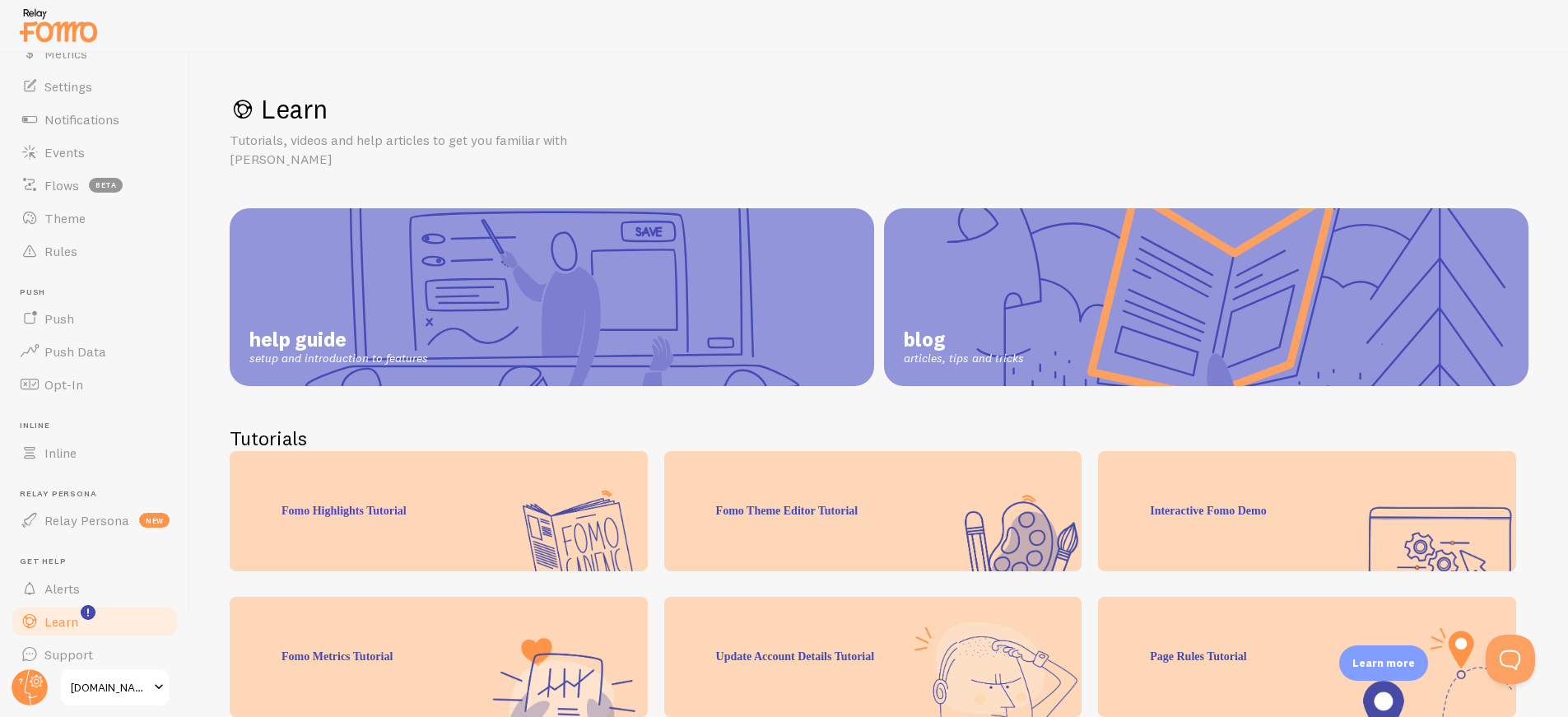
scroll to position [97, 0]
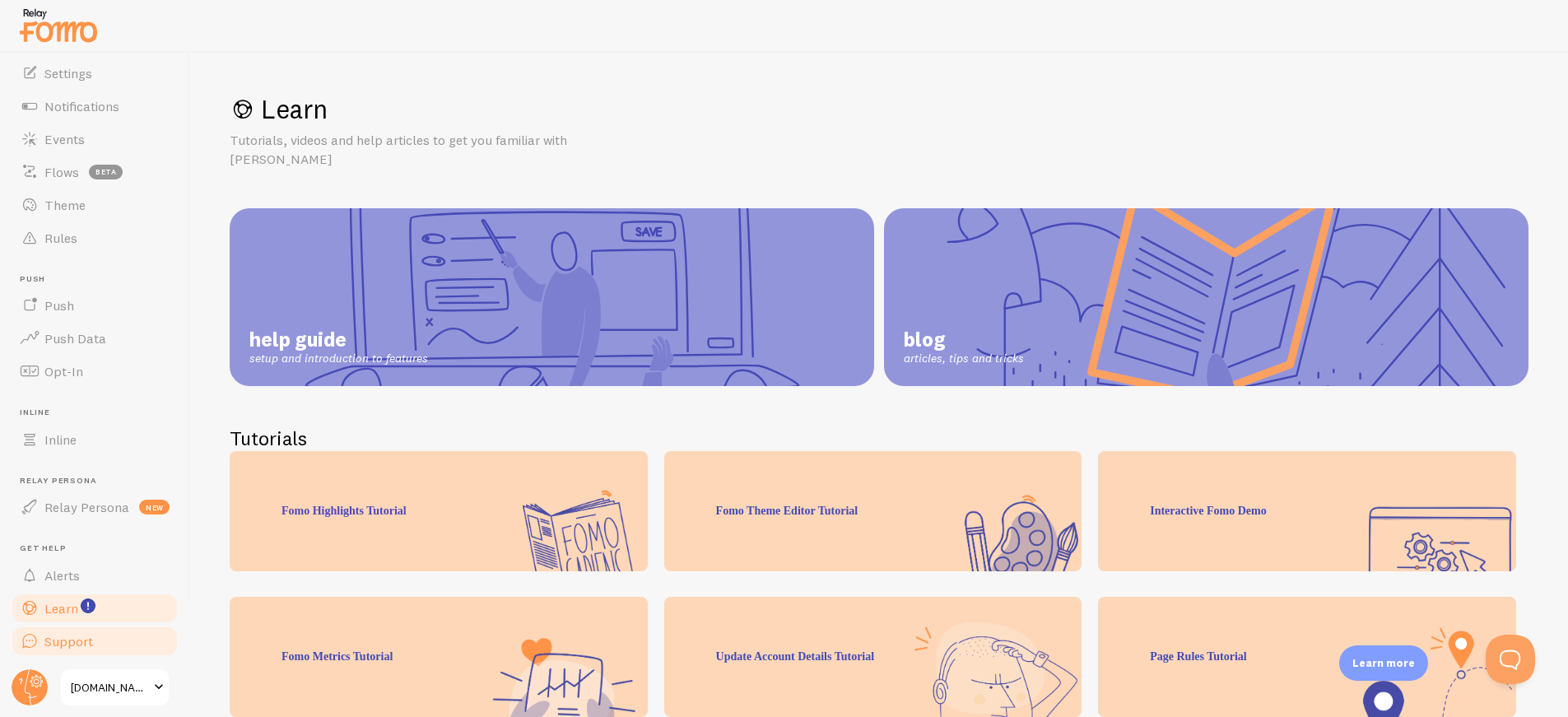
click at [56, 633] on span "Support" at bounding box center [68, 641] width 49 height 17
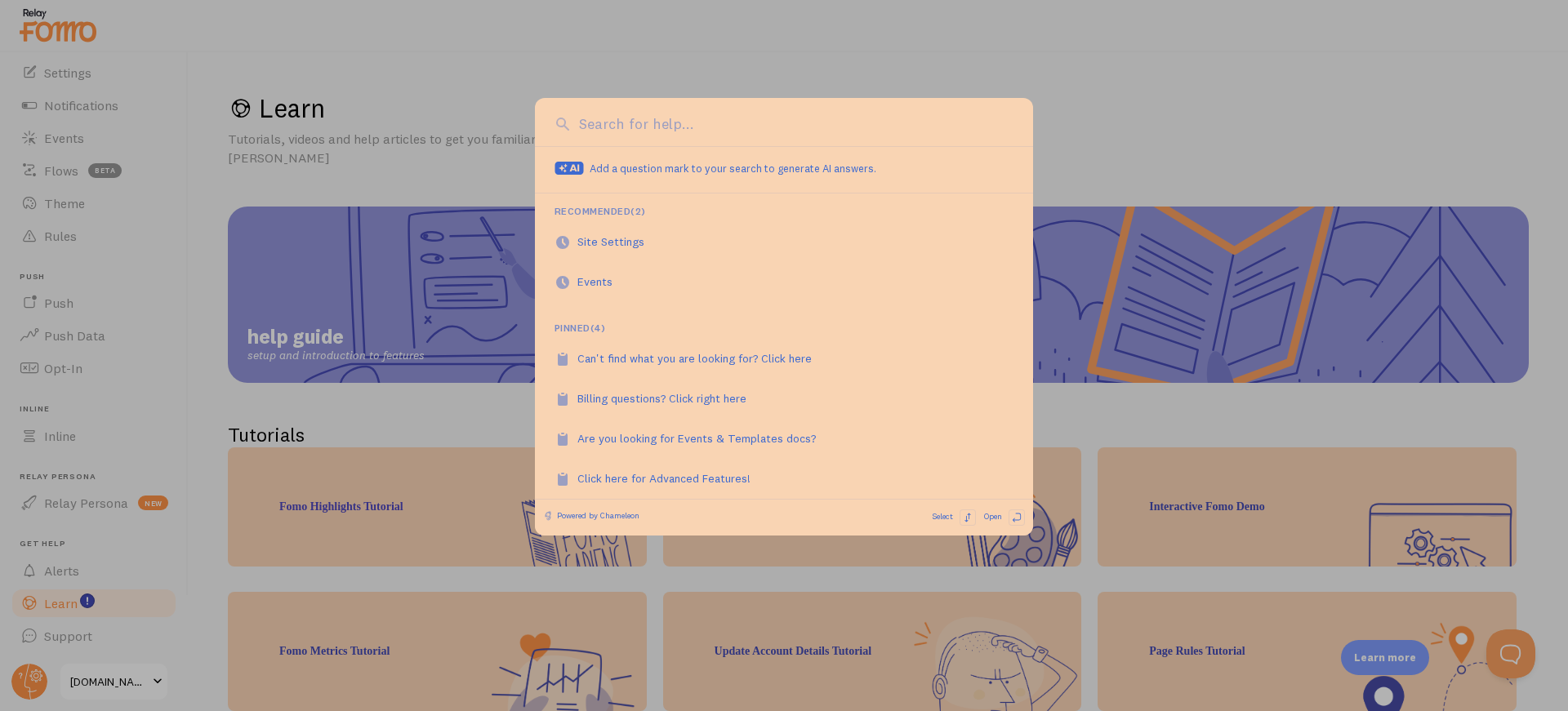
click at [457, 185] on div at bounding box center [784, 355] width 1568 height 711
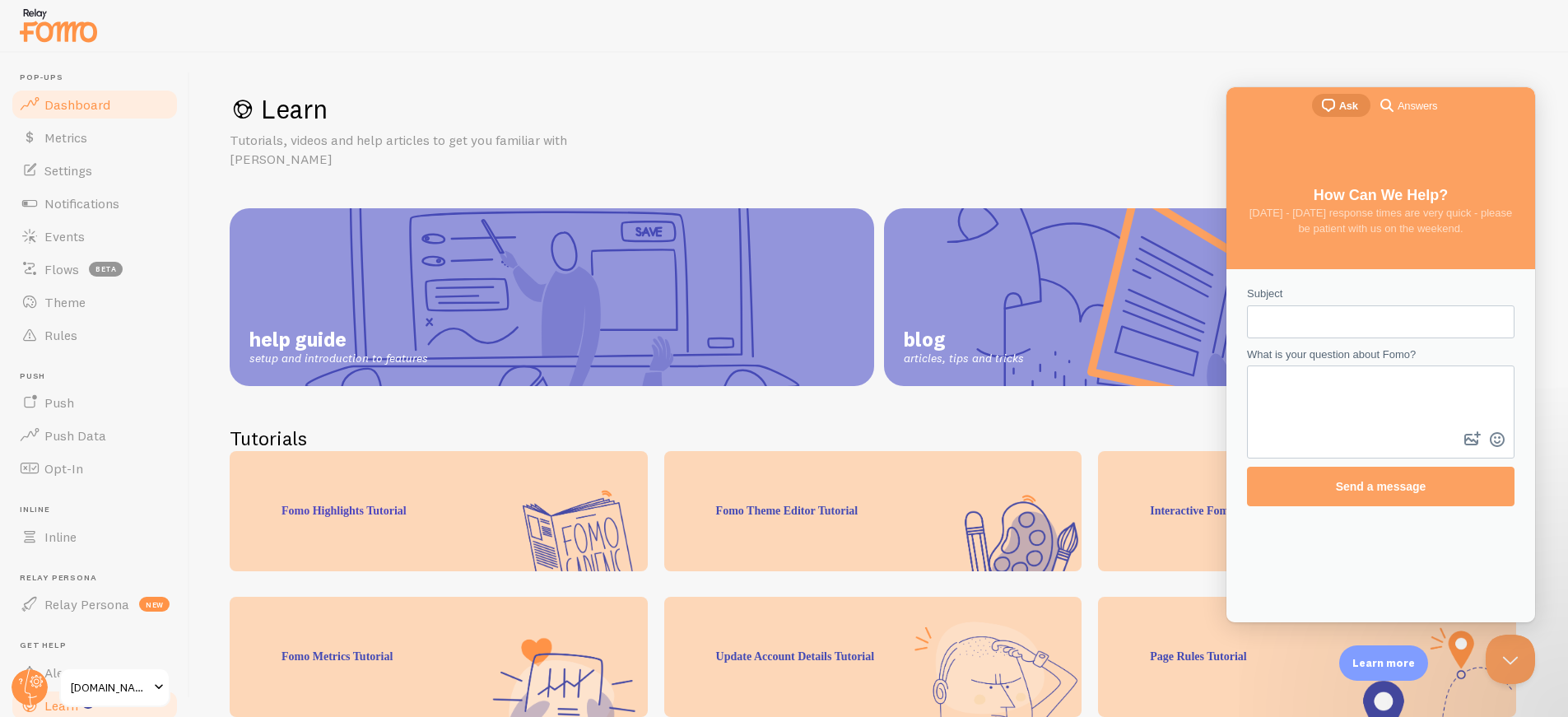
scroll to position [0, 0]
click at [92, 111] on span "Dashboard" at bounding box center [76, 104] width 65 height 17
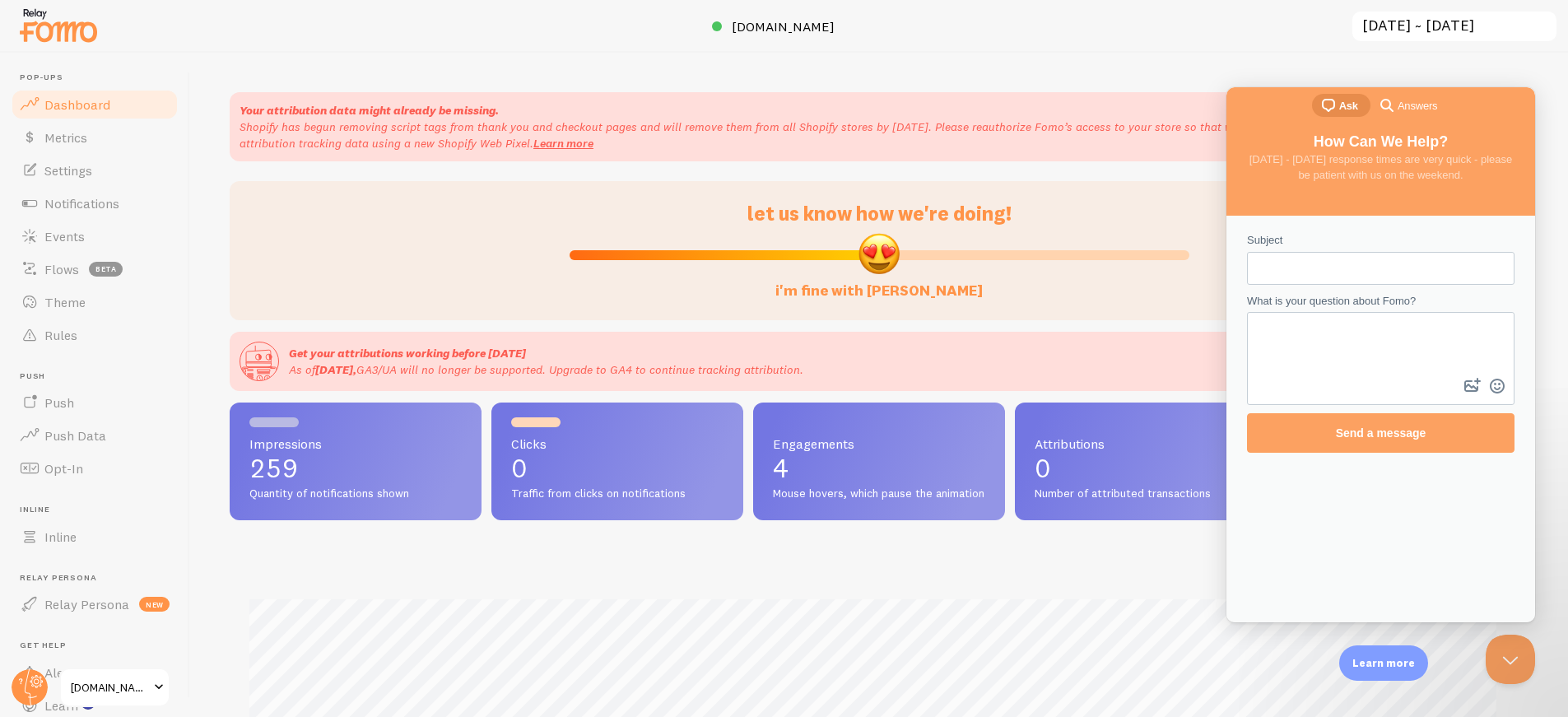
scroll to position [432, 1286]
click at [659, 331] on div "Your attribution data might already be missing. Shopify has begun removing scri…" at bounding box center [878, 384] width 1377 height 664
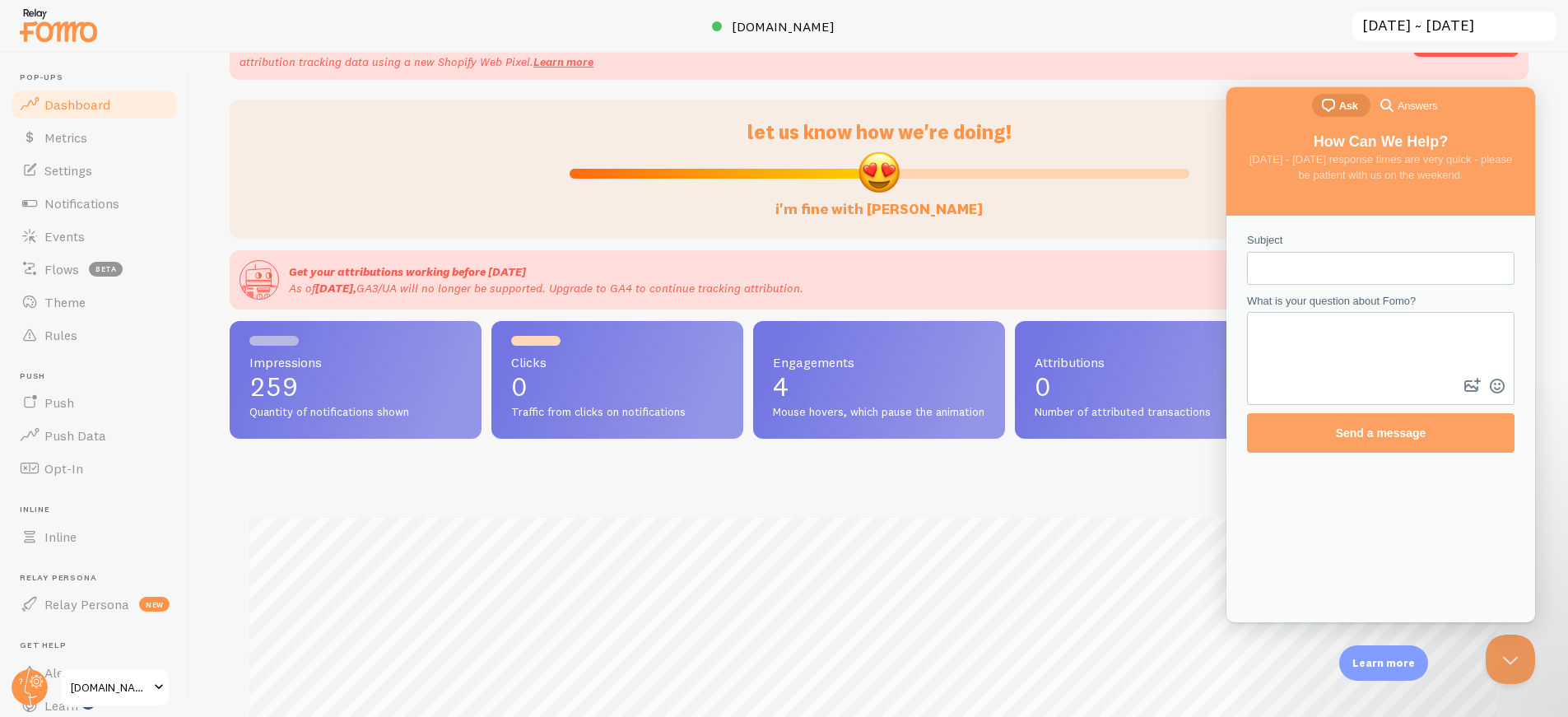
scroll to position [381, 0]
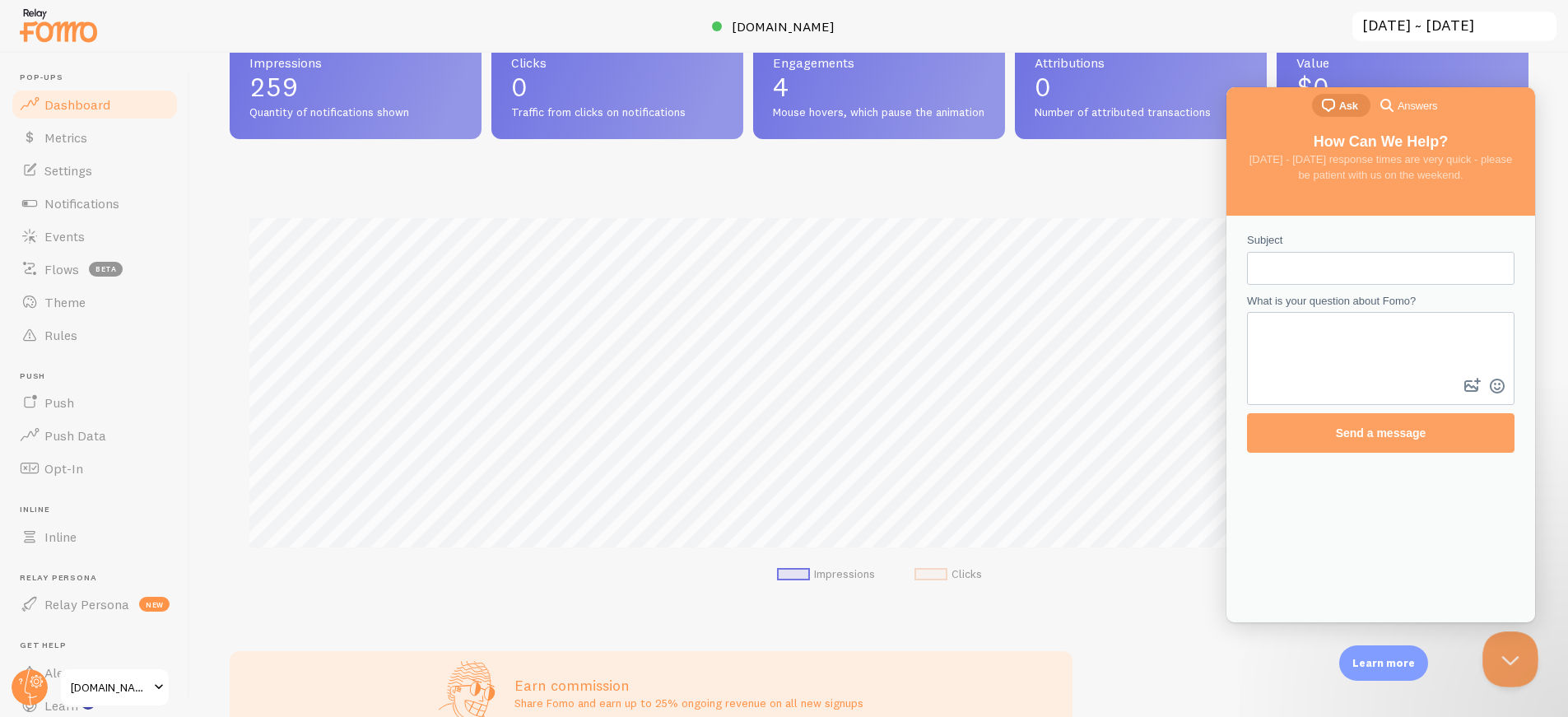
click at [1328, 654] on button "Close Beacon popover" at bounding box center [1506, 656] width 50 height 50
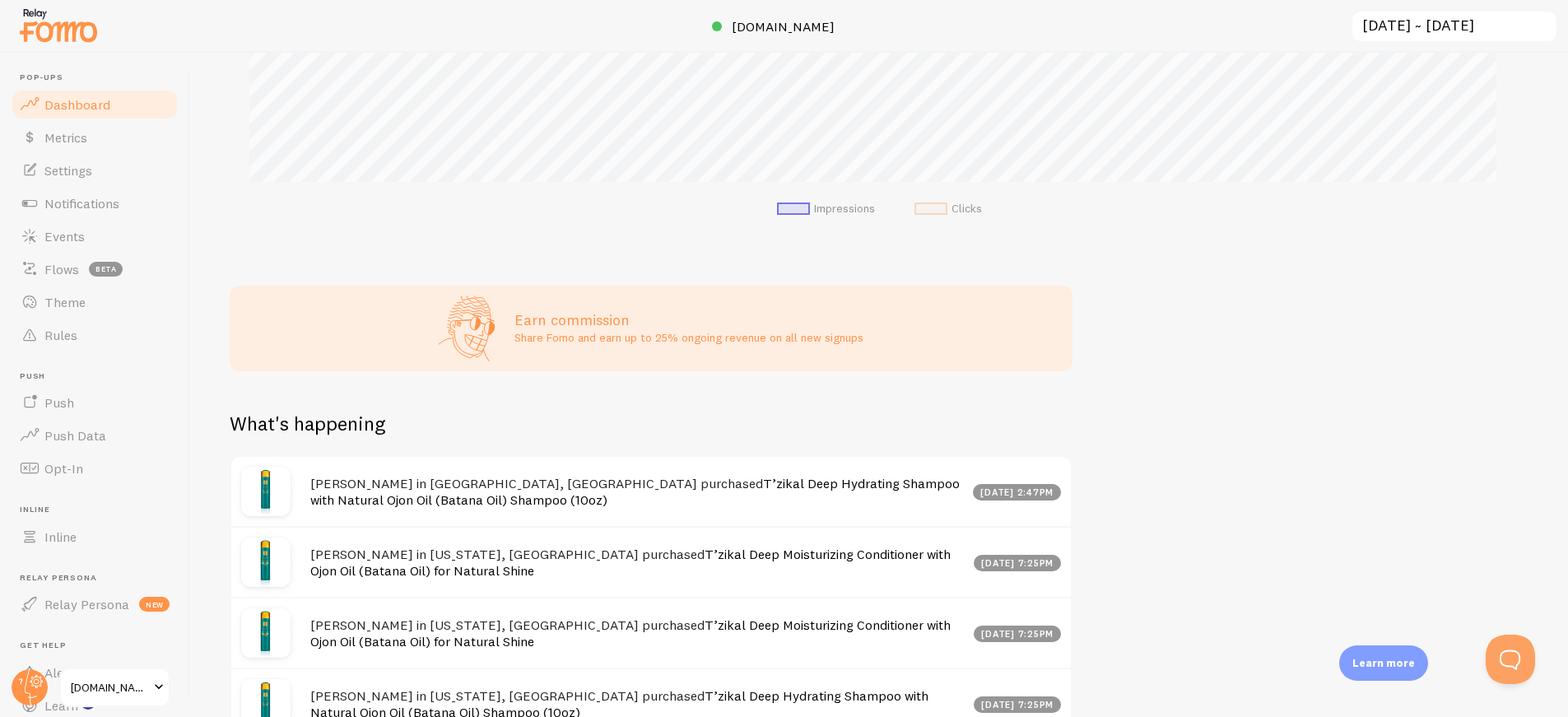
scroll to position [962, 0]
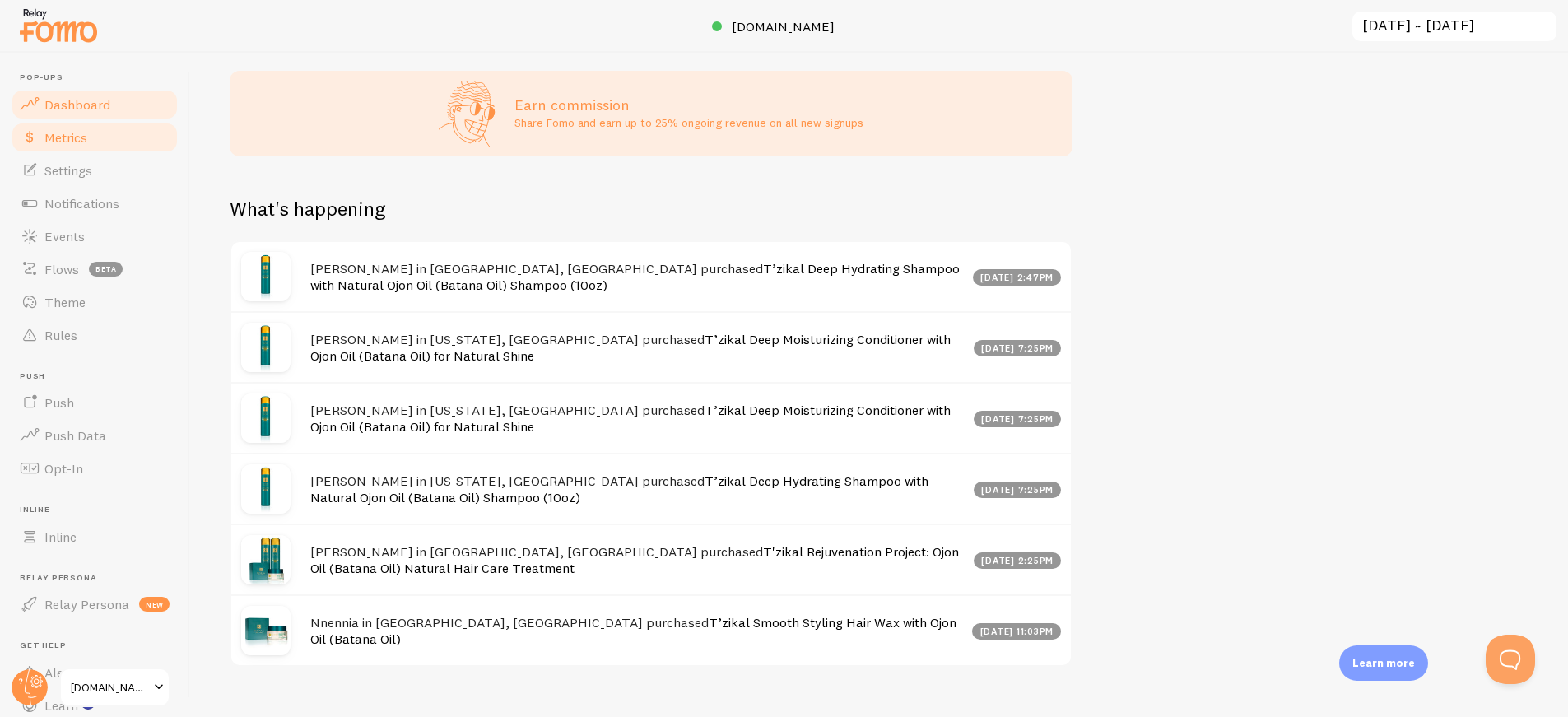
click at [49, 140] on span "Metrics" at bounding box center [65, 137] width 43 height 17
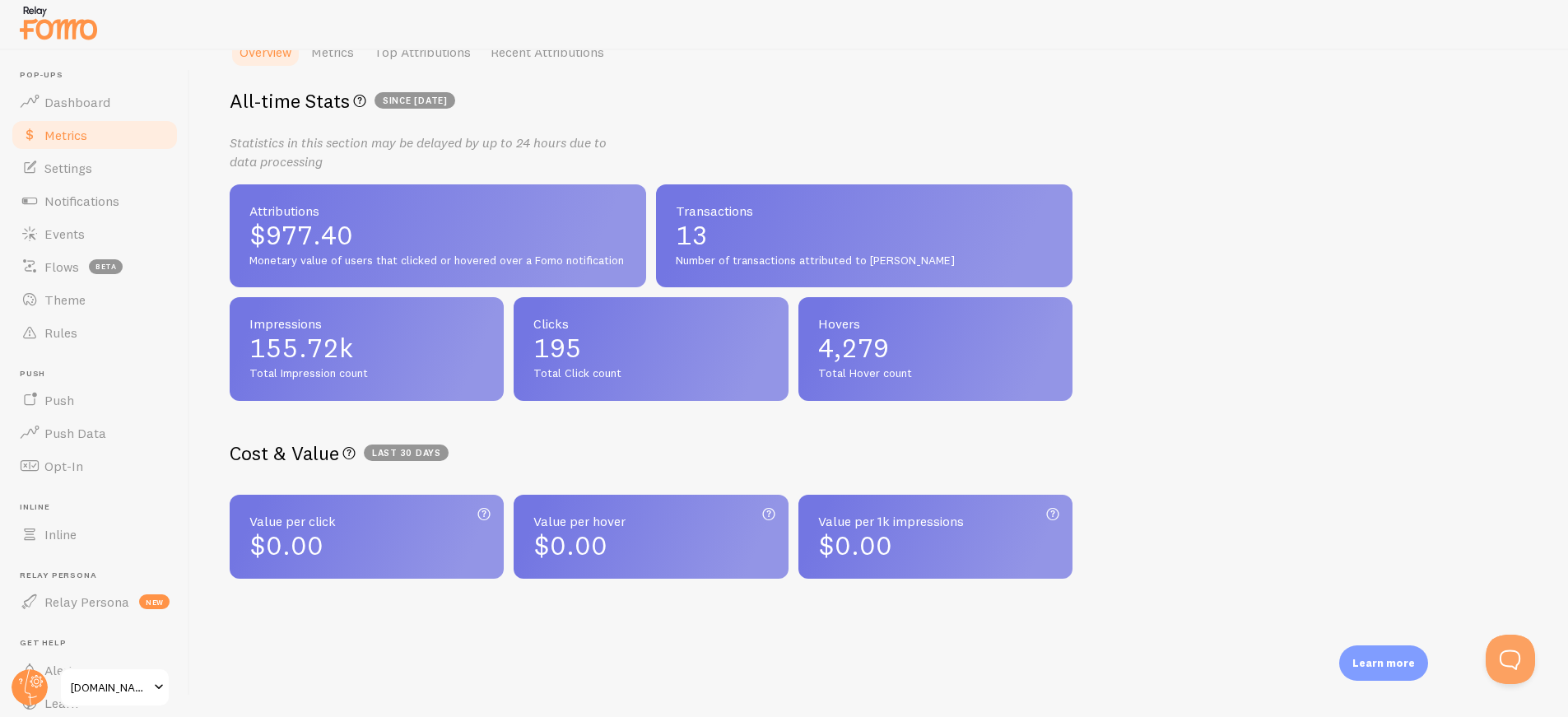
scroll to position [365, 0]
click at [389, 247] on span "$977.40" at bounding box center [438, 236] width 377 height 26
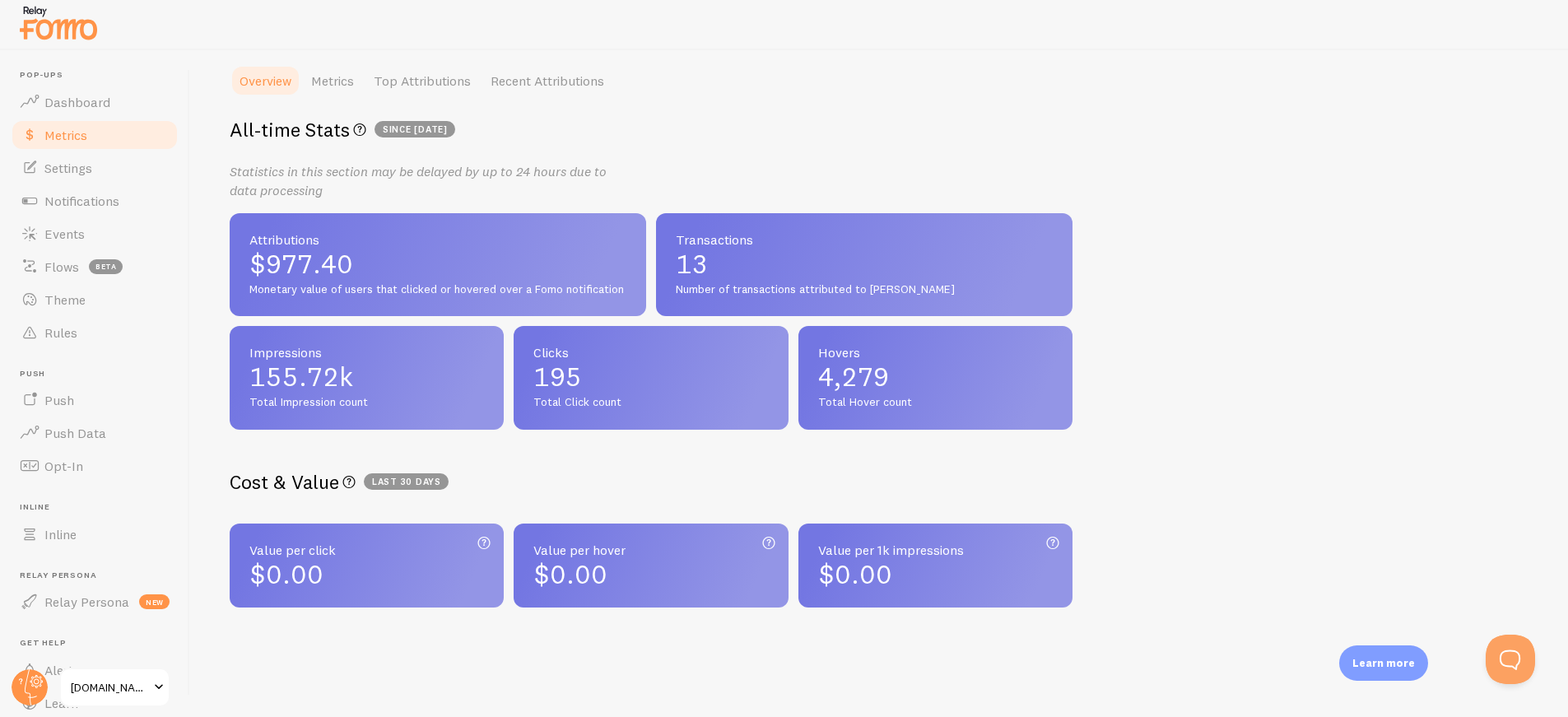
scroll to position [336, 0]
click at [335, 74] on link "Metrics" at bounding box center [332, 82] width 63 height 33
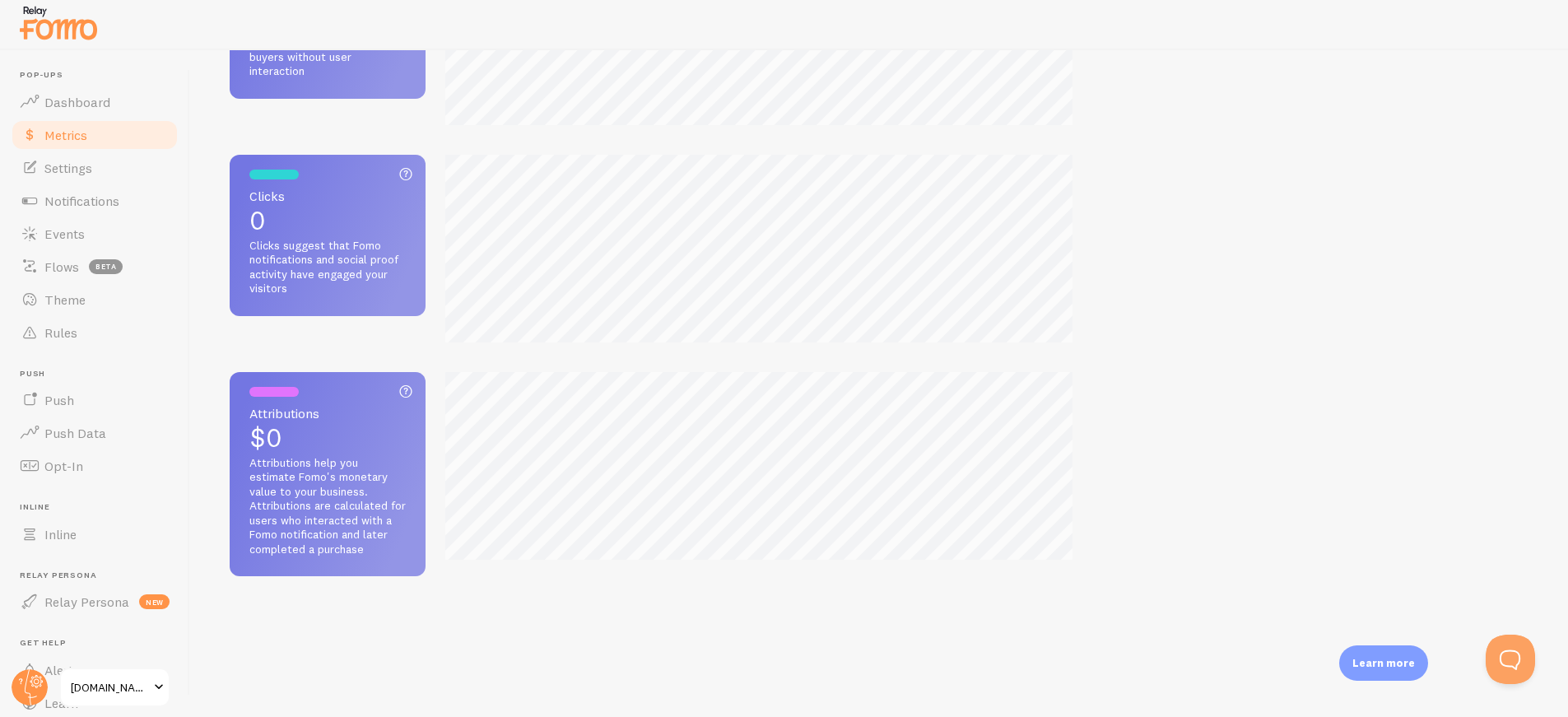
scroll to position [0, 0]
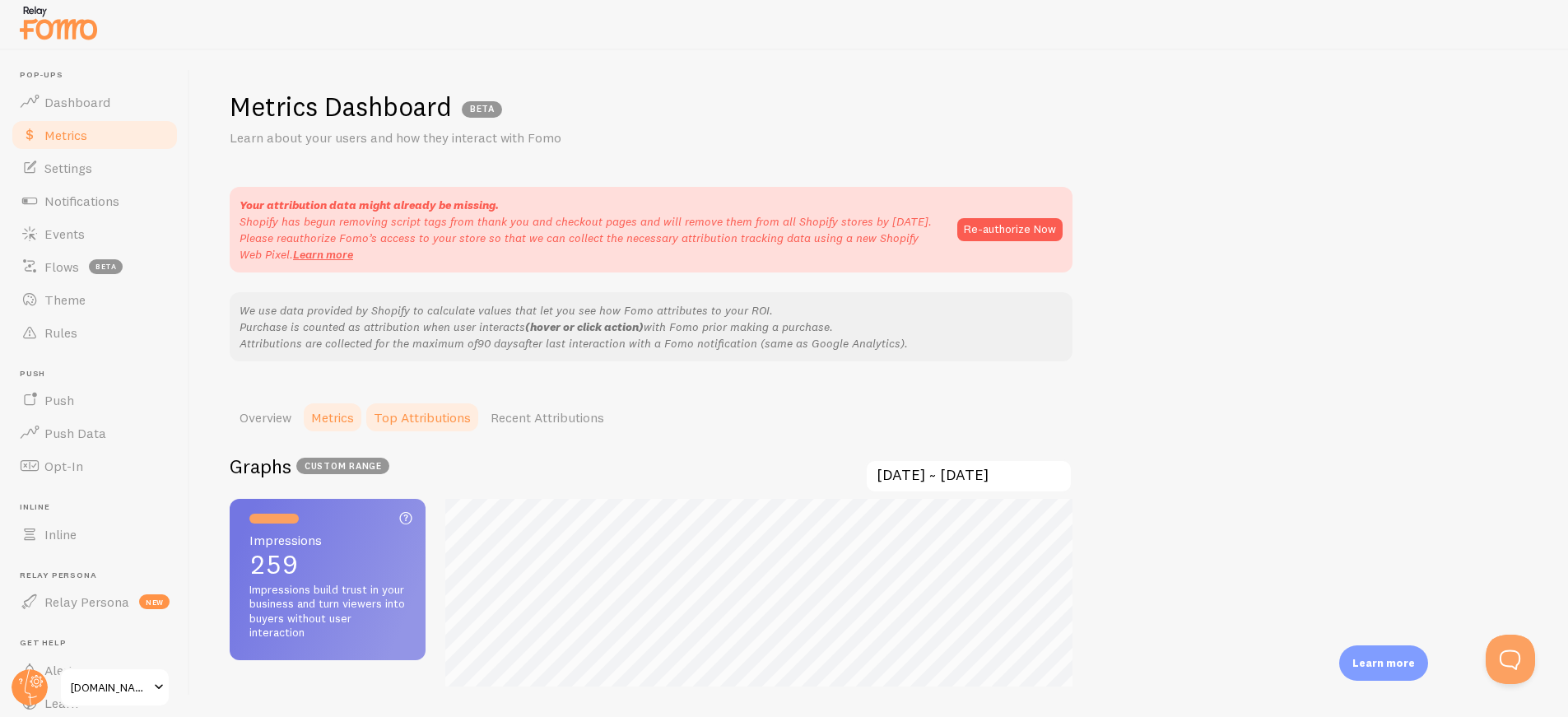
click at [437, 410] on link "Top Attributions" at bounding box center [422, 418] width 117 height 33
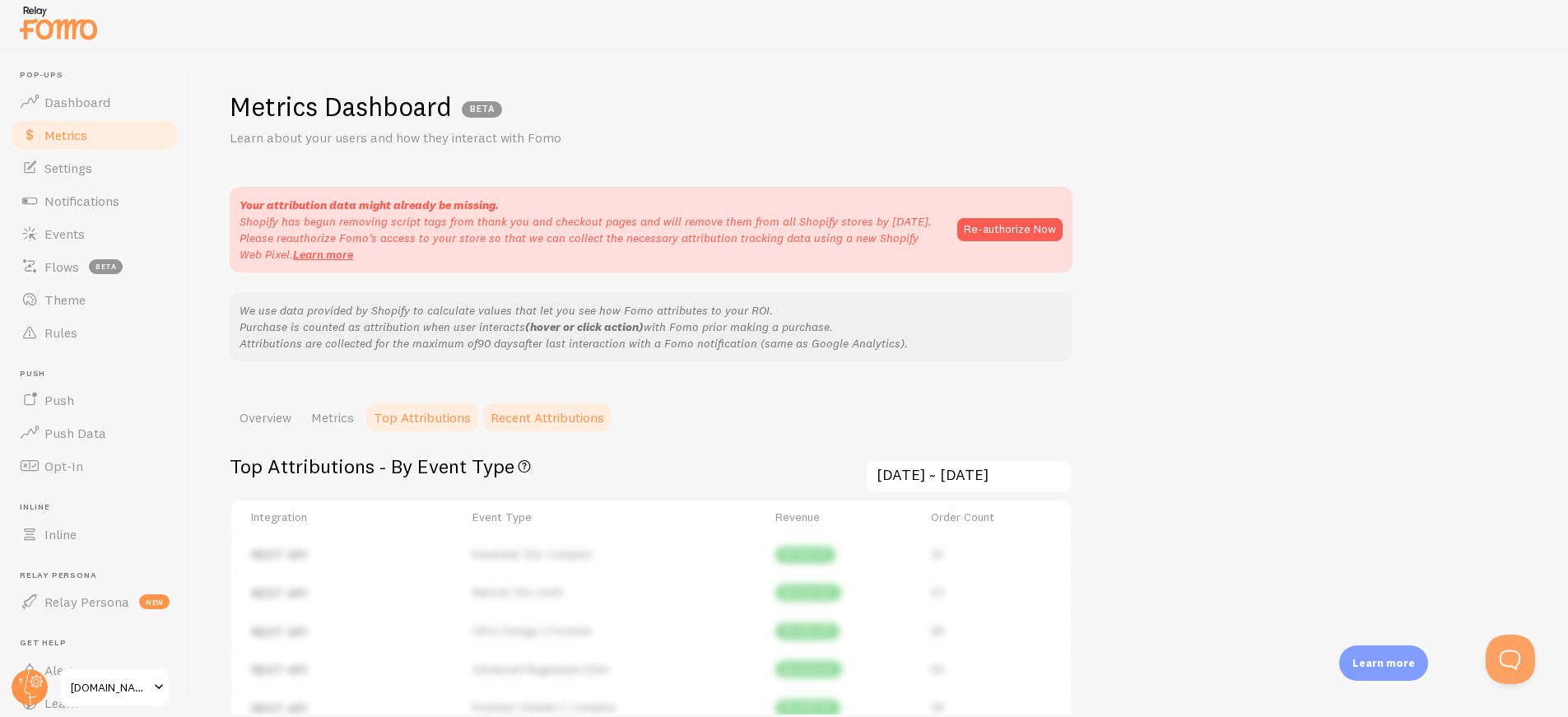
click at [568, 420] on link "Recent Attributions" at bounding box center [547, 418] width 133 height 33
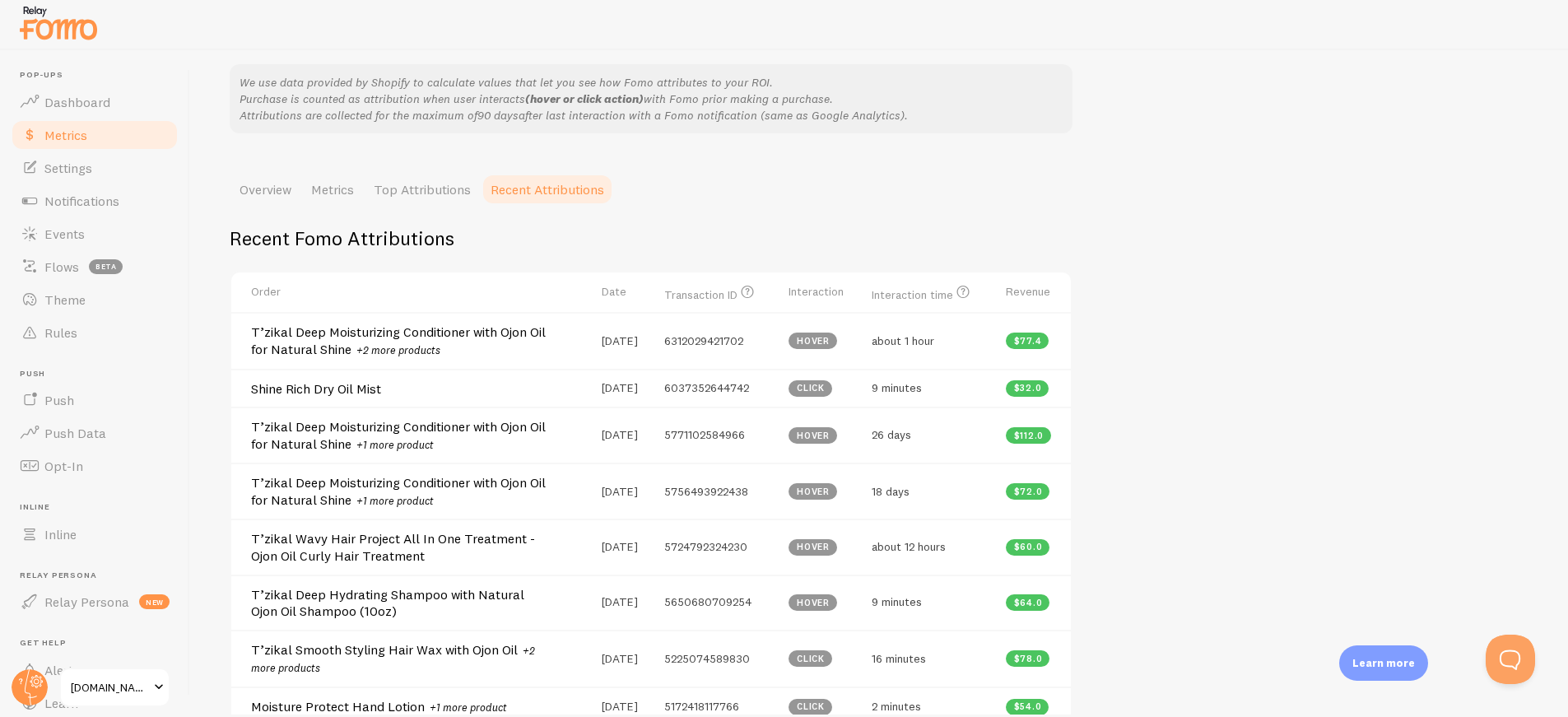
scroll to position [232, 0]
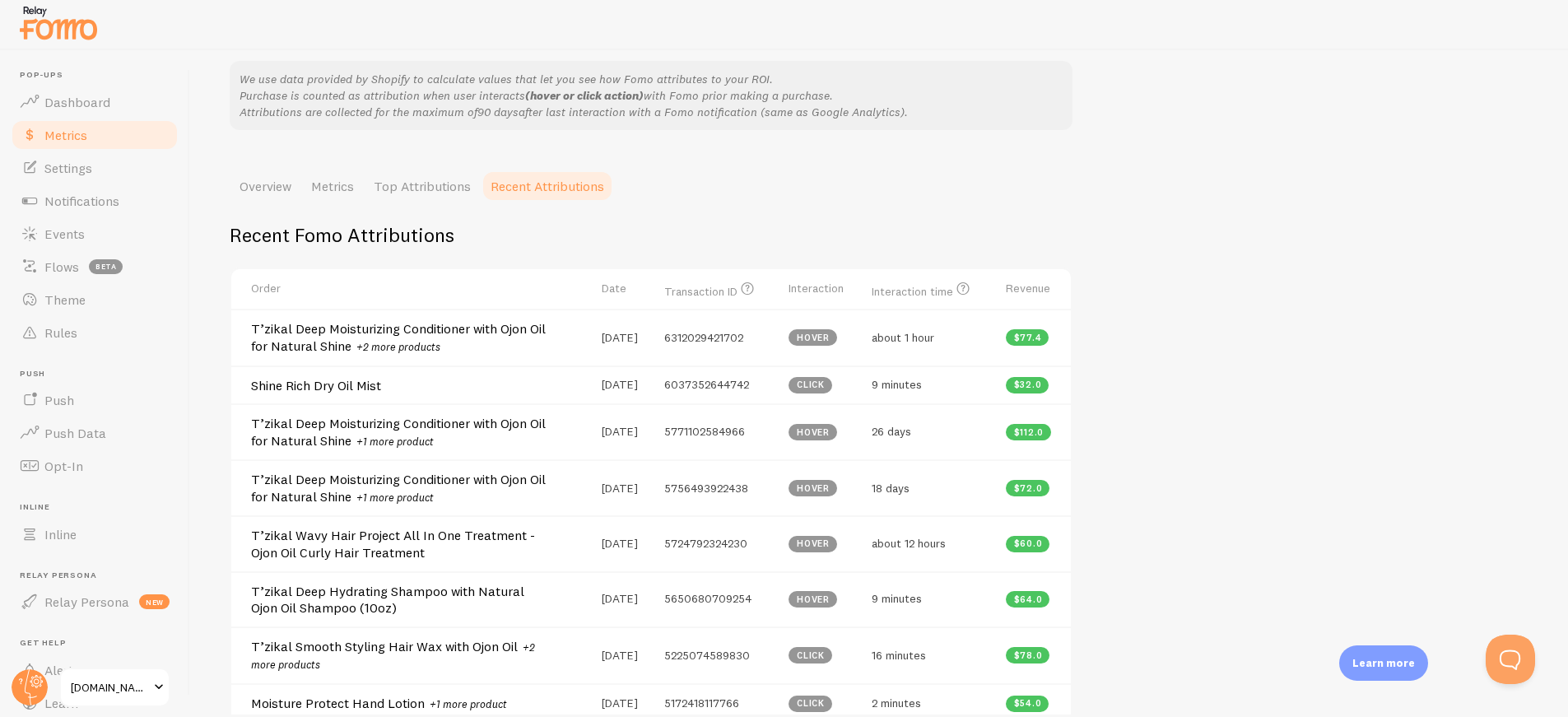
click at [471, 331] on h4 "T’zikal Deep Moisturizing Conditioner with Ojon Oil for Natural Shine +2 more p…" at bounding box center [399, 336] width 296 height 34
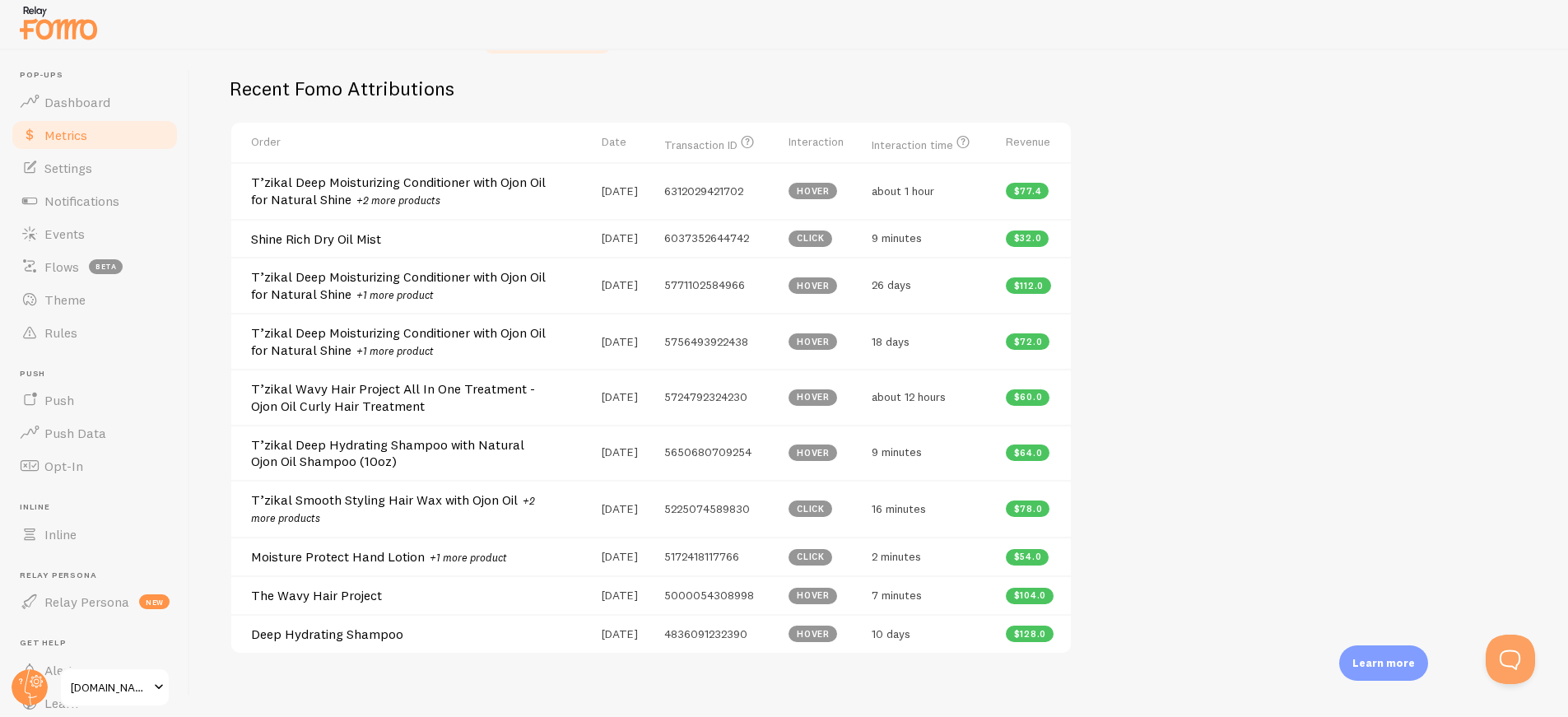
scroll to position [334, 0]
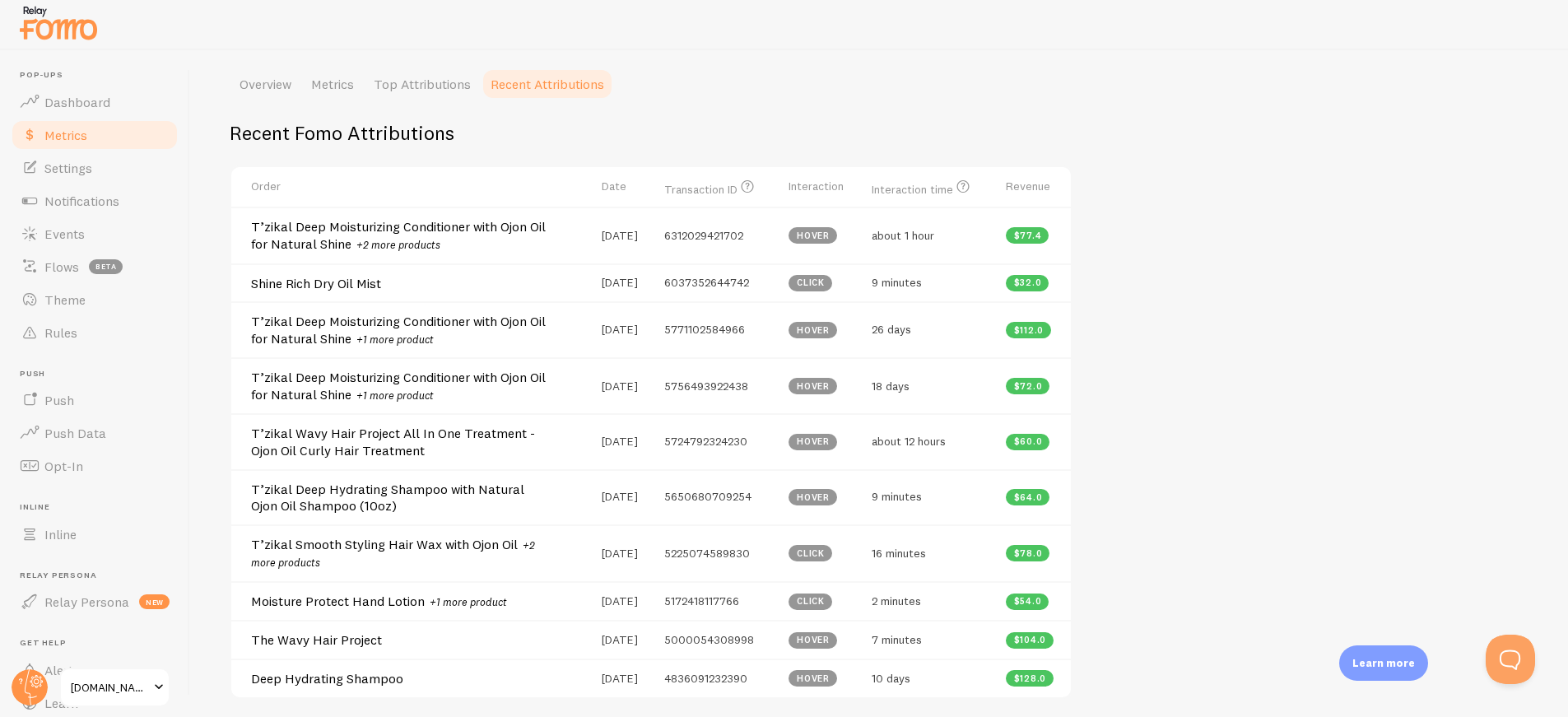
click at [1104, 510] on div "Metrics Dashboard BETA Learn about your users and how they interact with Fomo Y…" at bounding box center [878, 381] width 1377 height 664
click at [83, 169] on span "Settings" at bounding box center [67, 167] width 48 height 17
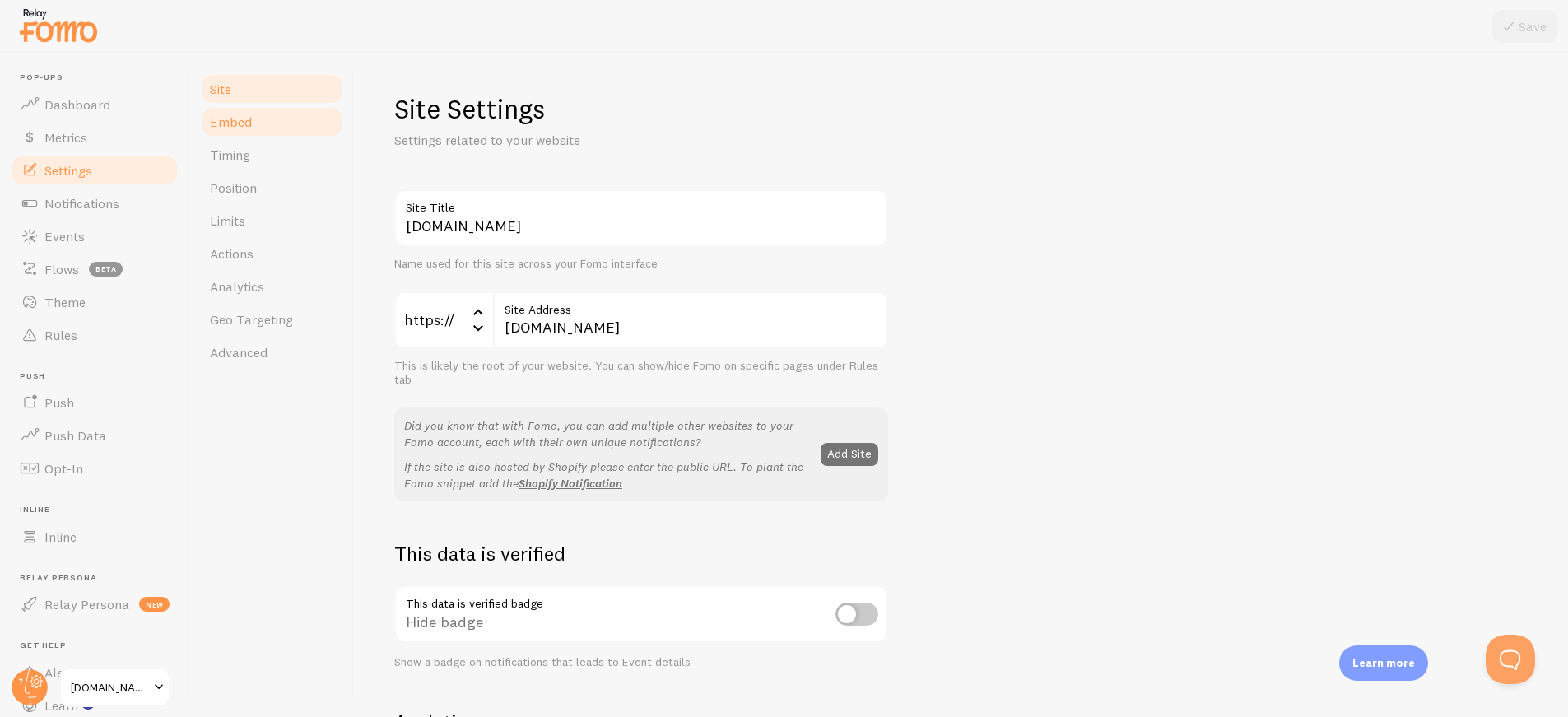
click at [247, 121] on span "Embed" at bounding box center [231, 121] width 42 height 17
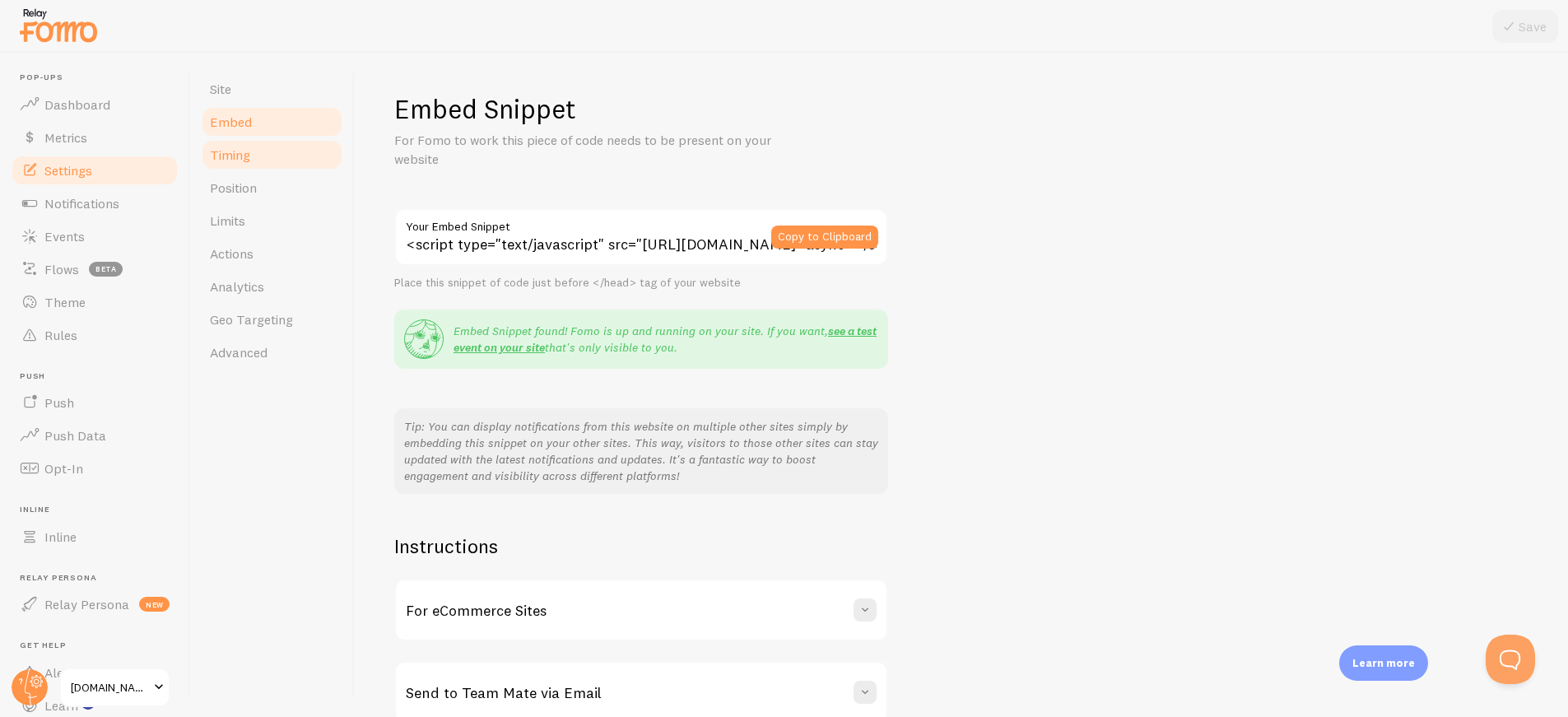
click at [257, 152] on link "Timing" at bounding box center [272, 155] width 144 height 33
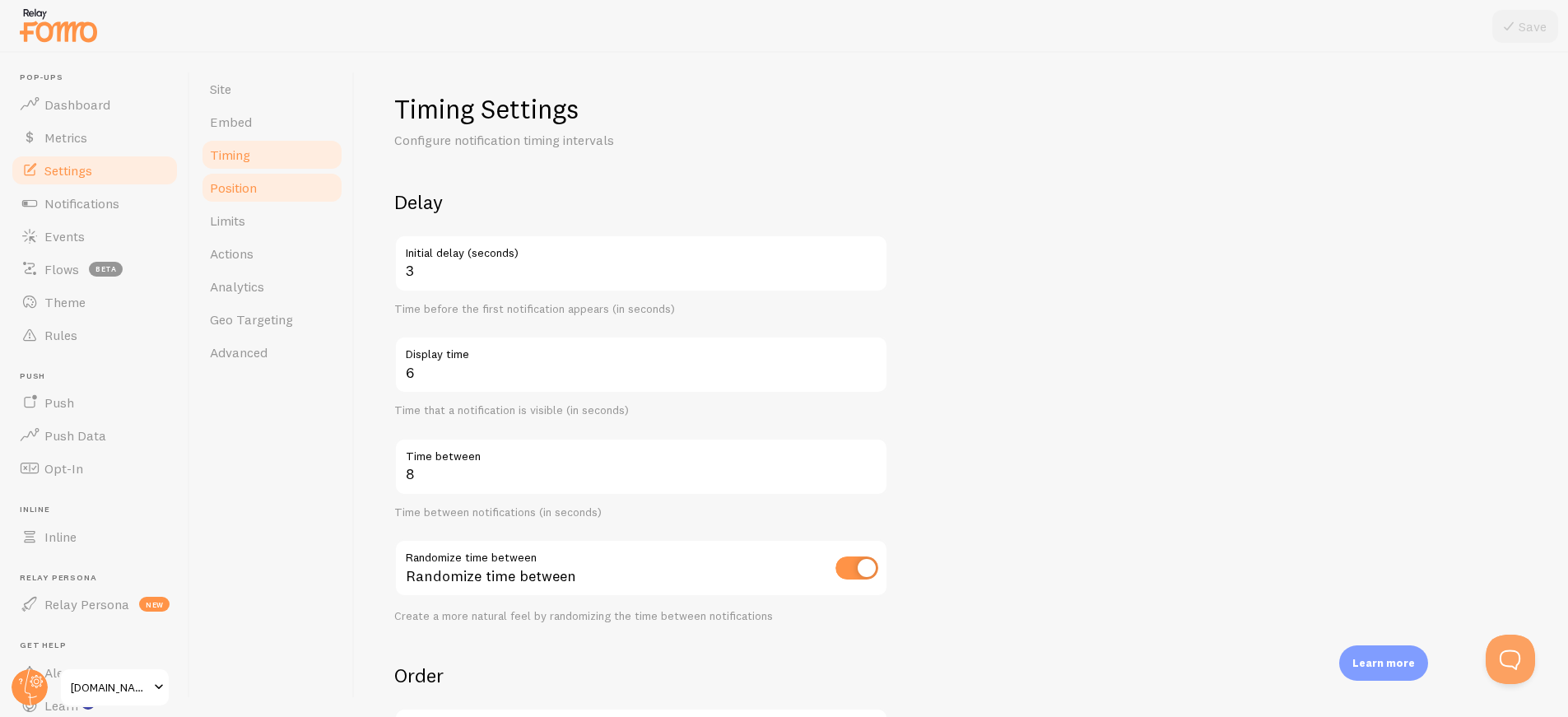
click at [251, 174] on link "Position" at bounding box center [272, 188] width 144 height 33
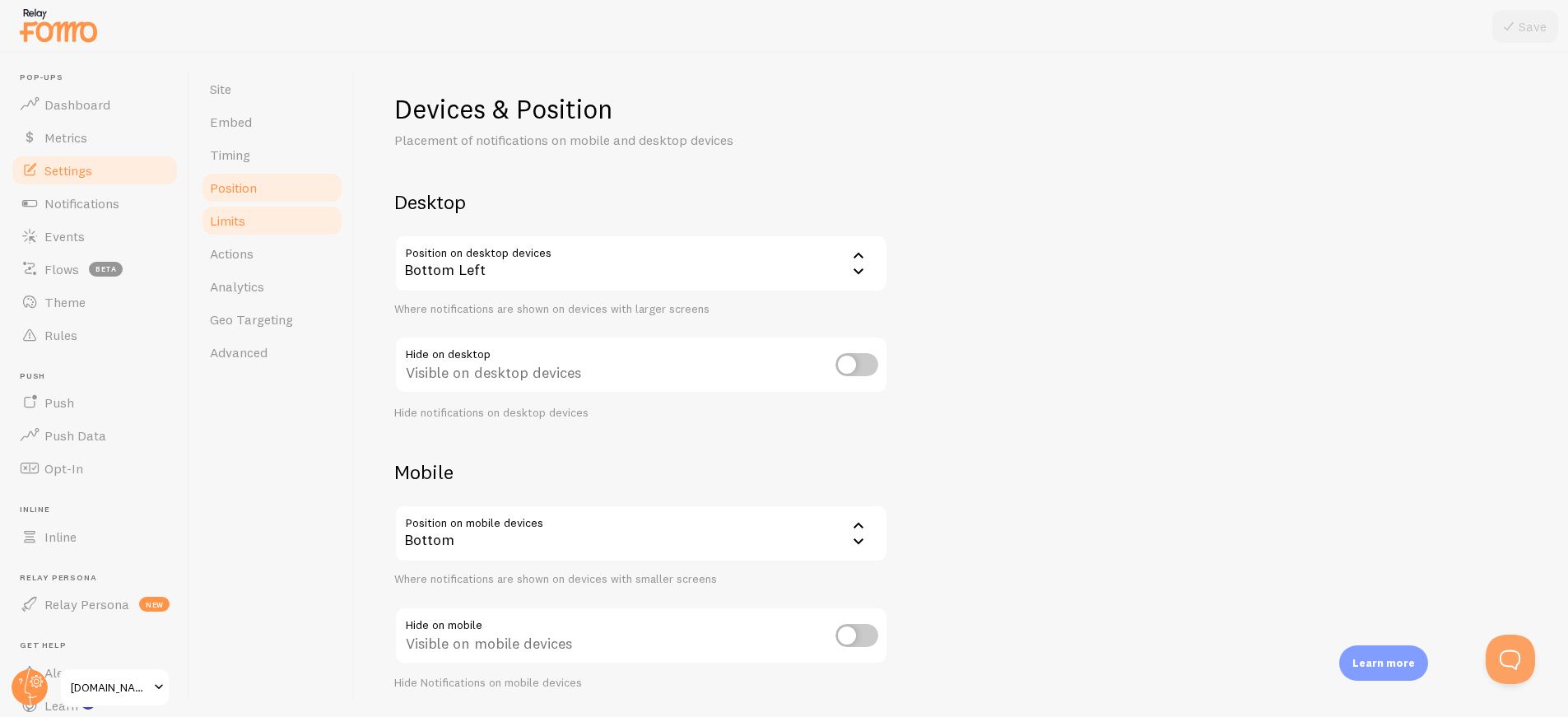
click at [275, 228] on link "Limits" at bounding box center [272, 221] width 144 height 33
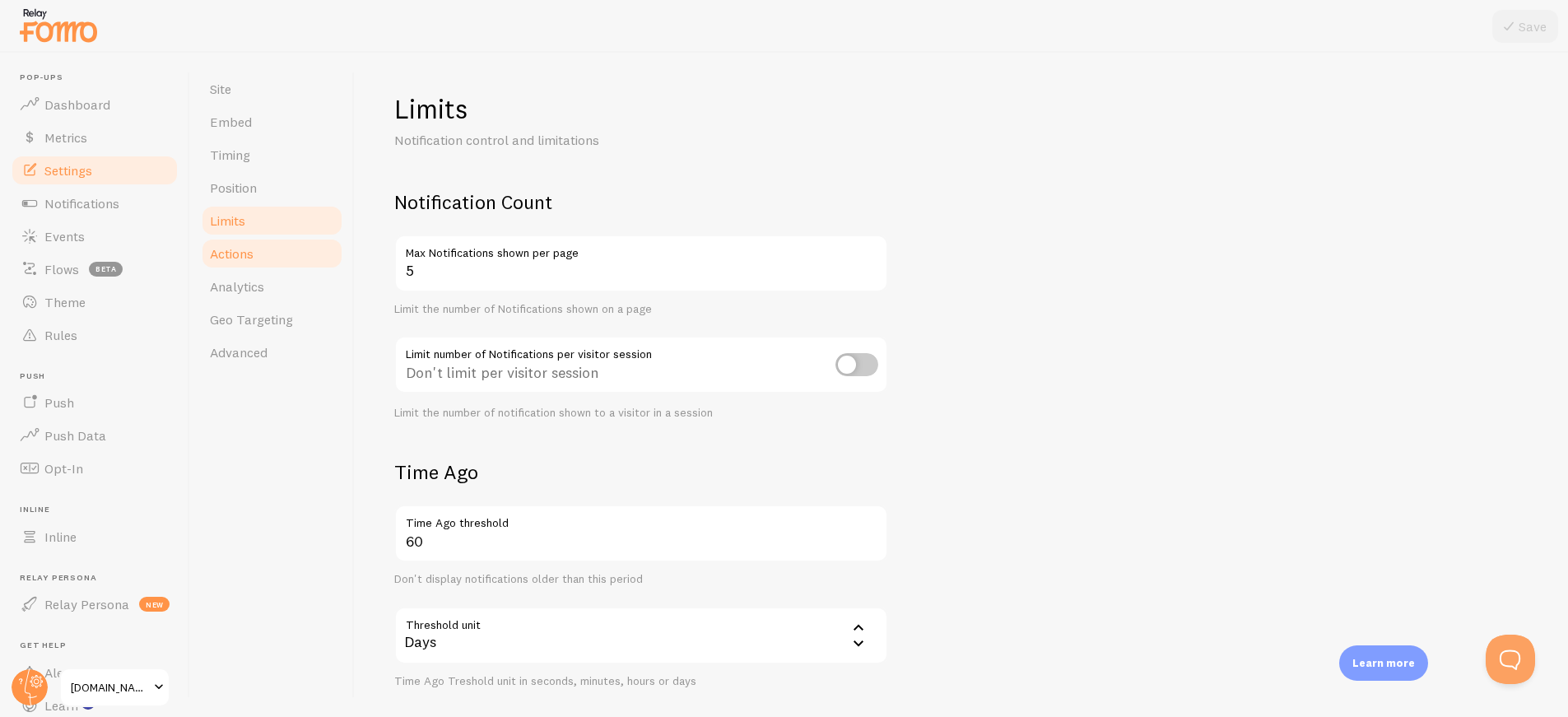
click at [266, 262] on link "Actions" at bounding box center [272, 253] width 144 height 33
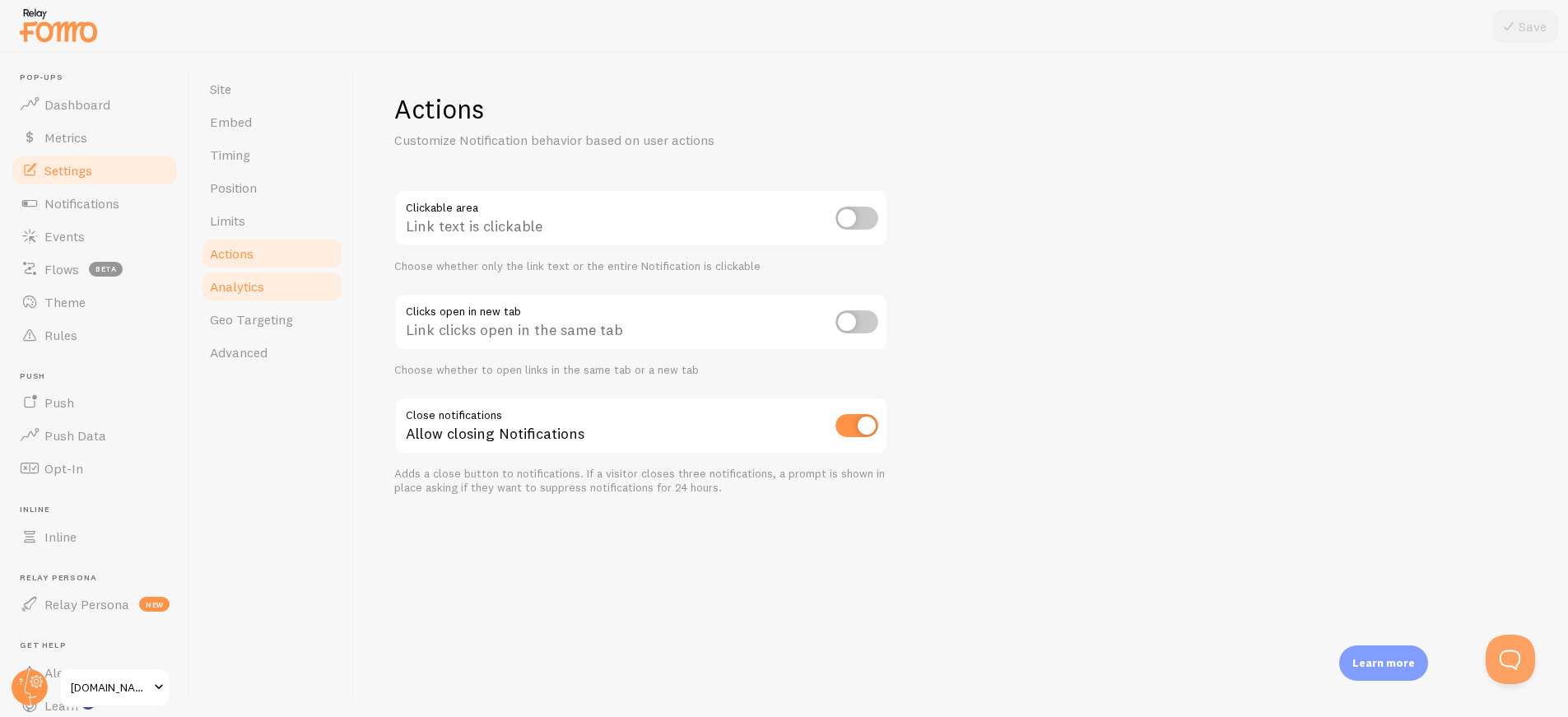
click at [273, 291] on link "Analytics" at bounding box center [272, 287] width 144 height 33
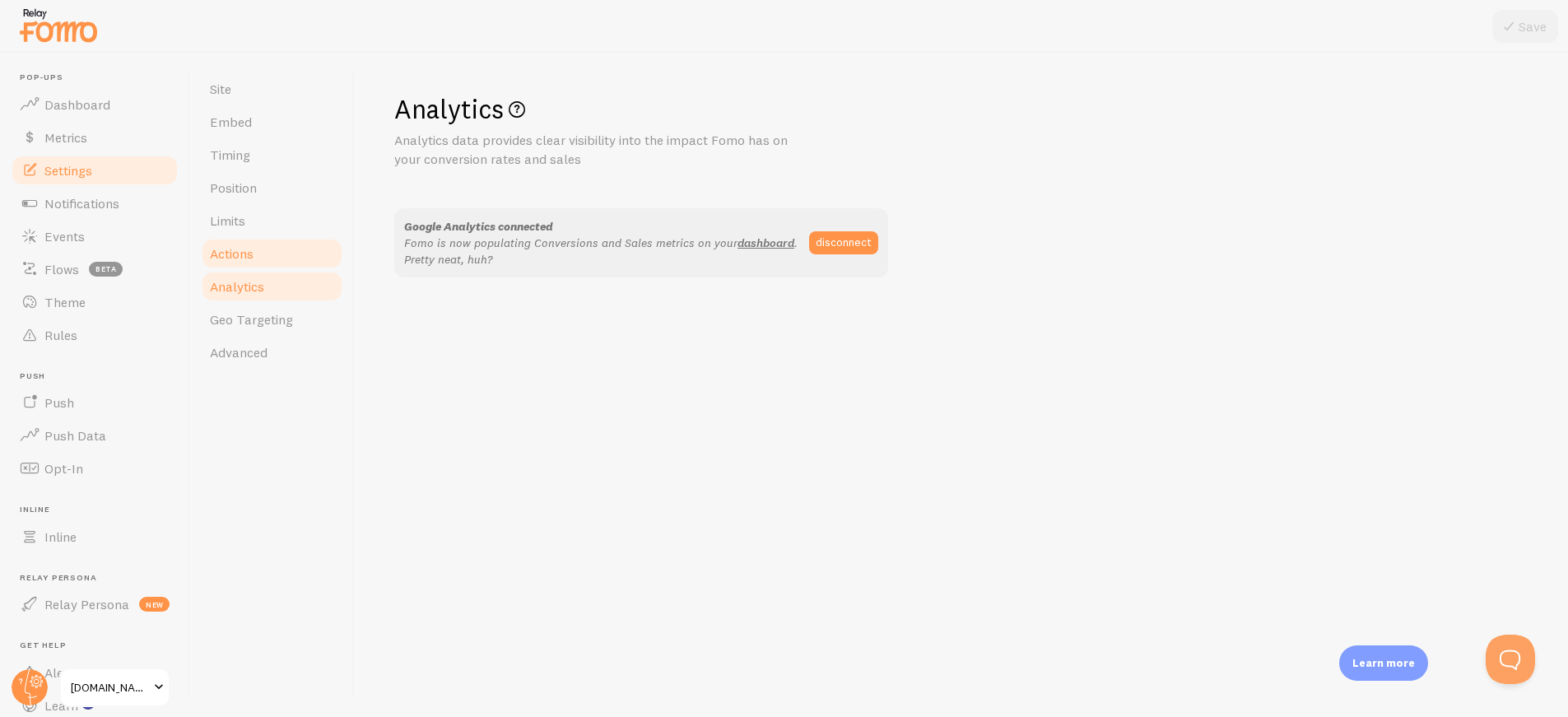
click at [262, 253] on link "Actions" at bounding box center [272, 253] width 144 height 33
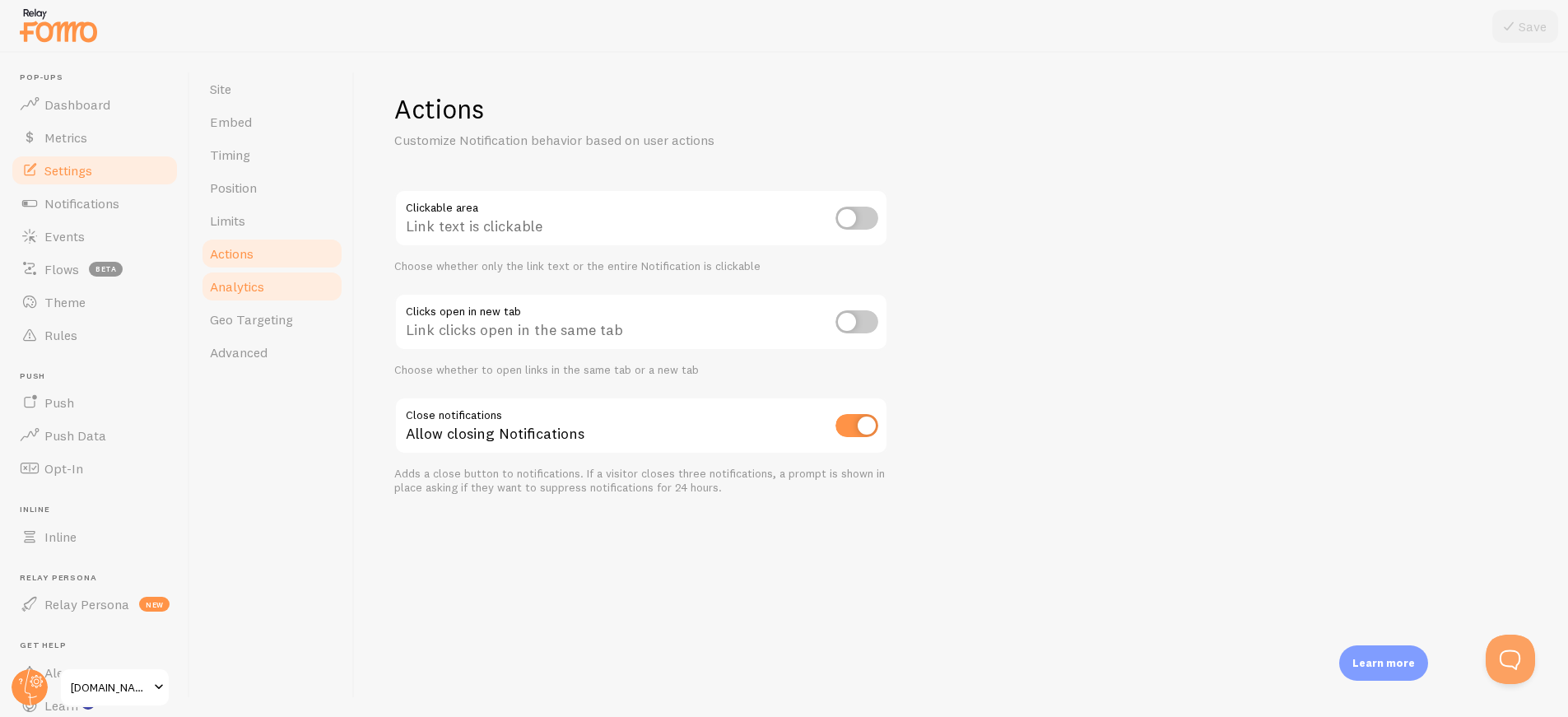
click at [262, 292] on span "Analytics" at bounding box center [238, 287] width 55 height 17
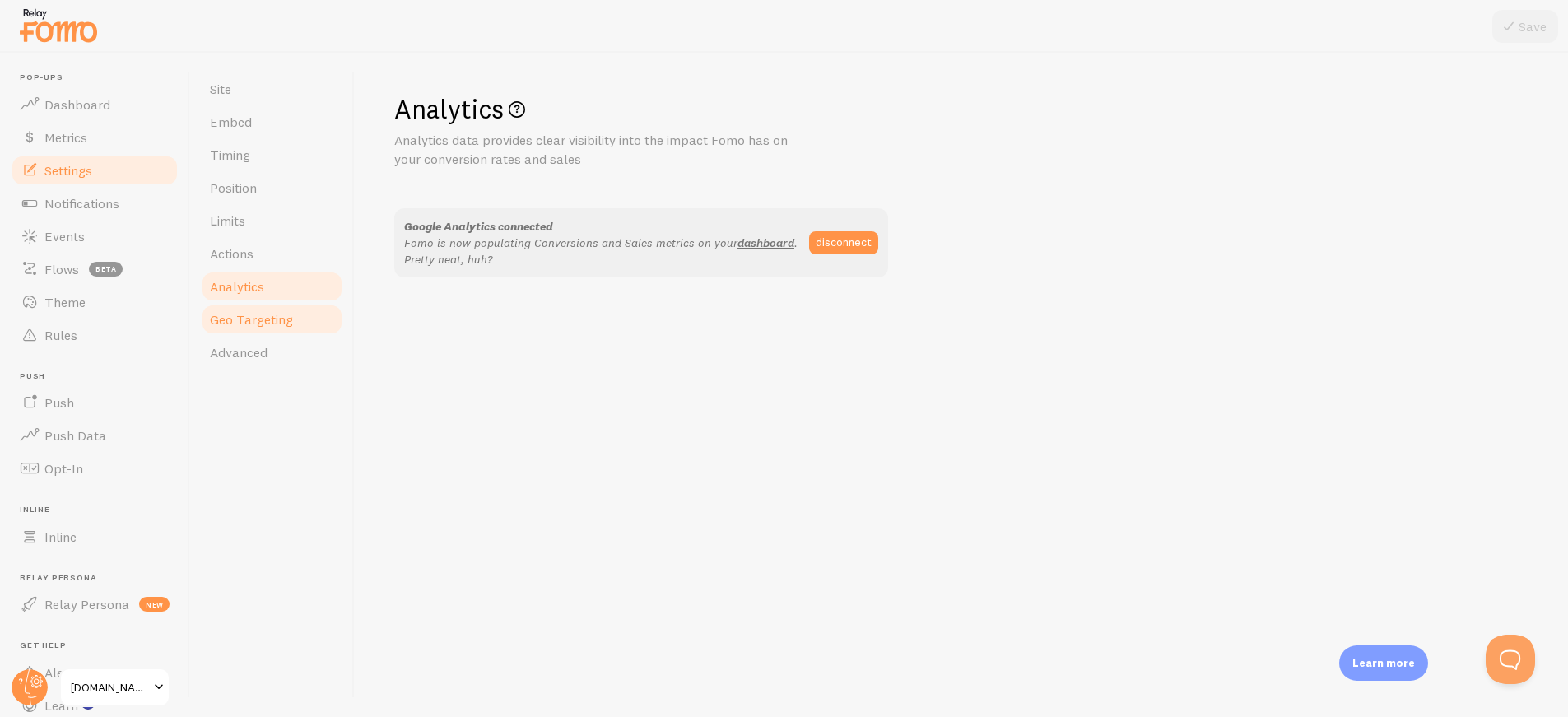
click at [263, 309] on link "Geo Targeting" at bounding box center [272, 320] width 144 height 33
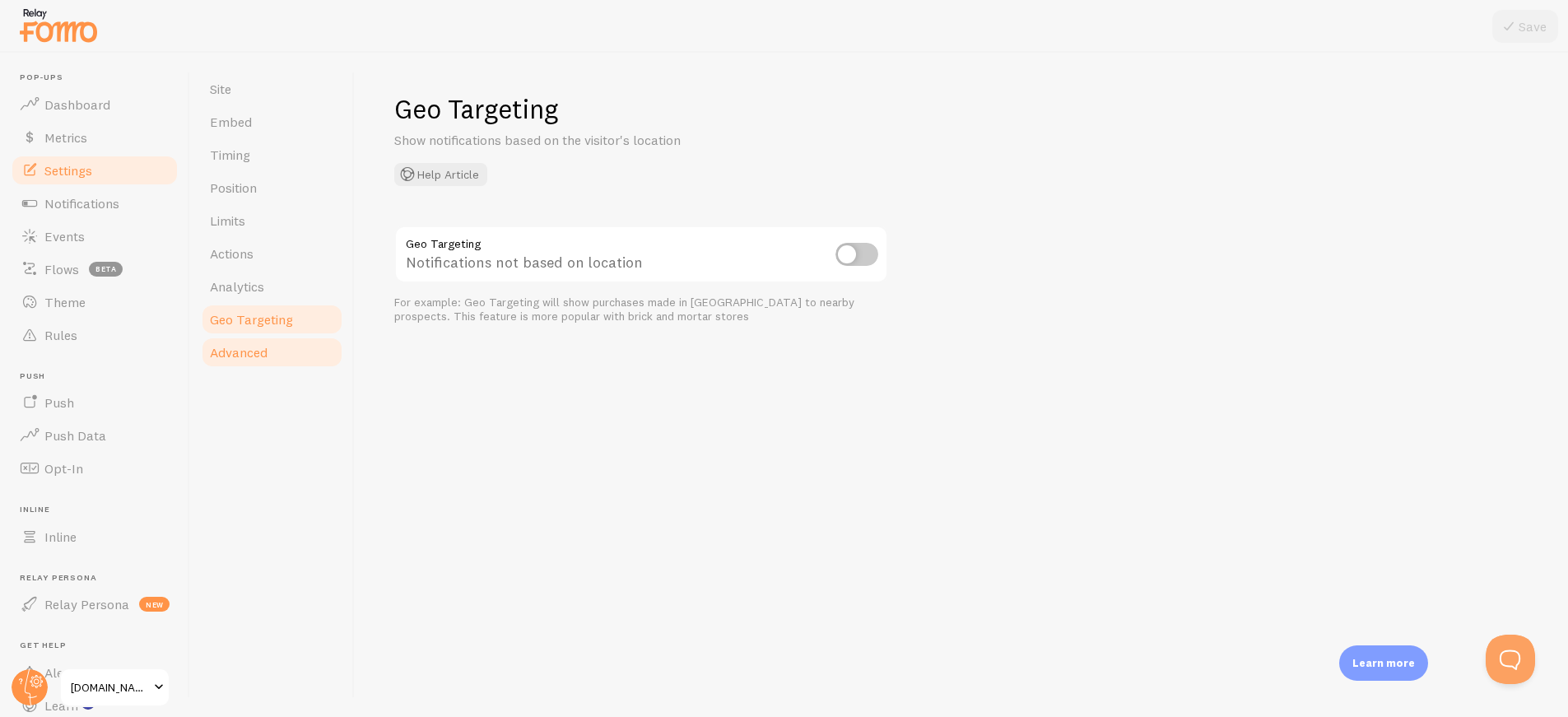
click at [253, 342] on link "Advanced" at bounding box center [272, 352] width 144 height 33
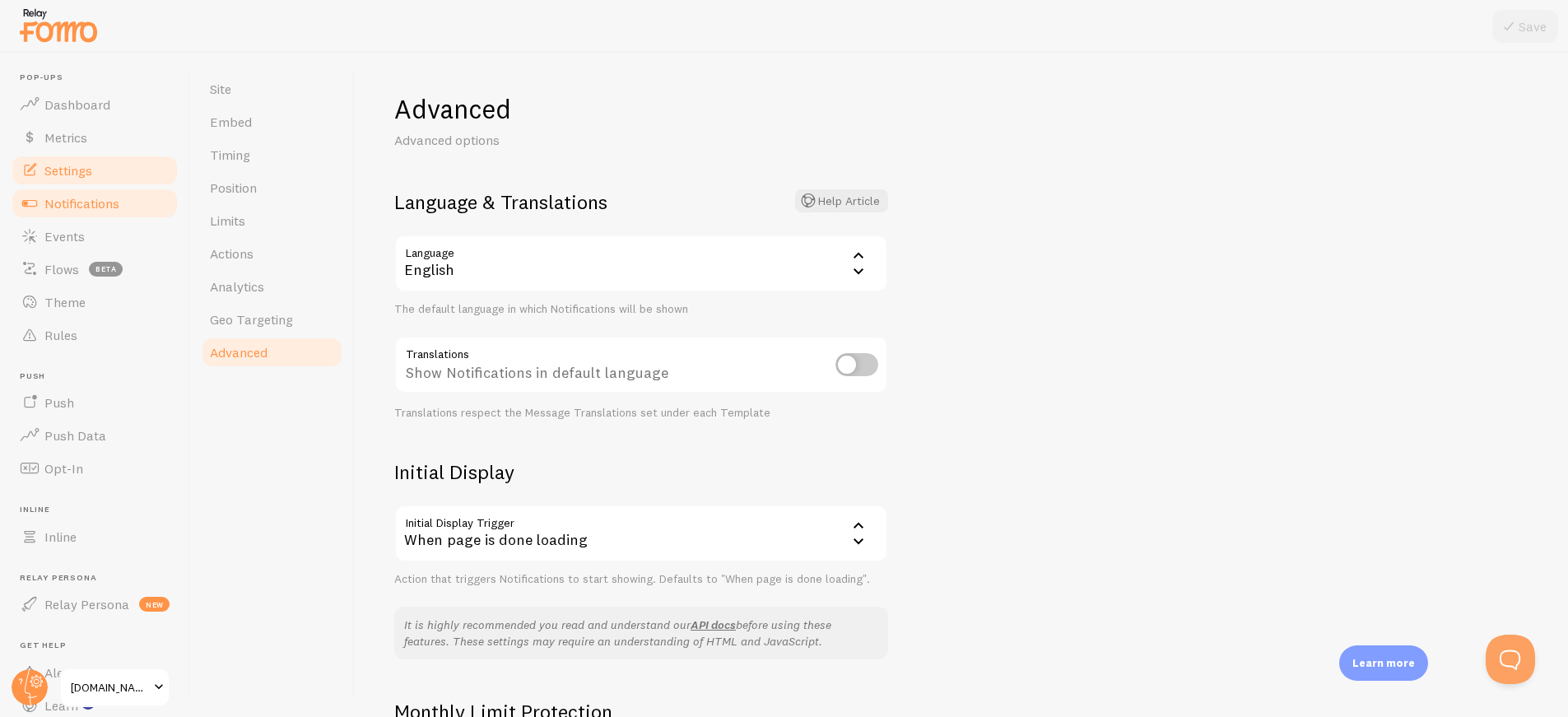
click at [91, 205] on span "Notifications" at bounding box center [81, 203] width 75 height 17
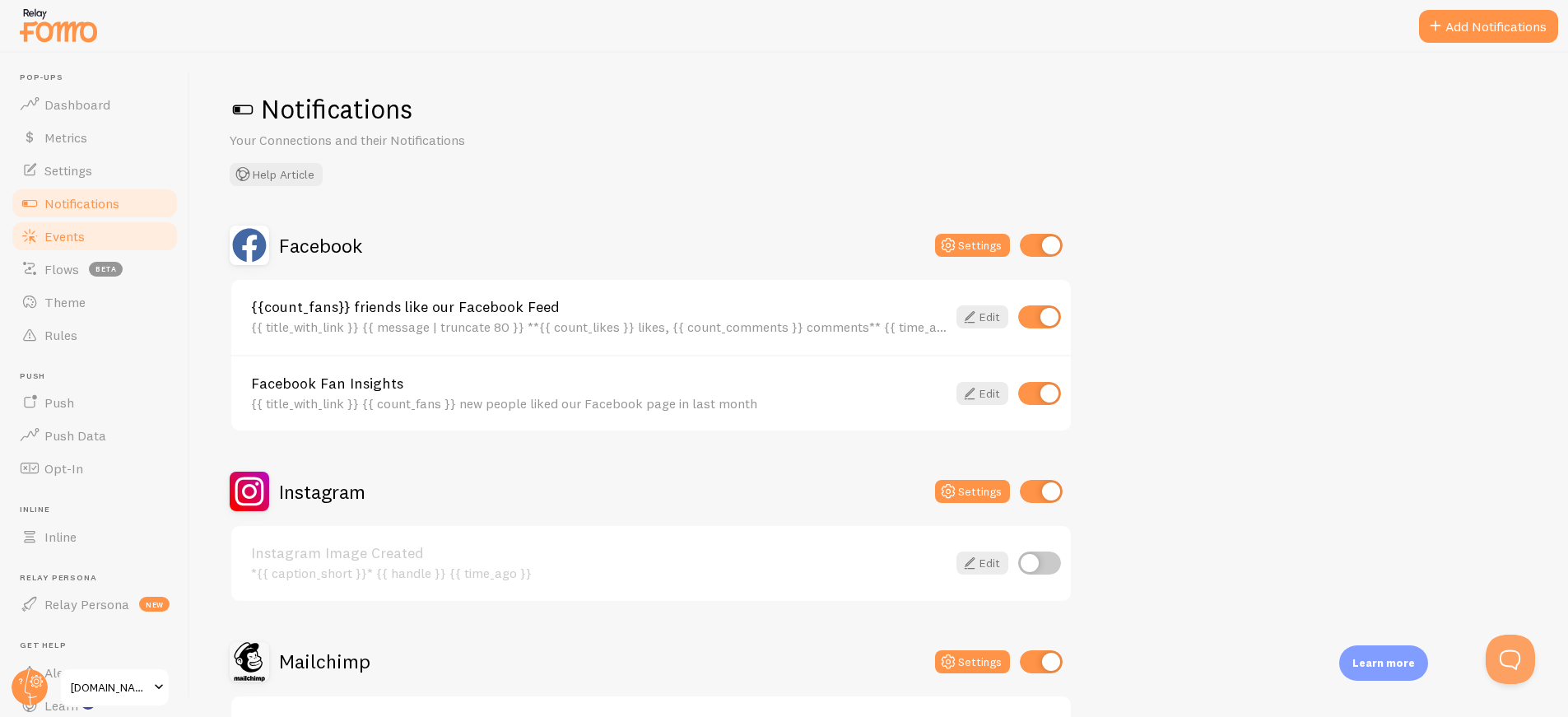
click at [60, 249] on link "Events" at bounding box center [94, 237] width 169 height 33
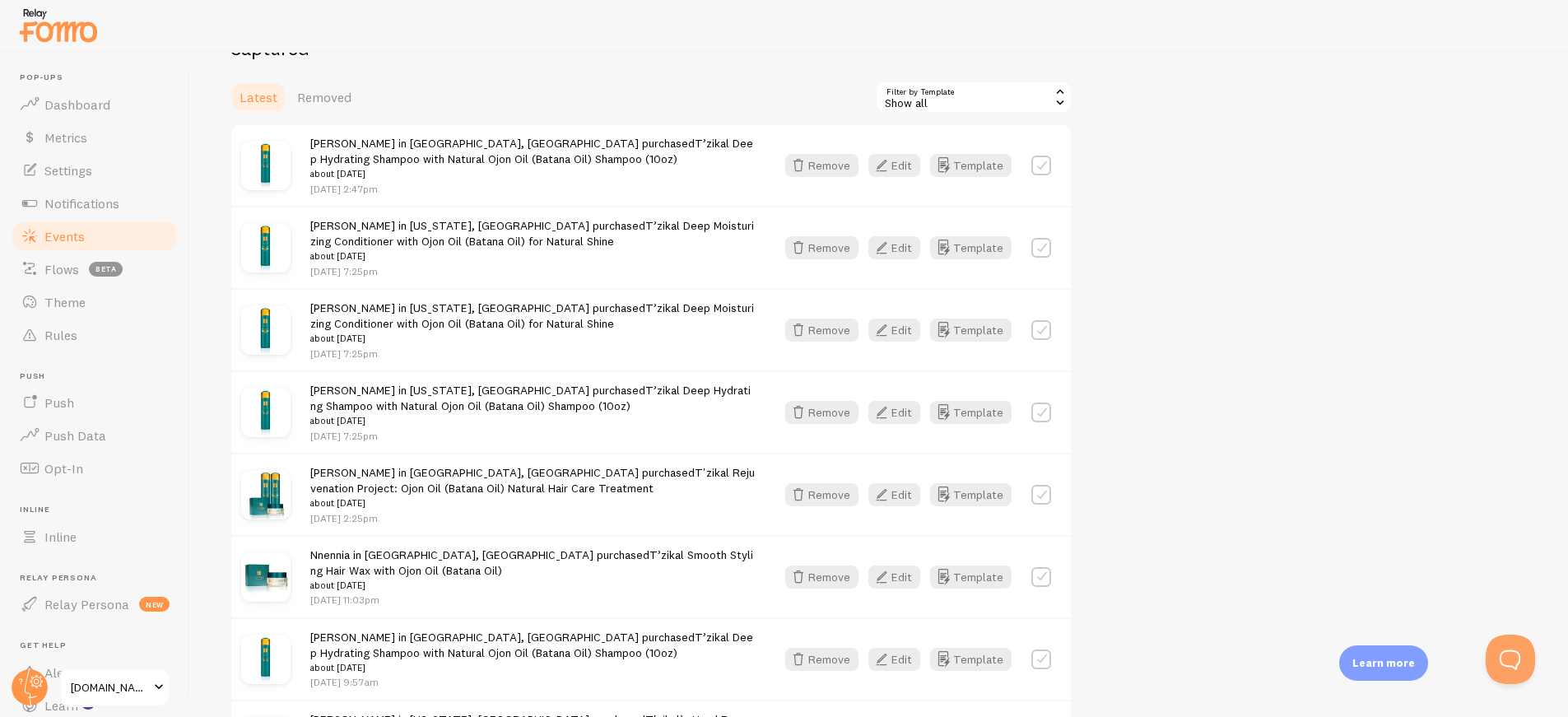
scroll to position [67, 0]
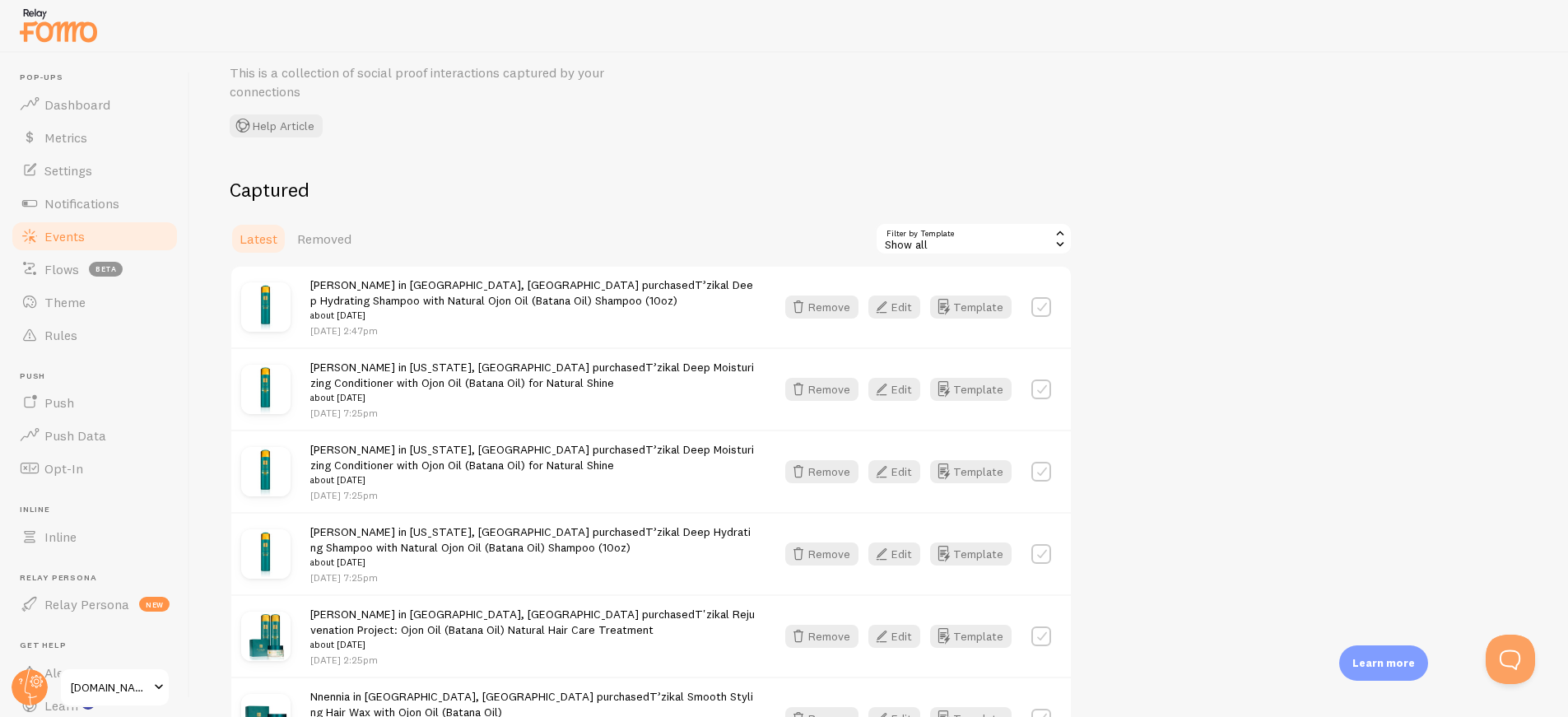
click at [329, 246] on span "Removed" at bounding box center [325, 239] width 55 height 17
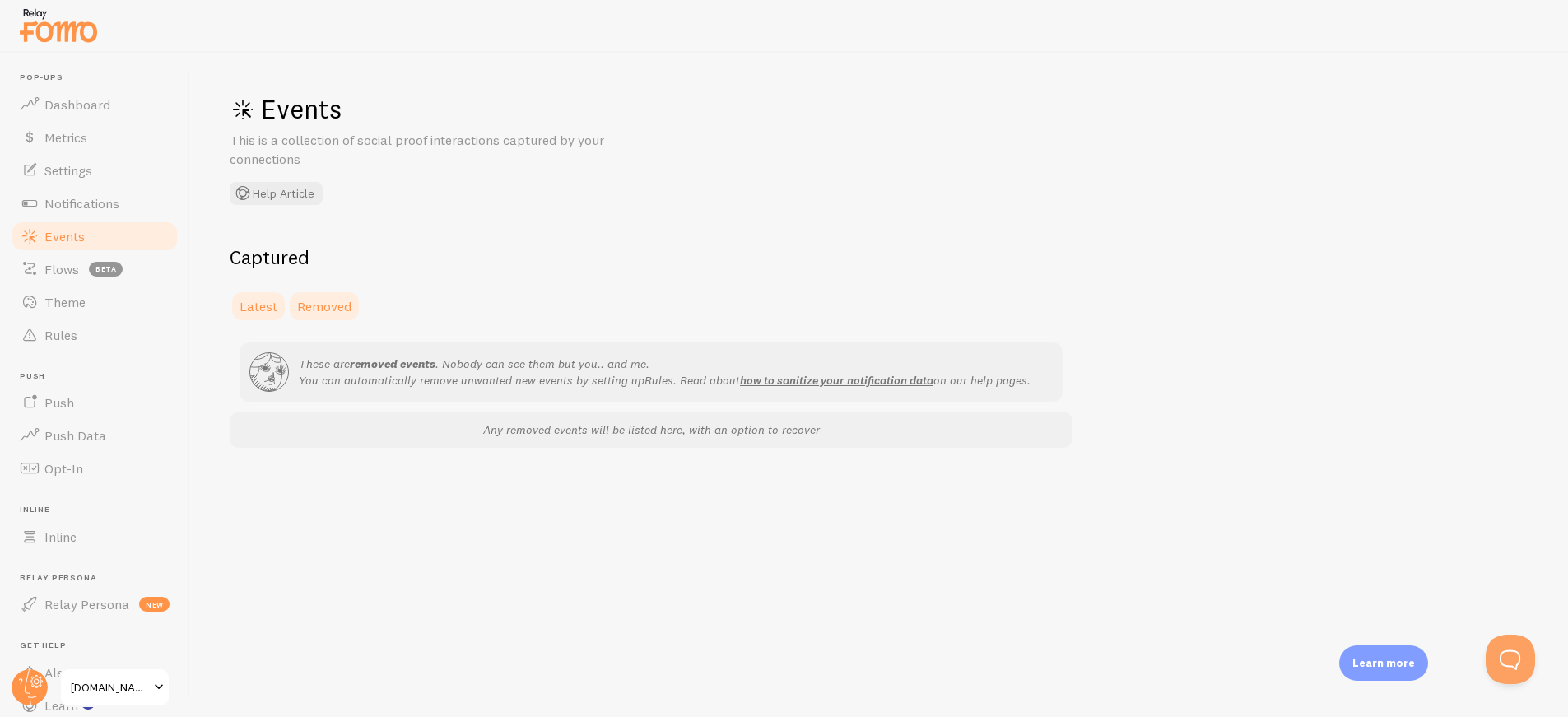
click at [245, 291] on link "Latest" at bounding box center [258, 306] width 58 height 33
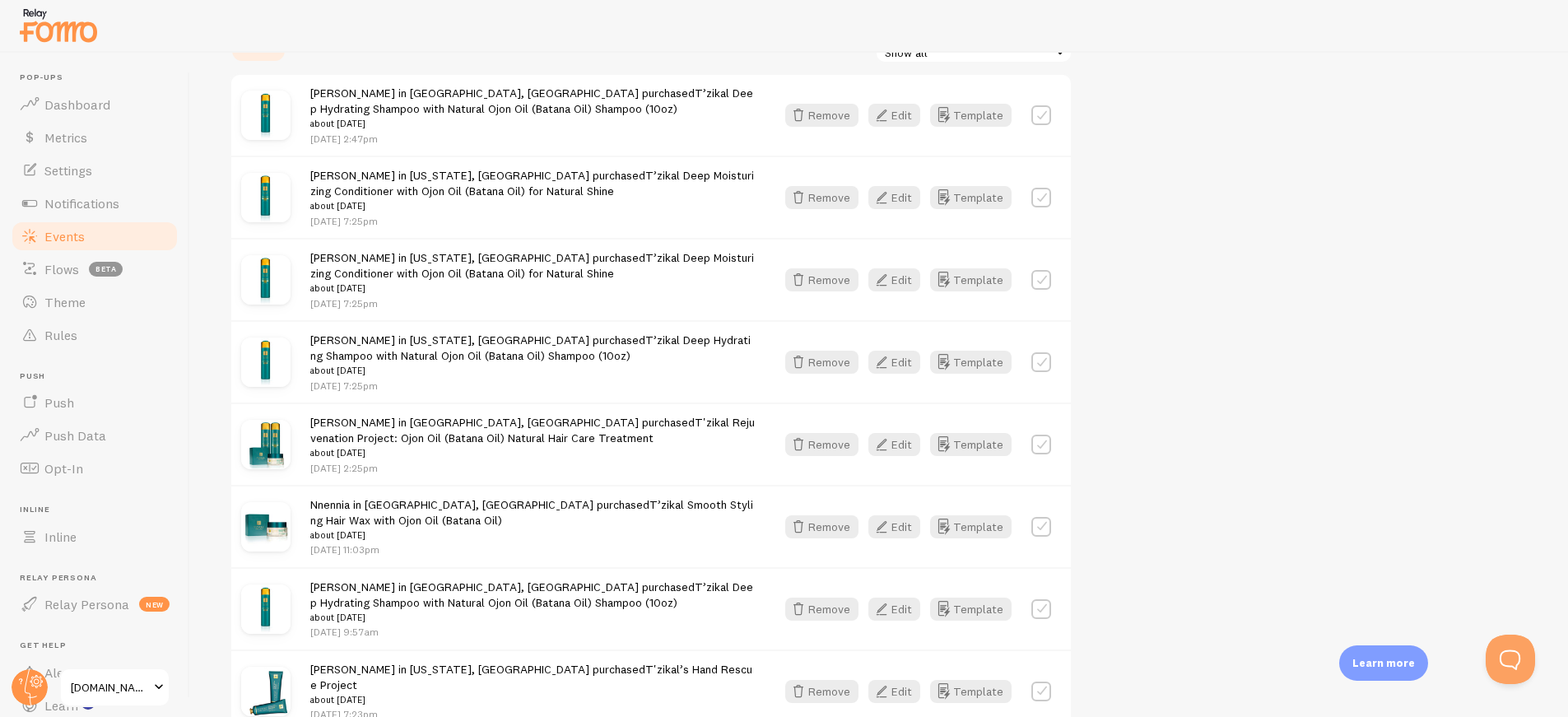
scroll to position [70, 0]
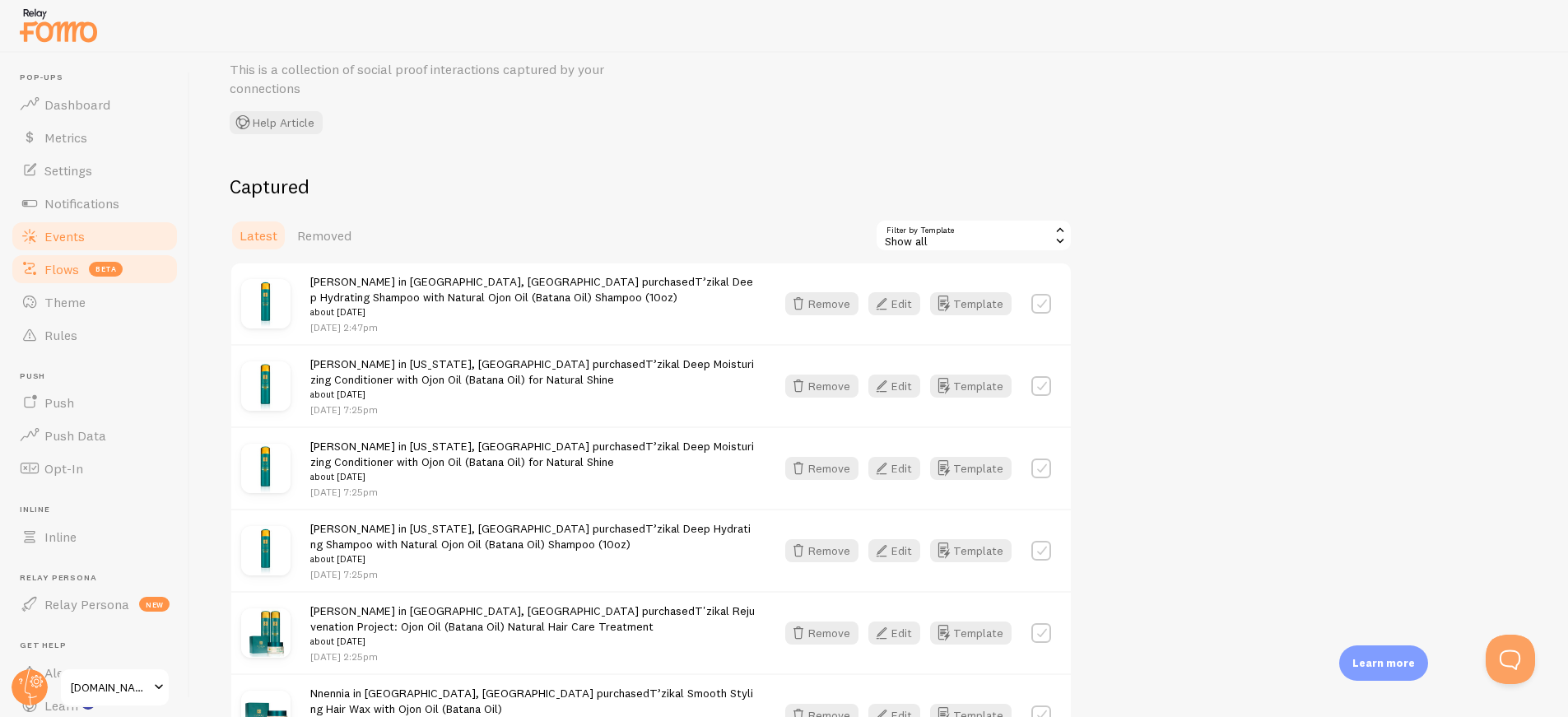
click at [119, 273] on span "beta" at bounding box center [106, 269] width 34 height 15
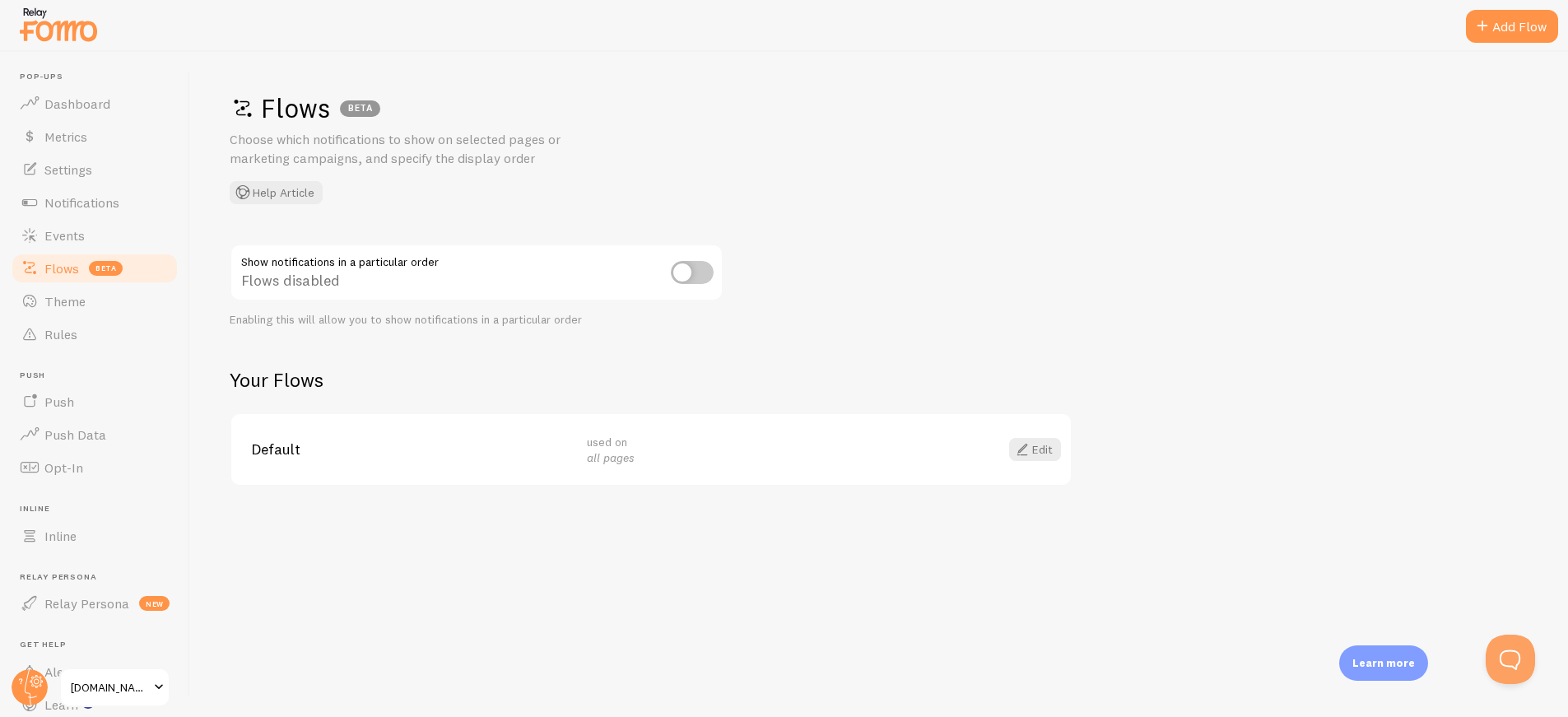
scroll to position [3, 0]
click at [101, 297] on link "Theme" at bounding box center [94, 300] width 169 height 33
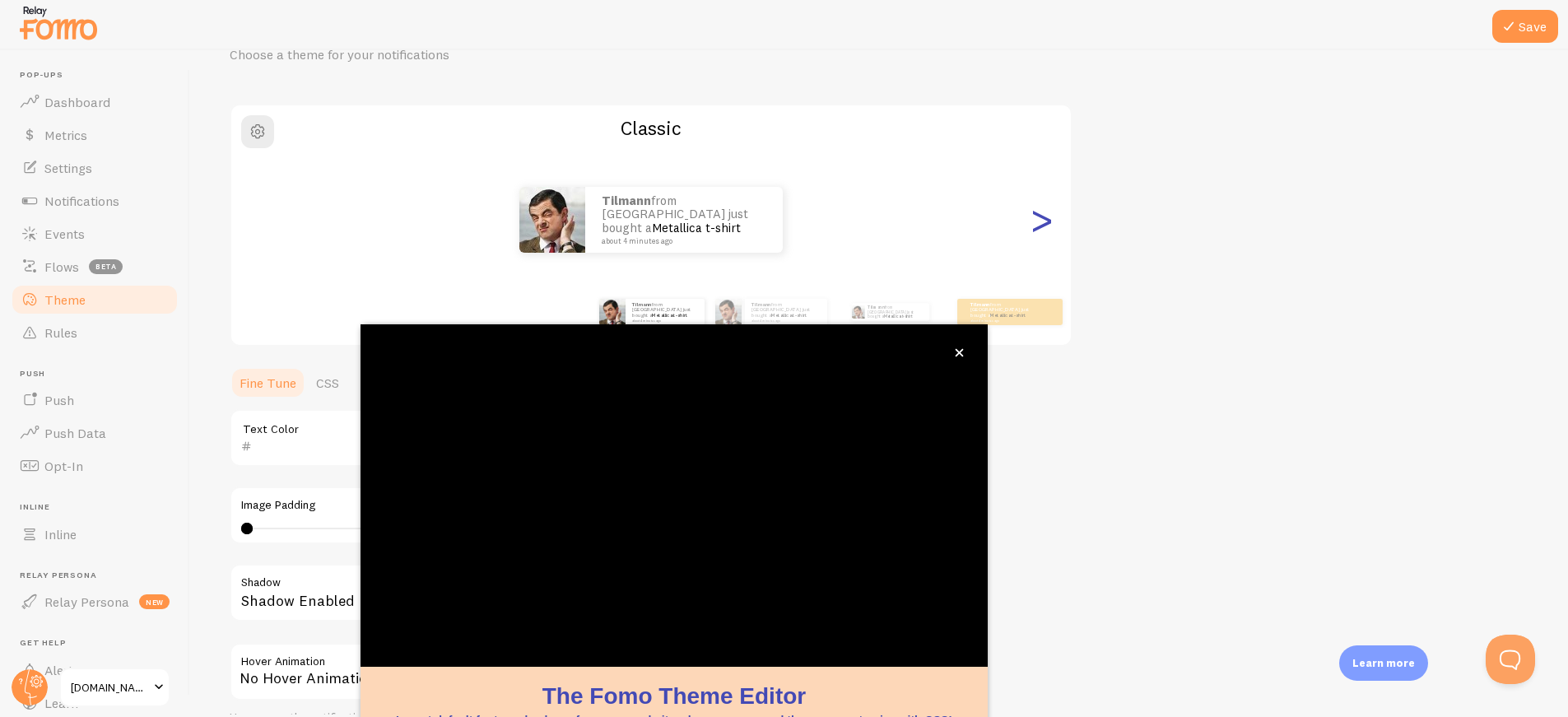
scroll to position [83, 0]
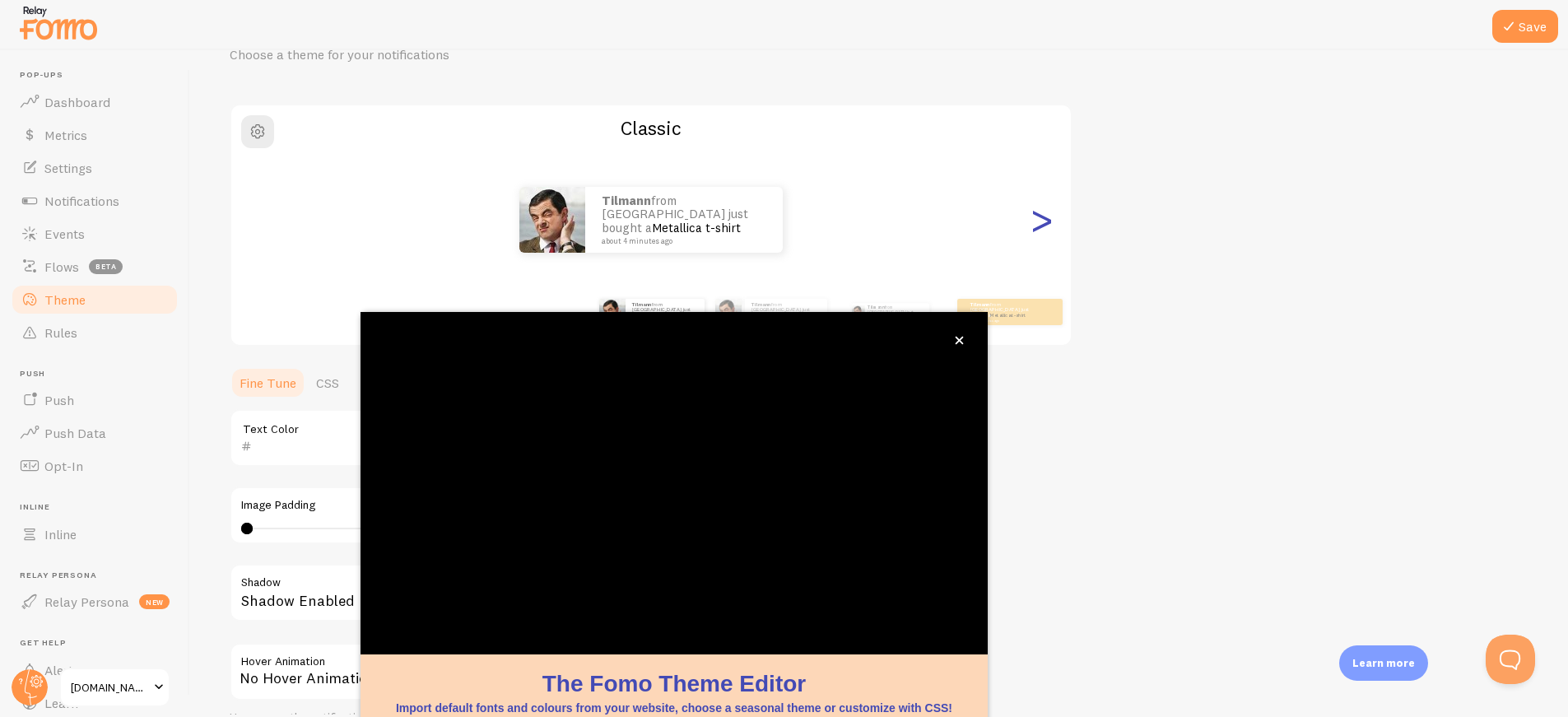
click at [1041, 196] on div ">" at bounding box center [1041, 219] width 20 height 118
click at [1047, 227] on div ">" at bounding box center [1041, 219] width 20 height 118
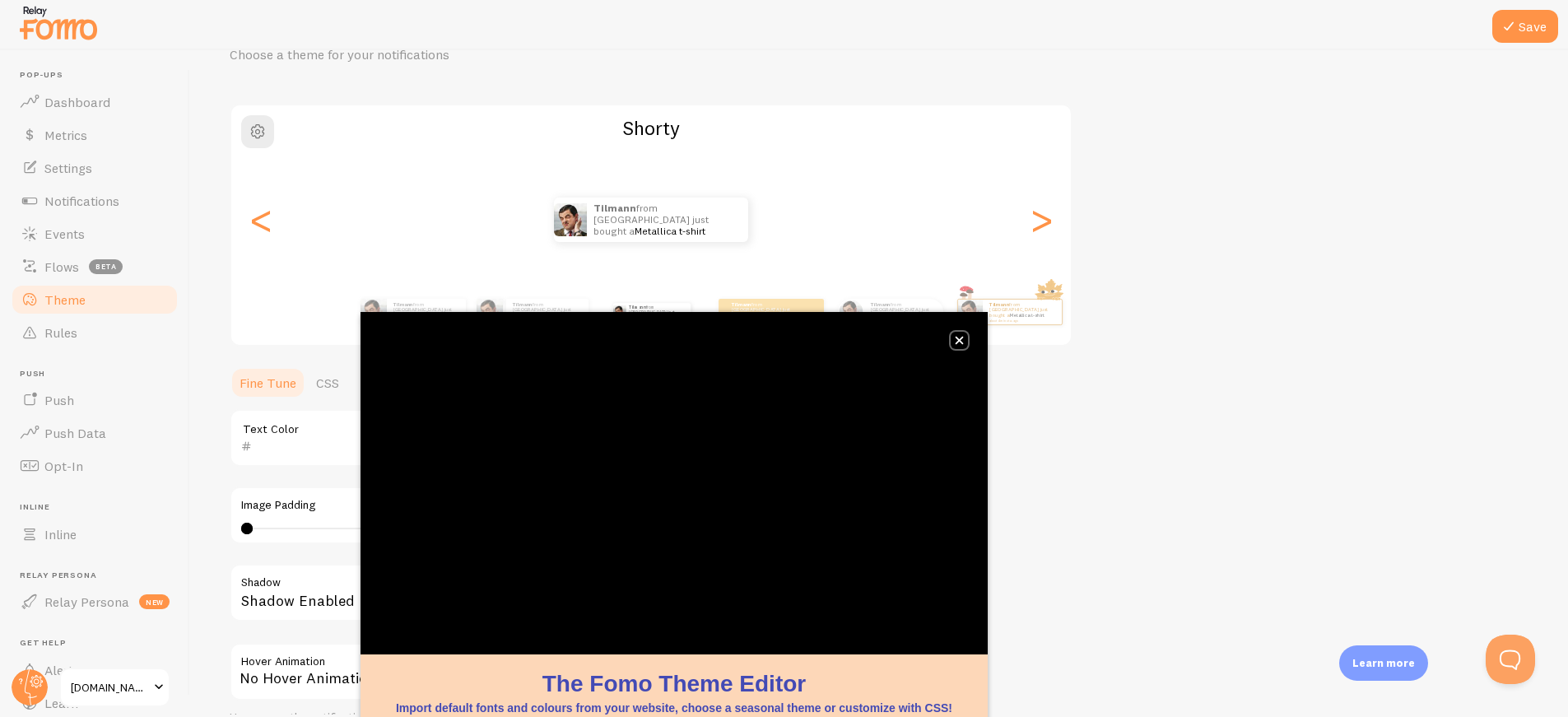
click at [959, 342] on icon "close," at bounding box center [959, 339] width 9 height 9
click at [959, 340] on div "Theme Choose a theme for your notifications [PERSON_NAME] from [GEOGRAPHIC_DATA…" at bounding box center [879, 397] width 1298 height 782
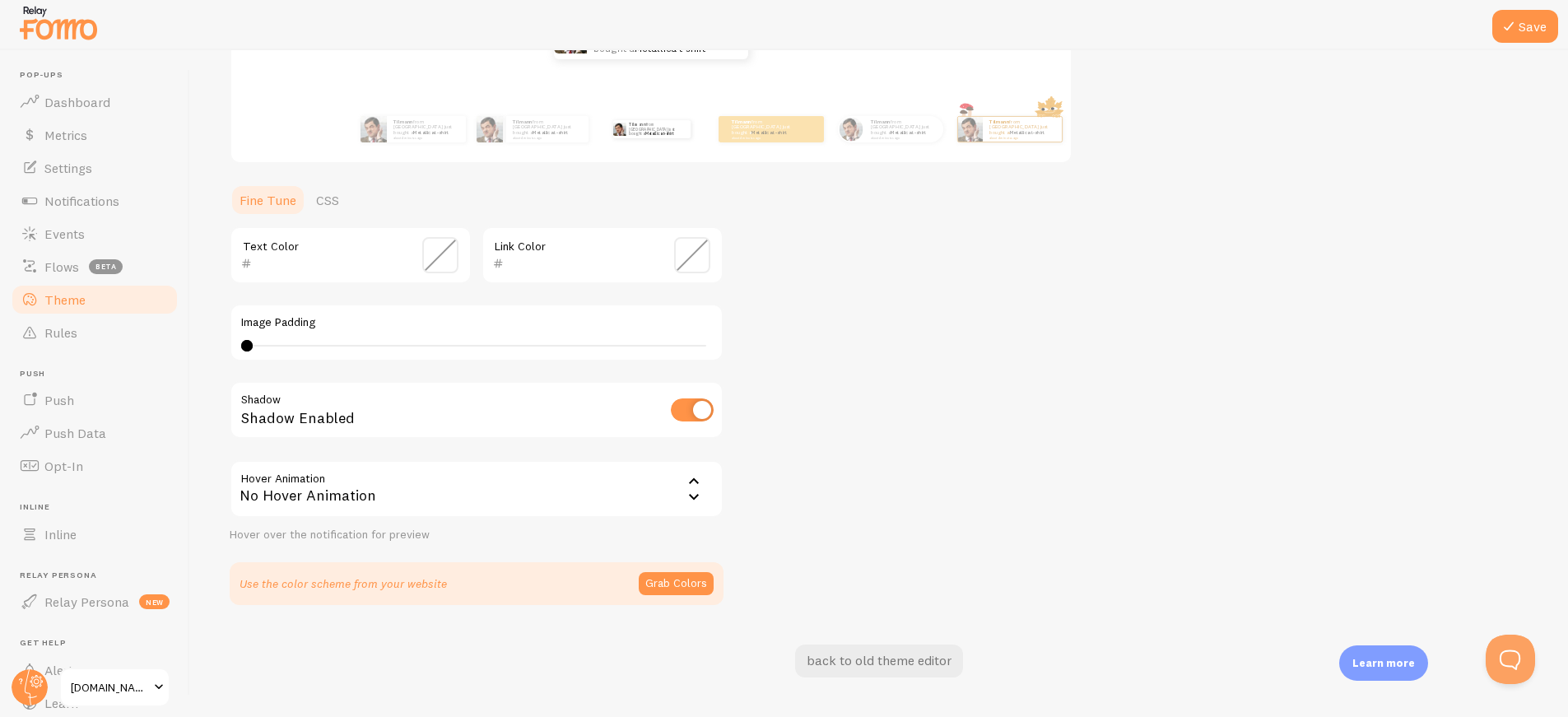
scroll to position [268, 0]
